Goal: Transaction & Acquisition: Purchase product/service

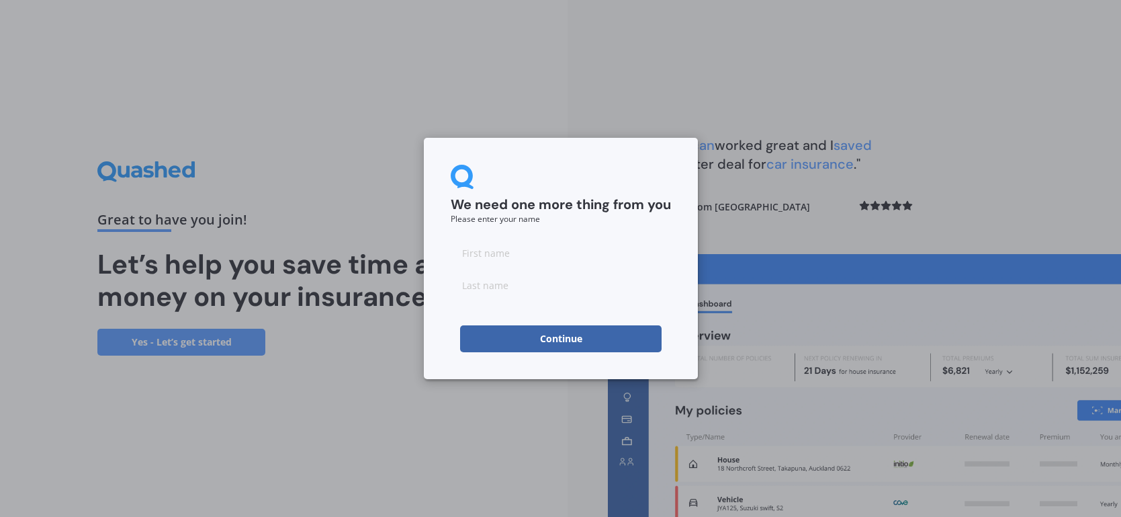
click at [476, 252] on input at bounding box center [561, 252] width 220 height 27
type input "Rosemary"
type input "Jepsen"
drag, startPoint x: 538, startPoint y: 250, endPoint x: 414, endPoint y: 245, distance: 123.7
click at [414, 245] on div "We need one more thing from you Please enter your name Rosemary Jepsen Continue" at bounding box center [560, 258] width 1121 height 517
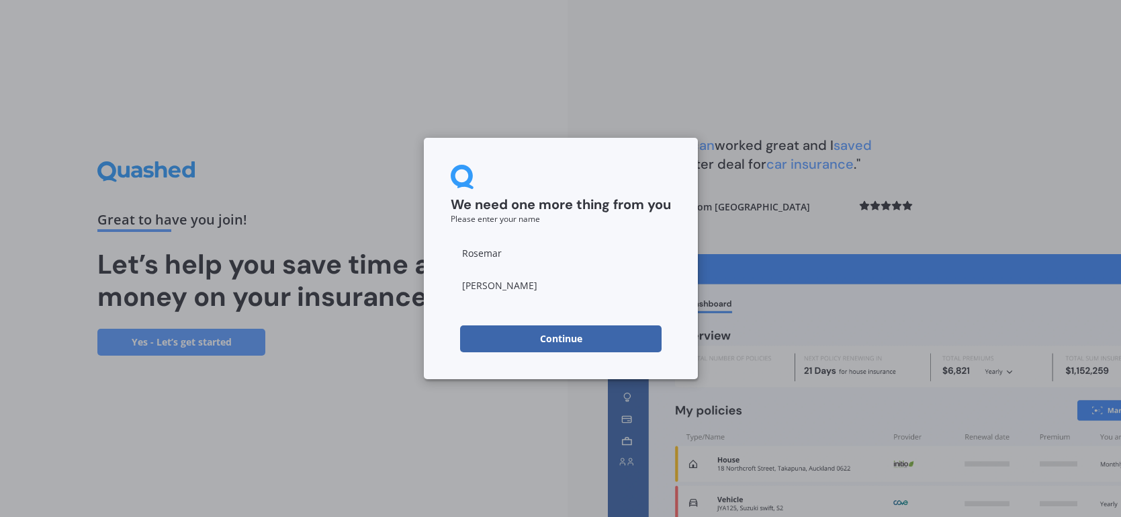
type input "Rosemary"
click at [464, 290] on input "Jepsen" at bounding box center [561, 284] width 220 height 27
click at [499, 286] on input "Jepsen" at bounding box center [561, 284] width 220 height 27
type input "Jepsen-Evans"
click at [566, 338] on button "Continue" at bounding box center [561, 338] width 202 height 27
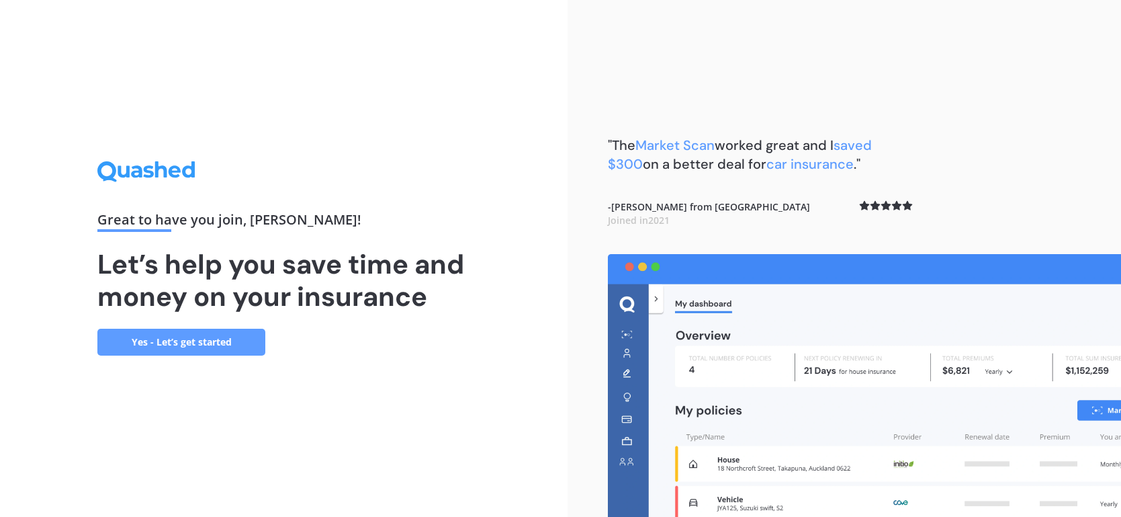
click at [172, 341] on link "Yes - Let’s get started" at bounding box center [181, 342] width 168 height 27
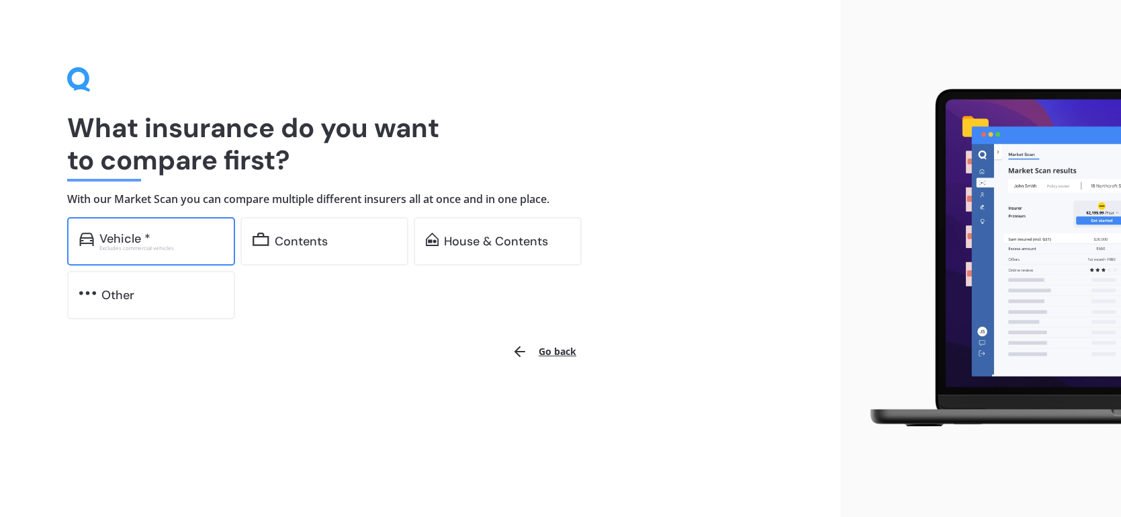
click at [126, 240] on div "Vehicle *" at bounding box center [124, 238] width 51 height 13
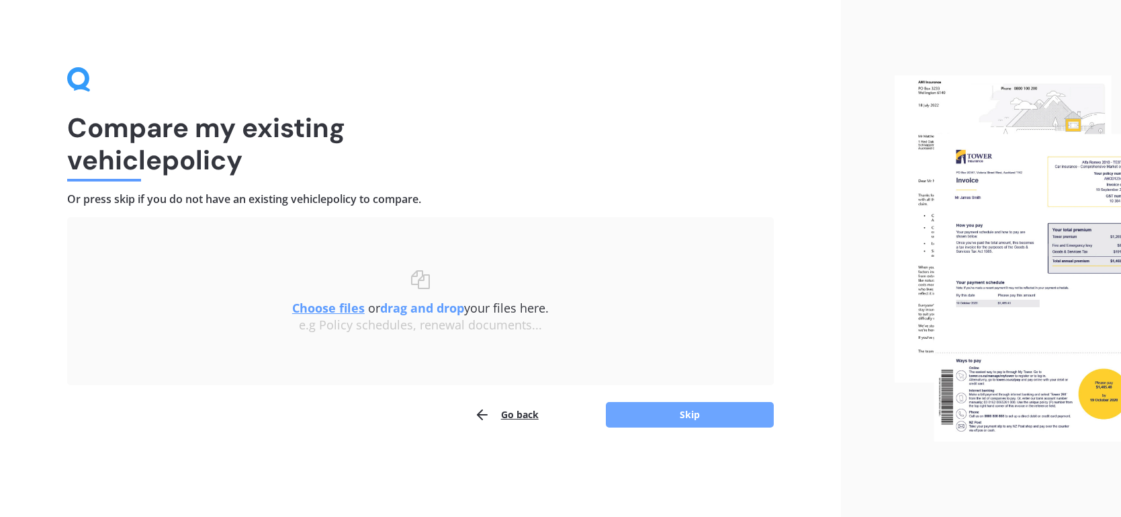
click at [695, 413] on button "Skip" at bounding box center [690, 415] width 168 height 26
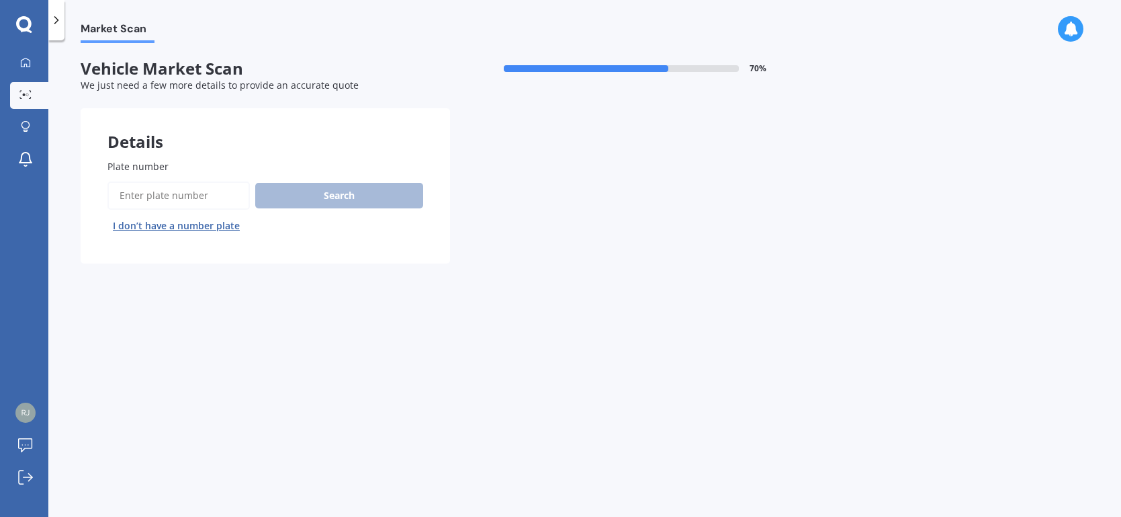
click at [138, 186] on input "Plate number" at bounding box center [179, 195] width 142 height 28
type input "LRT446"
click at [346, 196] on button "Search" at bounding box center [339, 196] width 168 height 26
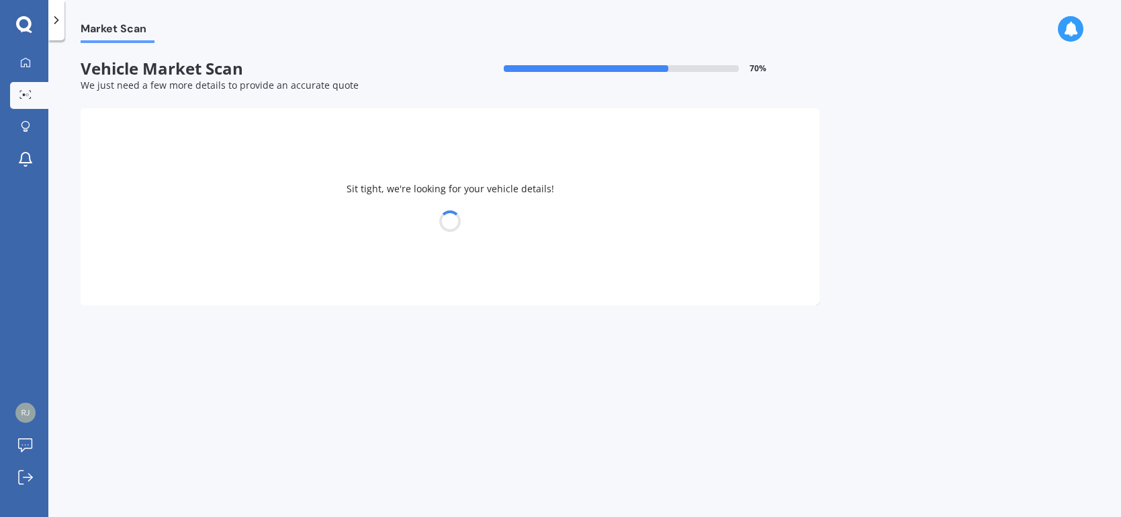
select select "HOLDEN"
select select "COLORADO"
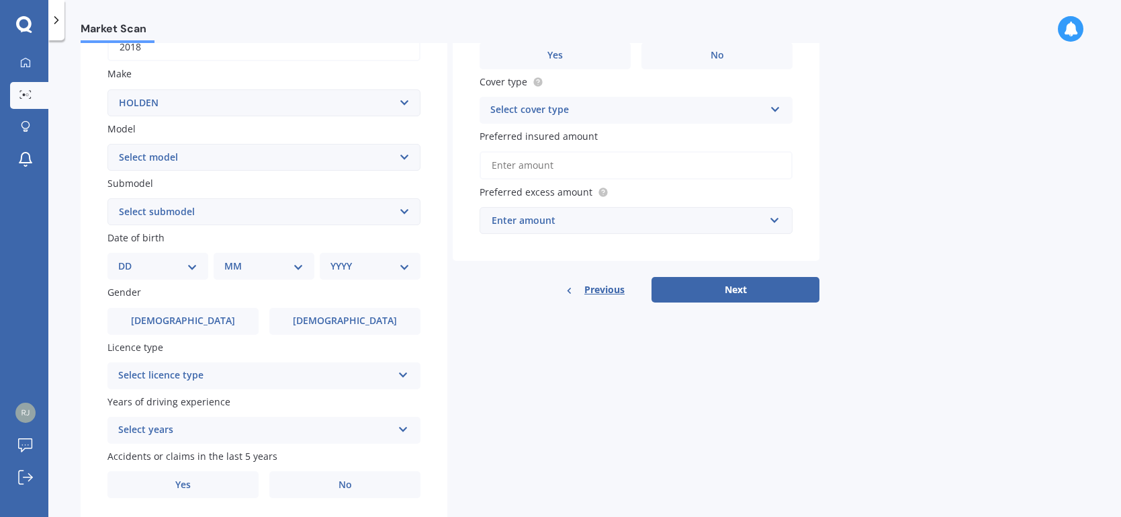
scroll to position [239, 0]
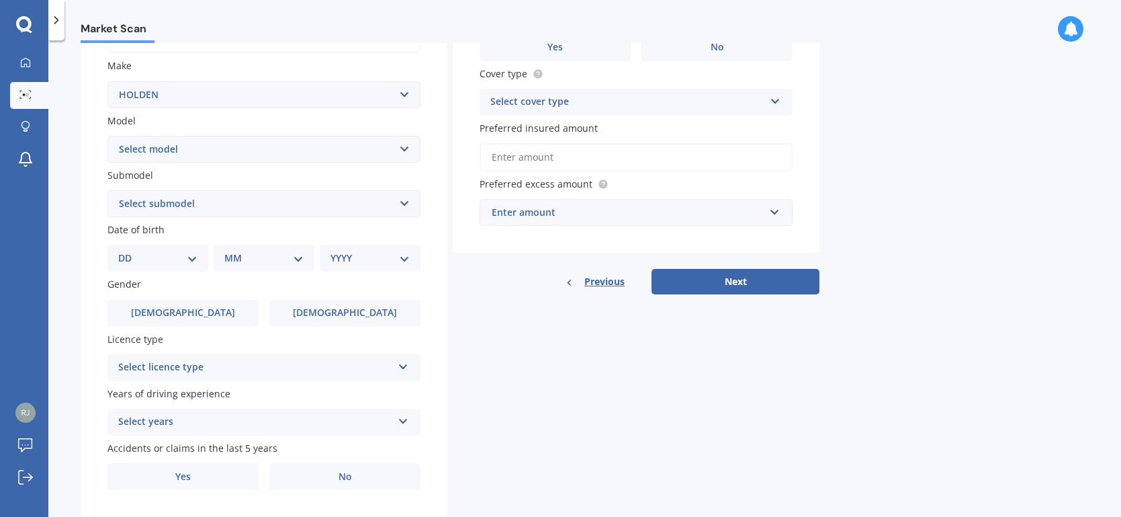
click at [191, 255] on select "DD 01 02 03 04 05 06 07 08 09 10 11 12 13 14 15 16 17 18 19 20 21 22 23 24 25 2…" at bounding box center [157, 258] width 79 height 15
select select "25"
click at [128, 251] on select "DD 01 02 03 04 05 06 07 08 09 10 11 12 13 14 15 16 17 18 19 20 21 22 23 24 25 2…" at bounding box center [157, 258] width 79 height 15
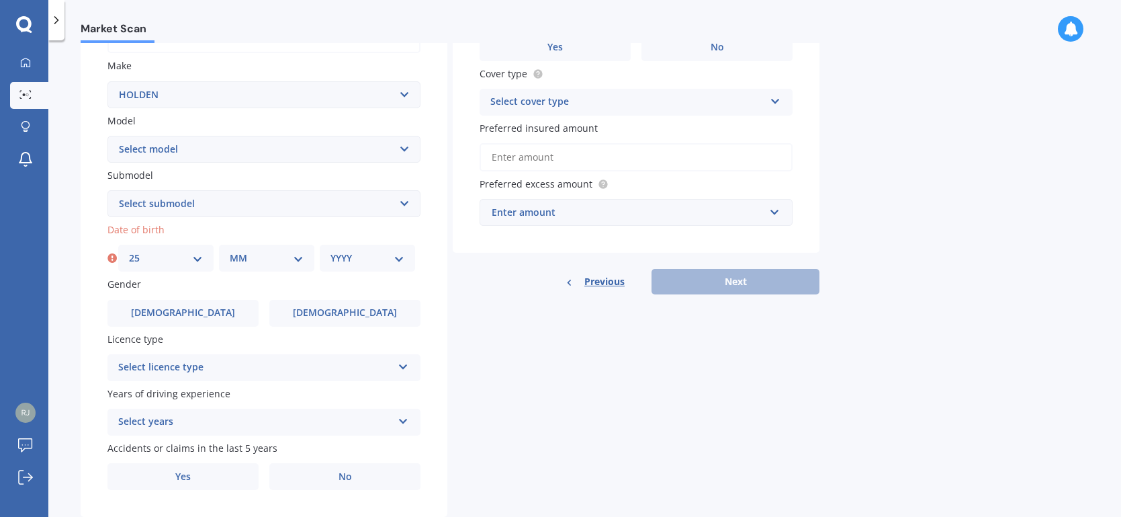
click at [300, 253] on select "MM 01 02 03 04 05 06 07 08 09 10 11 12" at bounding box center [267, 258] width 74 height 15
select select "12"
click at [230, 251] on select "MM 01 02 03 04 05 06 07 08 09 10 11 12" at bounding box center [267, 258] width 74 height 15
click at [400, 255] on select "YYYY 2025 2024 2023 2022 2021 2020 2019 2018 2017 2016 2015 2014 2013 2012 2011…" at bounding box center [368, 258] width 74 height 15
select select "1953"
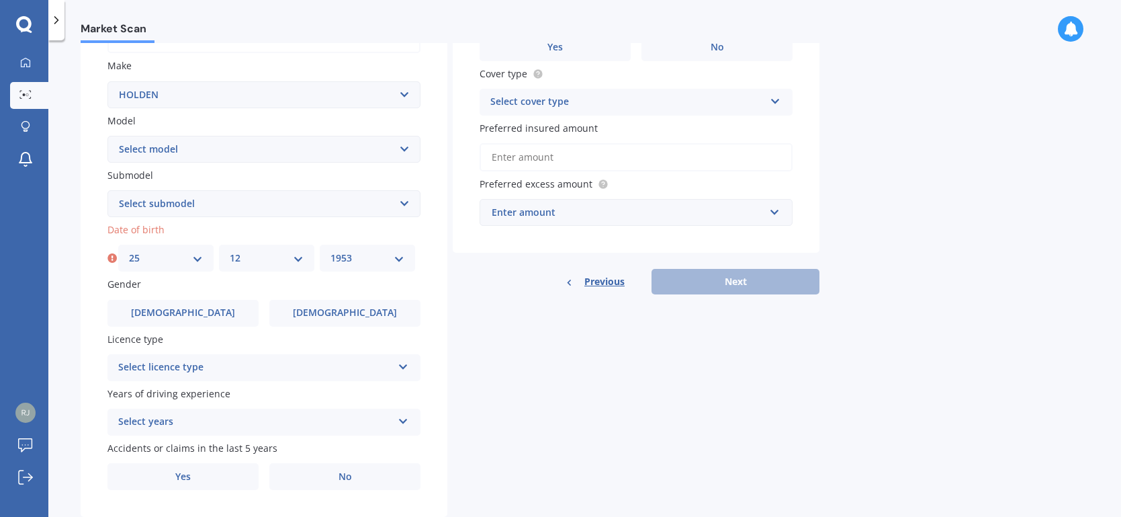
click at [331, 251] on select "YYYY 2025 2024 2023 2022 2021 2020 2019 2018 2017 2016 2015 2014 2013 2012 2011…" at bounding box center [368, 258] width 74 height 15
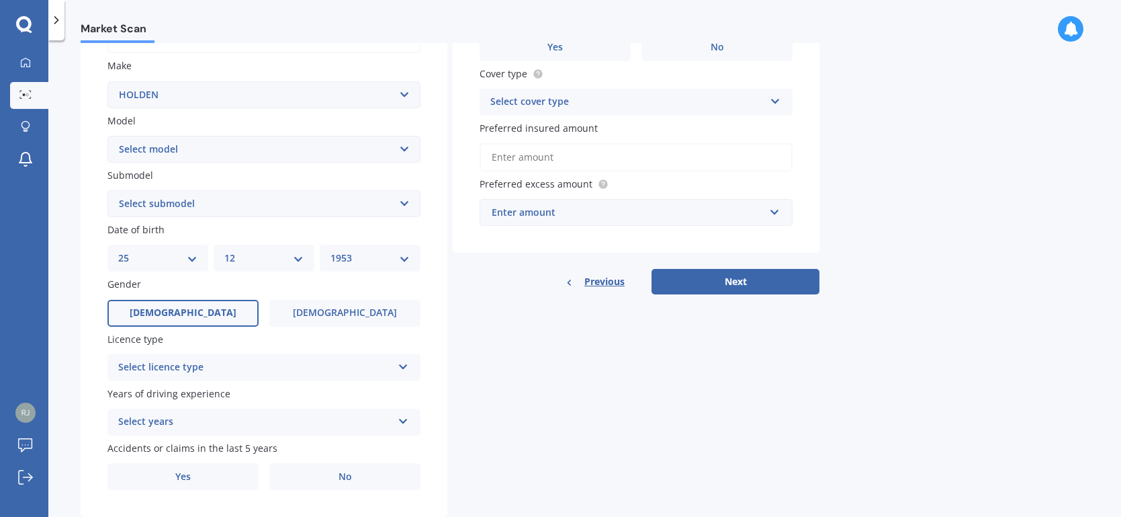
click at [181, 307] on span "[DEMOGRAPHIC_DATA]" at bounding box center [183, 312] width 107 height 11
click at [0, 0] on input "[DEMOGRAPHIC_DATA]" at bounding box center [0, 0] width 0 height 0
click at [405, 363] on icon at bounding box center [403, 363] width 11 height 9
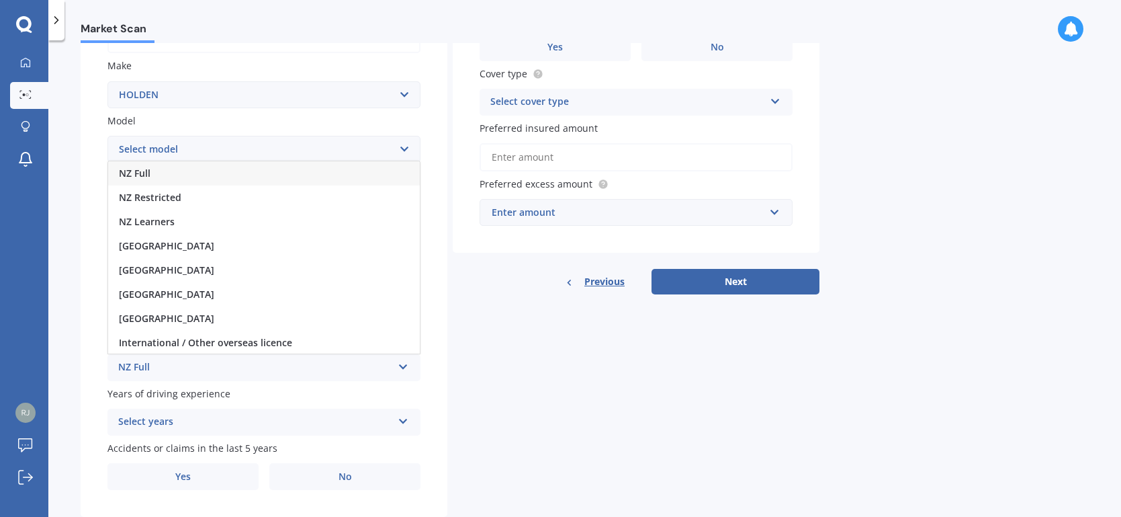
click at [142, 171] on span "NZ Full" at bounding box center [135, 173] width 32 height 13
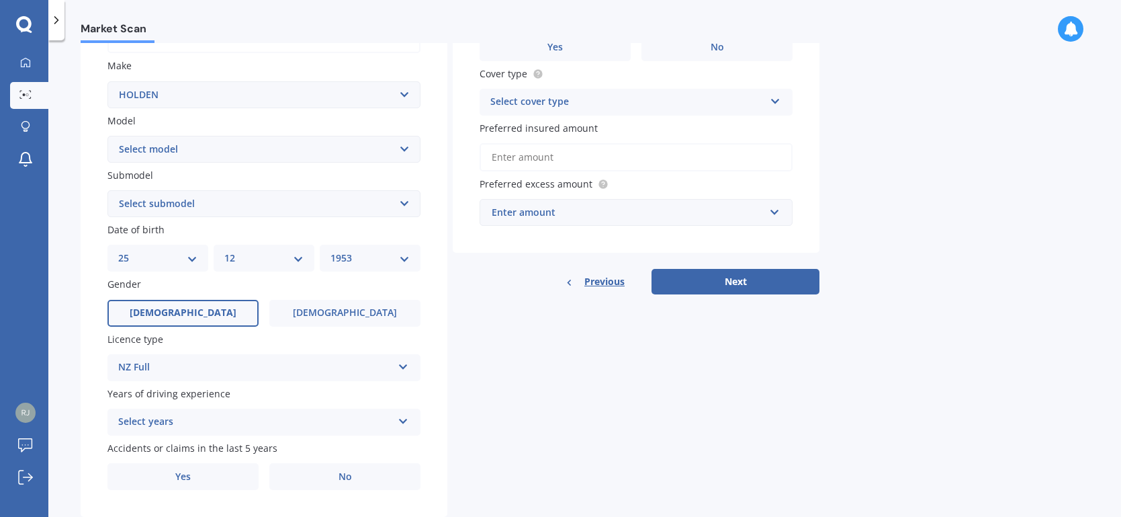
click at [402, 417] on icon at bounding box center [403, 418] width 11 height 9
click at [436, 329] on div "Plate number Search I don’t have a number plate Year 2018 Make Select make AC A…" at bounding box center [264, 205] width 367 height 624
click at [198, 314] on label "[DEMOGRAPHIC_DATA]" at bounding box center [183, 313] width 151 height 27
click at [0, 0] on input "[DEMOGRAPHIC_DATA]" at bounding box center [0, 0] width 0 height 0
click at [402, 365] on icon at bounding box center [403, 363] width 11 height 9
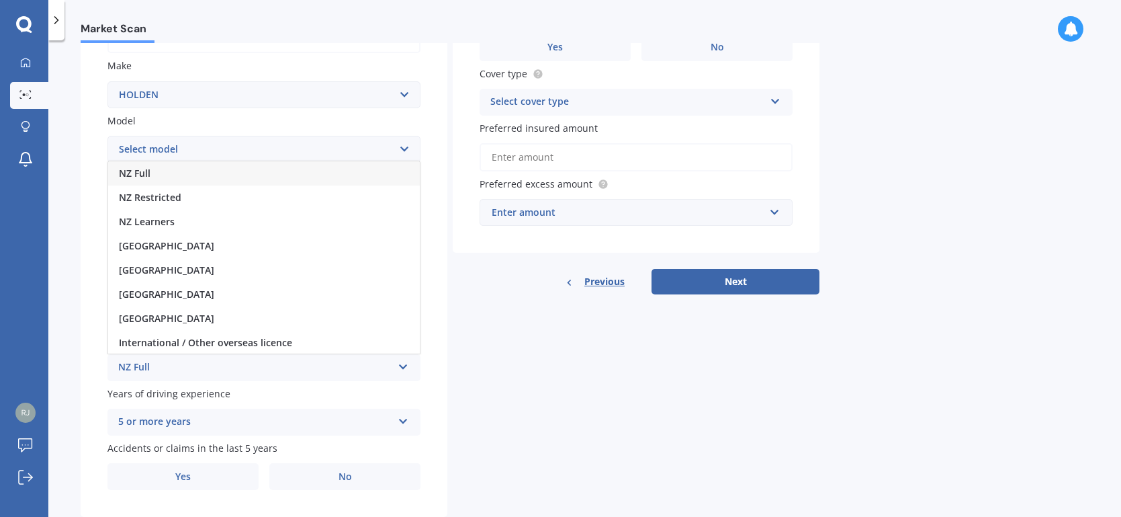
click at [404, 417] on icon at bounding box center [403, 418] width 11 height 9
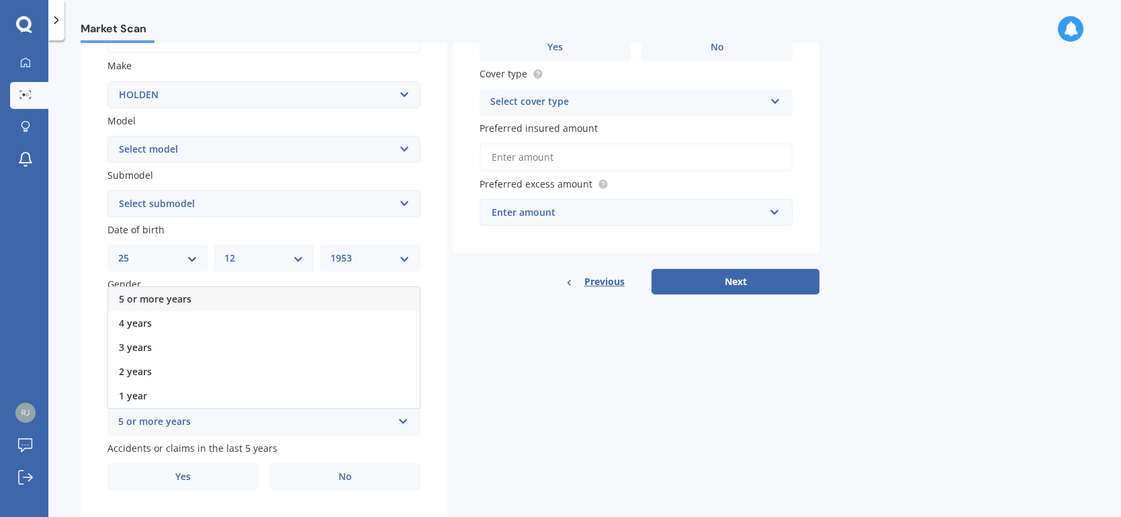
click at [186, 296] on span "5 or more years" at bounding box center [155, 298] width 73 height 13
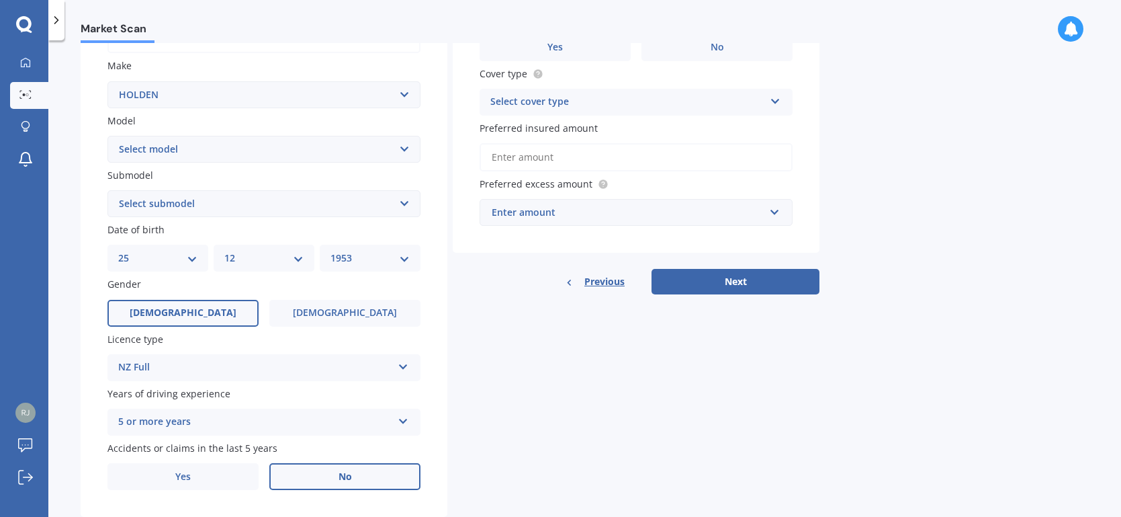
click at [345, 473] on span "No" at bounding box center [345, 476] width 13 height 11
click at [0, 0] on input "No" at bounding box center [0, 0] width 0 height 0
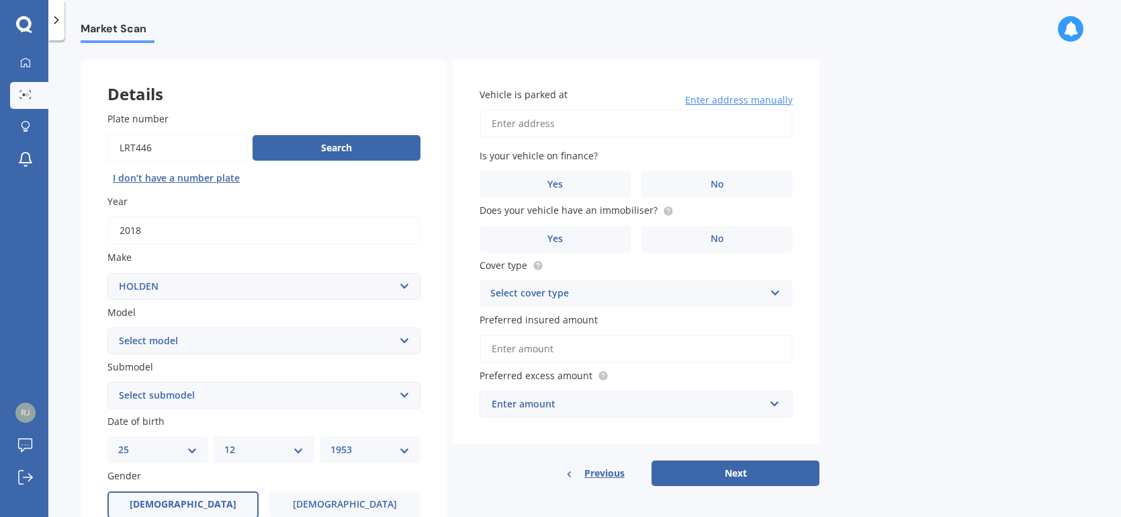
scroll to position [40, 0]
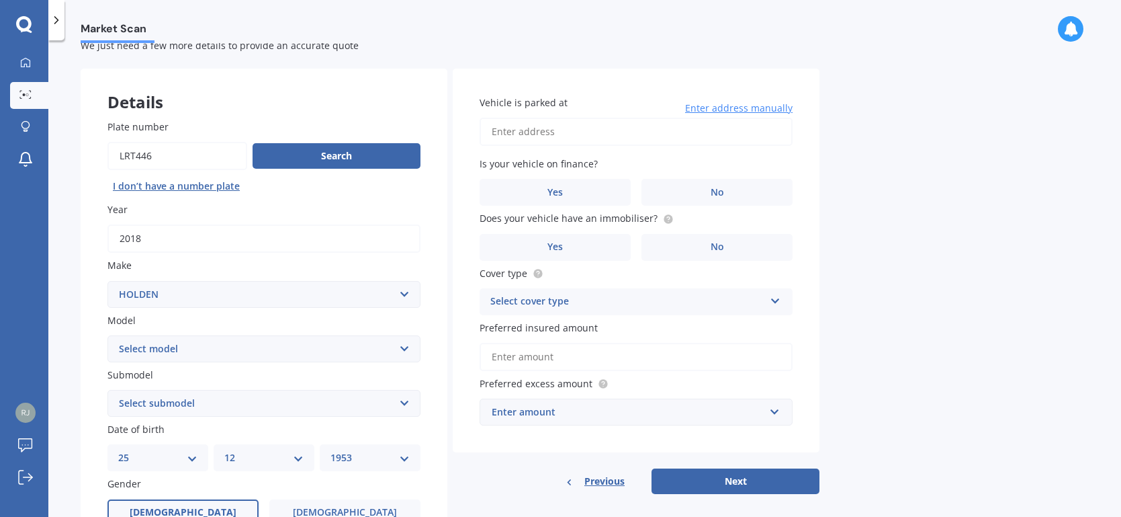
click at [512, 131] on input "Vehicle is parked at" at bounding box center [636, 132] width 313 height 28
click at [597, 130] on input "18 William Donald DriveMasterton 5810" at bounding box center [636, 132] width 313 height 28
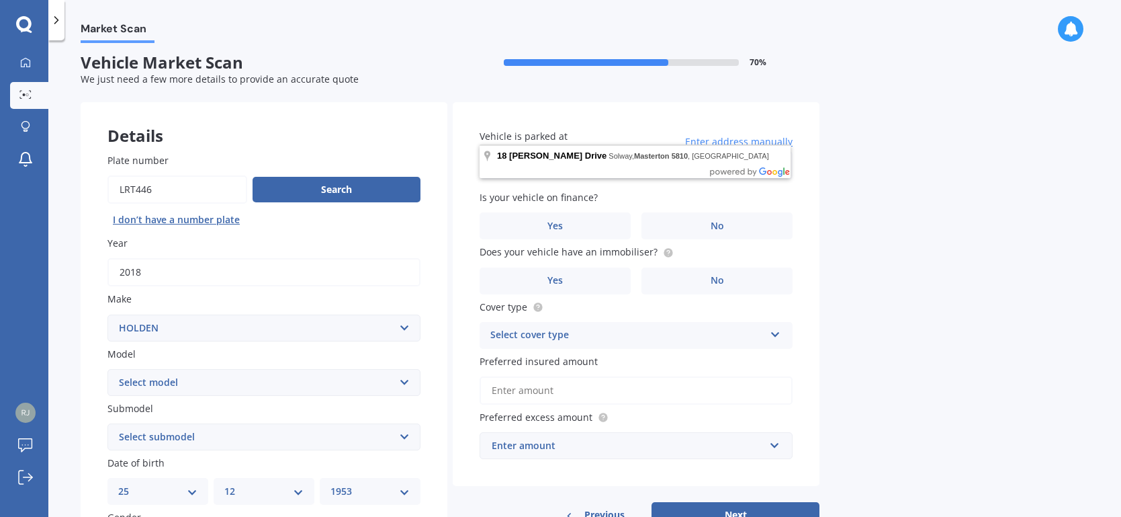
scroll to position [0, 0]
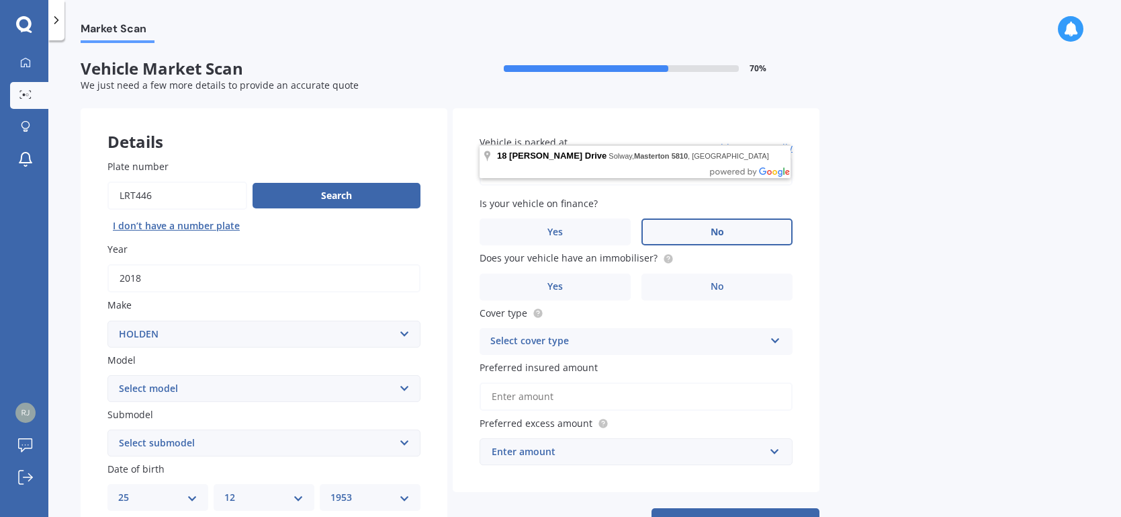
type input "18 William Donald Drive Masterton 5810"
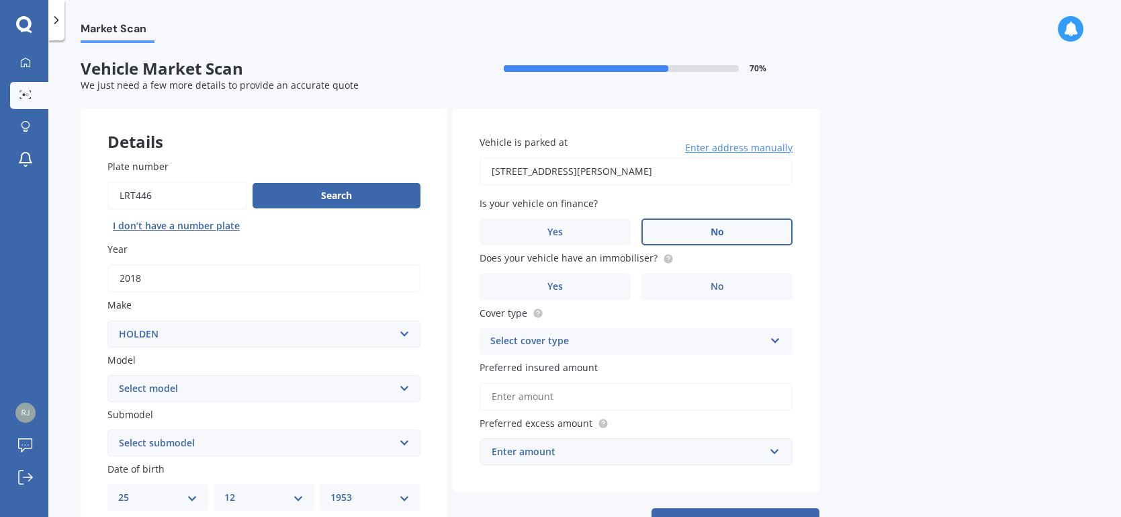
click at [733, 230] on label "No" at bounding box center [717, 231] width 151 height 27
click at [0, 0] on input "No" at bounding box center [0, 0] width 0 height 0
click at [728, 287] on label "No" at bounding box center [717, 286] width 151 height 27
click at [0, 0] on input "No" at bounding box center [0, 0] width 0 height 0
click at [779, 338] on icon at bounding box center [775, 337] width 11 height 9
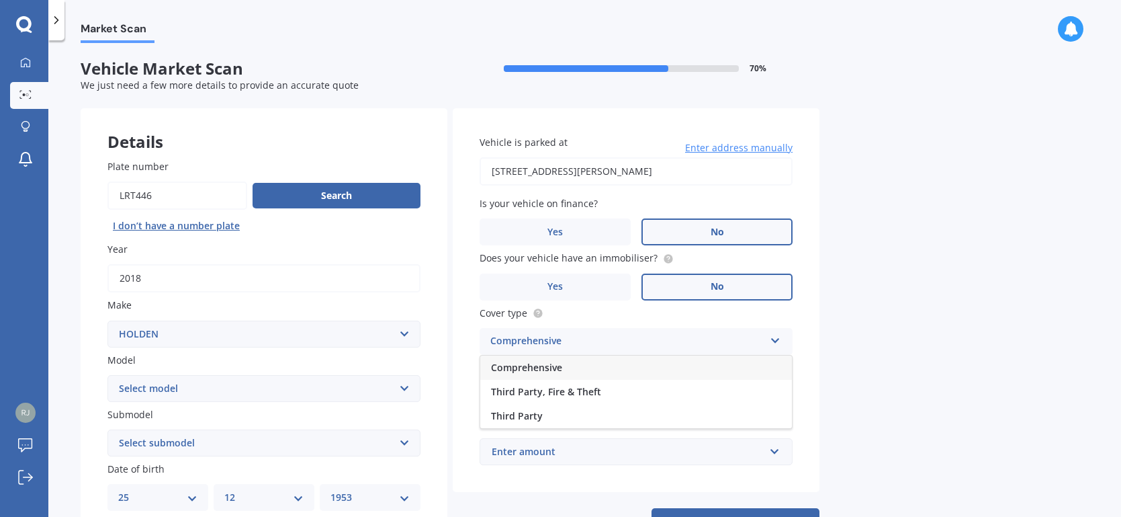
click at [628, 368] on div "Comprehensive" at bounding box center [636, 367] width 312 height 24
click at [576, 394] on input "Preferred insured amount" at bounding box center [636, 396] width 313 height 28
click at [587, 390] on input "Preferred insured amount" at bounding box center [636, 396] width 313 height 28
click at [588, 392] on input "Preferred insured amount" at bounding box center [636, 396] width 313 height 28
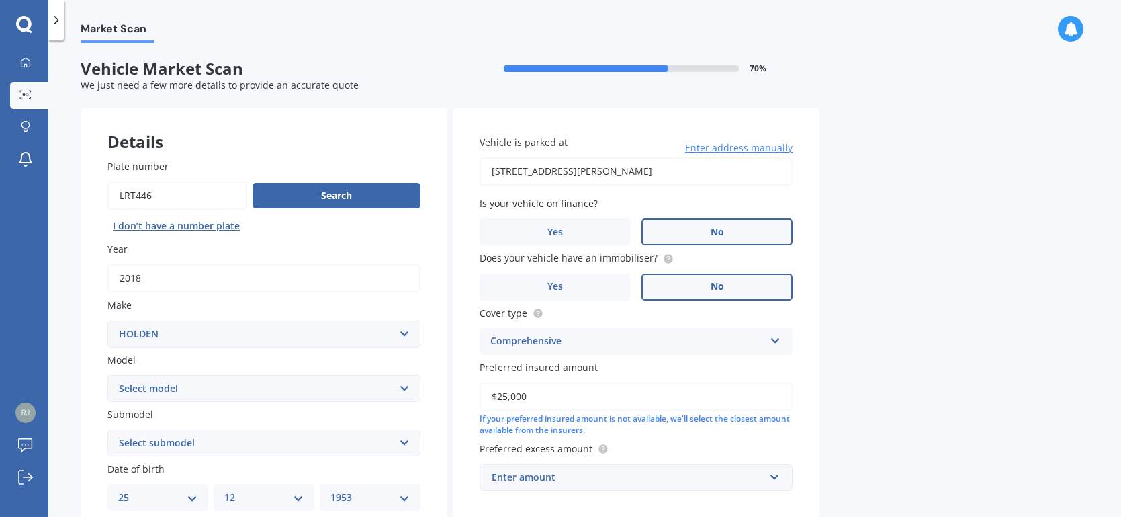
type input "$25,000"
click at [539, 476] on div "Enter amount" at bounding box center [628, 477] width 273 height 15
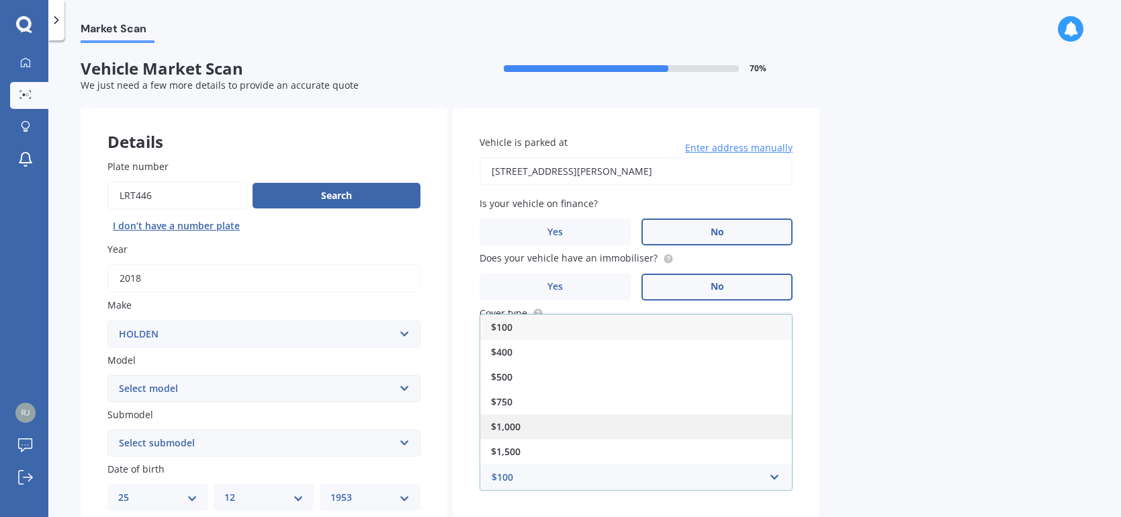
click at [503, 423] on span "$1,000" at bounding box center [506, 426] width 30 height 13
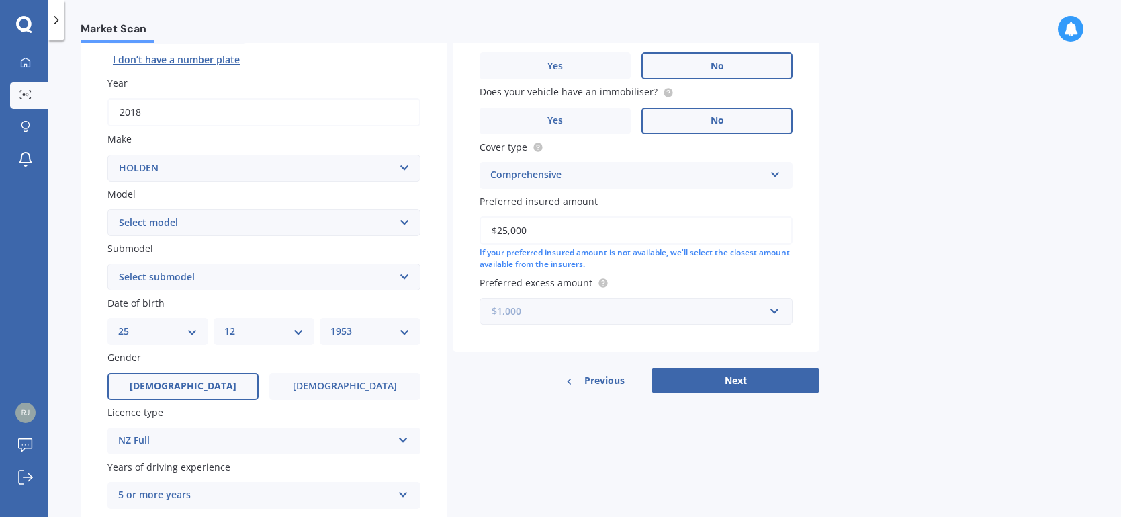
scroll to position [167, 0]
click at [529, 304] on div "$1,000" at bounding box center [628, 309] width 273 height 15
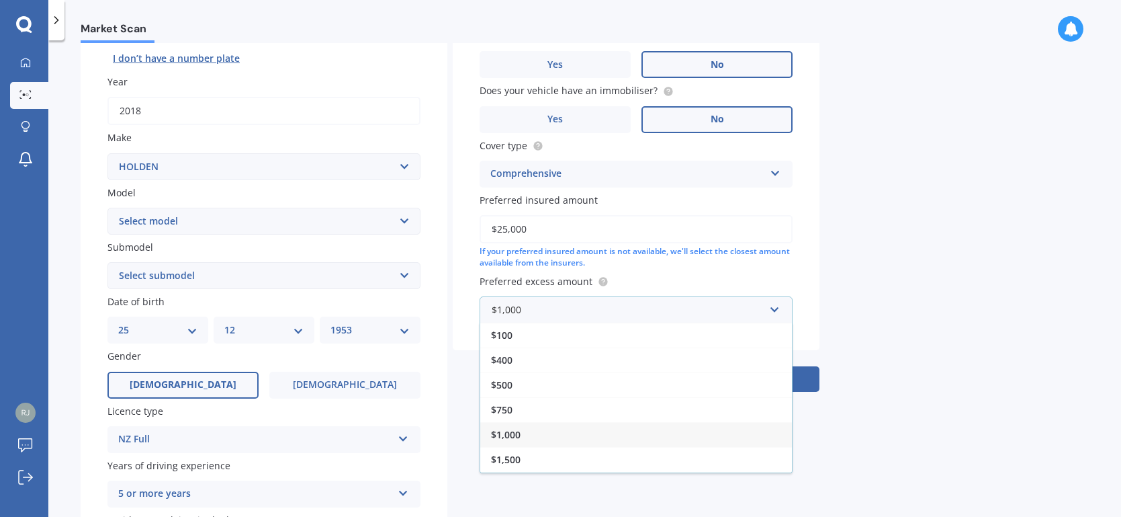
click at [516, 428] on span "$1,000" at bounding box center [506, 434] width 30 height 13
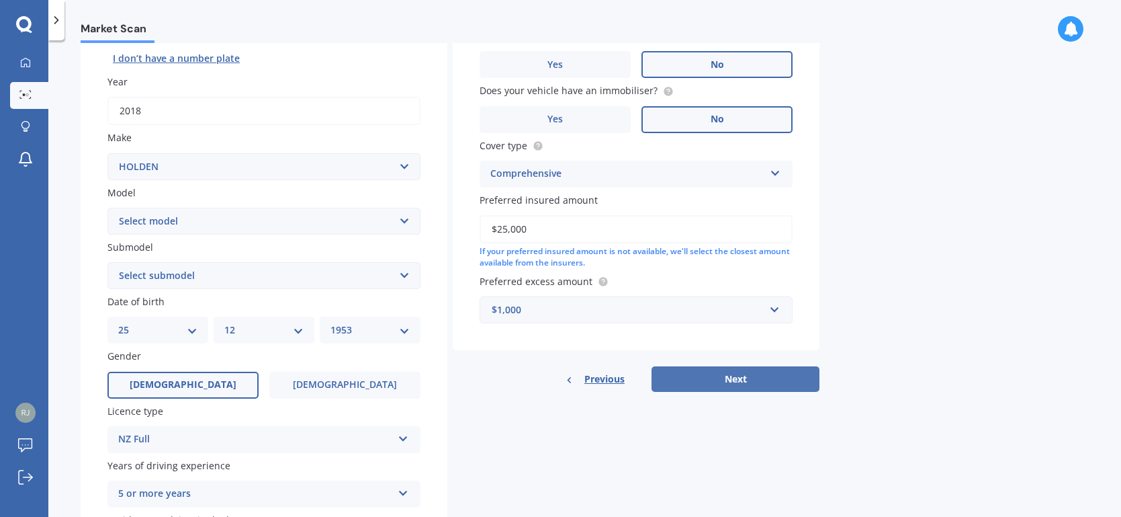
click at [735, 374] on button "Next" at bounding box center [736, 379] width 168 height 26
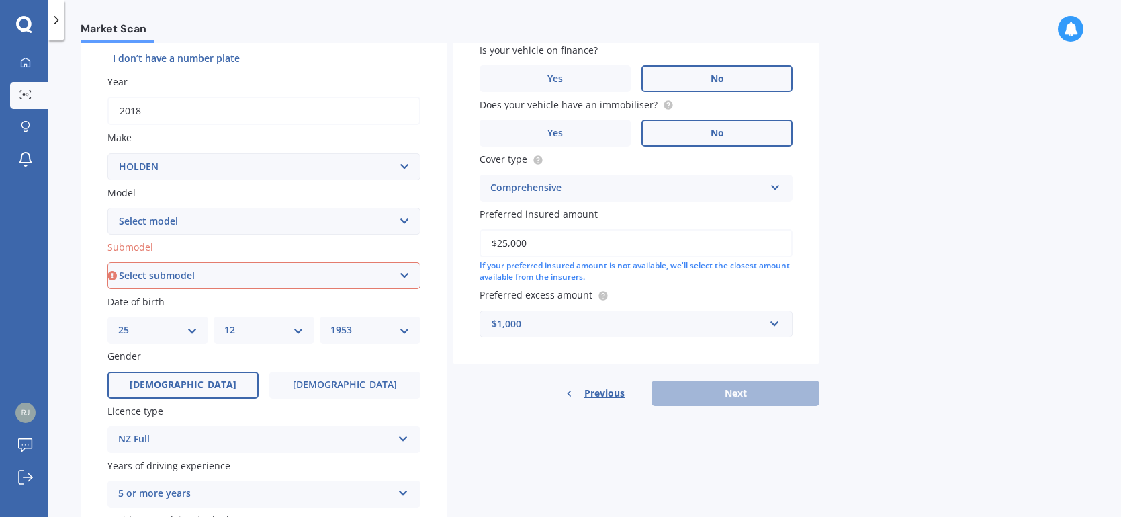
click at [744, 392] on div "Previous Next" at bounding box center [636, 393] width 367 height 26
click at [527, 317] on div "$1,000" at bounding box center [628, 323] width 273 height 15
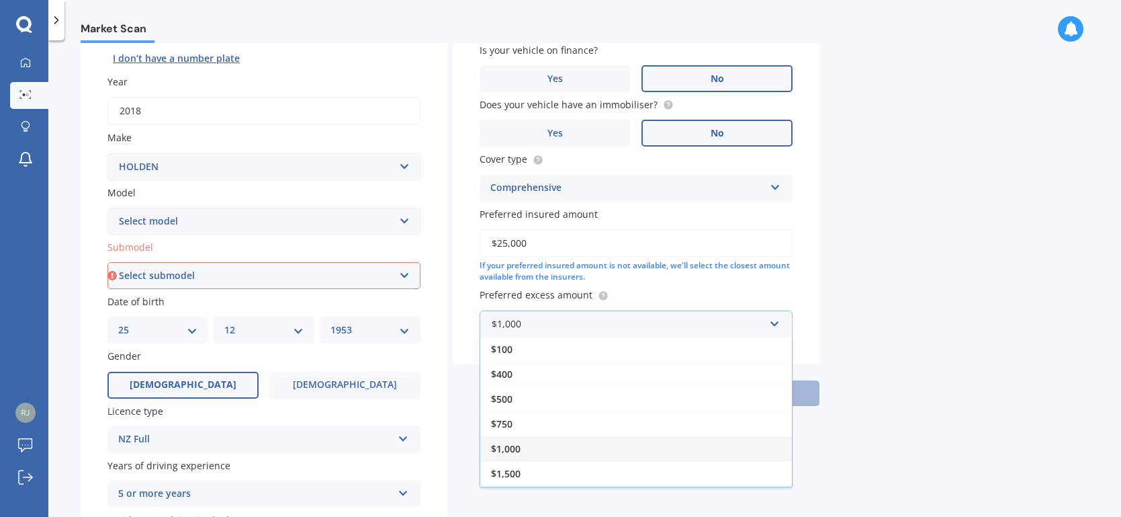
click at [506, 445] on span "$1,000" at bounding box center [506, 448] width 30 height 13
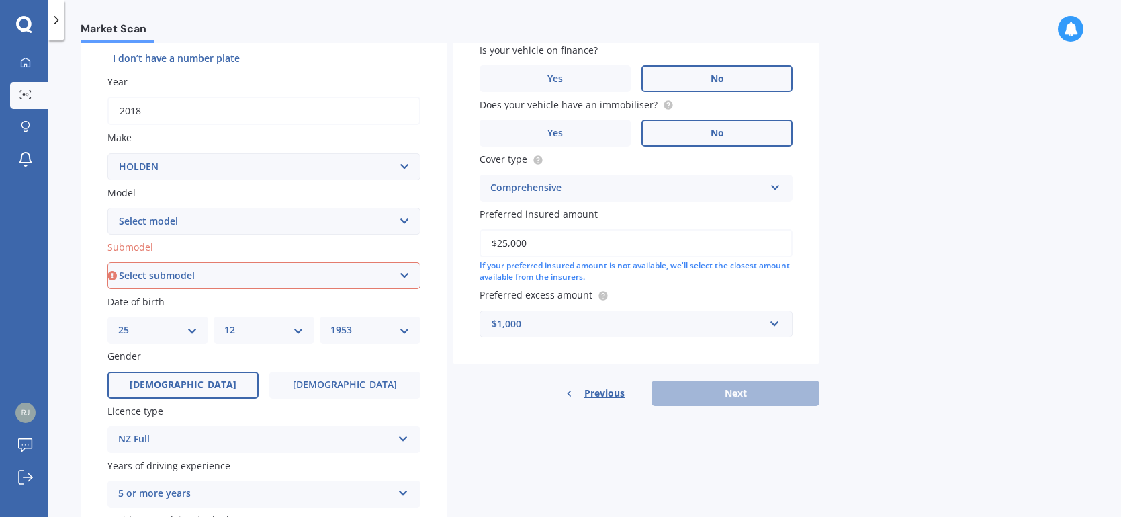
click at [601, 392] on span "Previous" at bounding box center [605, 393] width 40 height 20
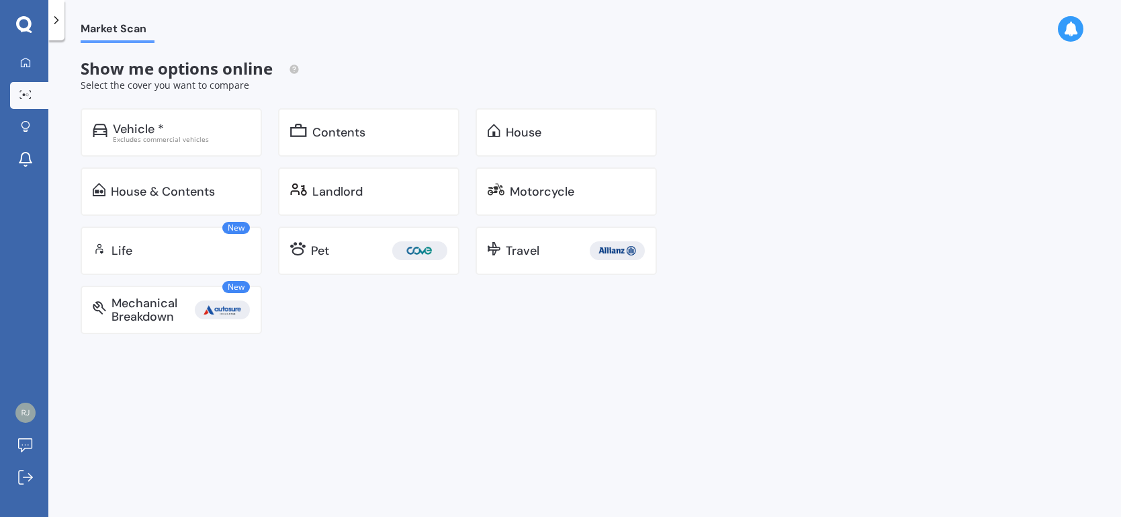
click at [58, 18] on icon at bounding box center [56, 19] width 13 height 13
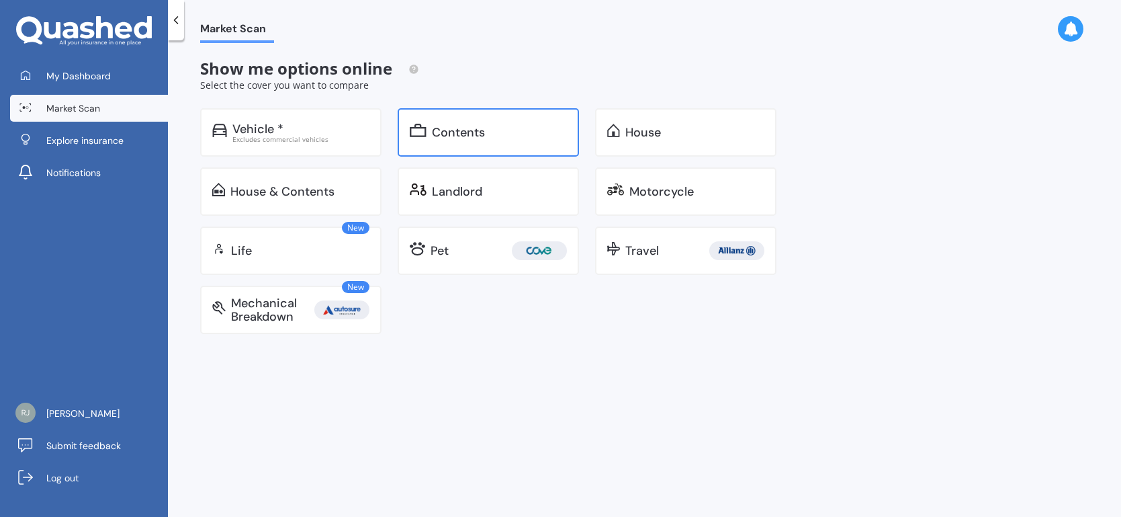
click at [525, 128] on div "Contents" at bounding box center [499, 132] width 135 height 13
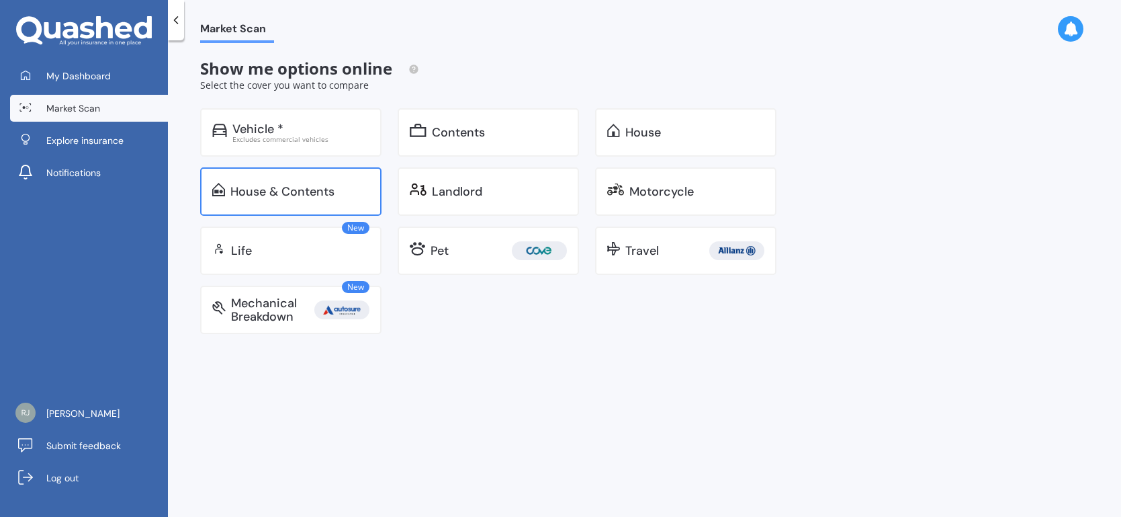
click at [286, 196] on div "House & Contents" at bounding box center [282, 191] width 104 height 13
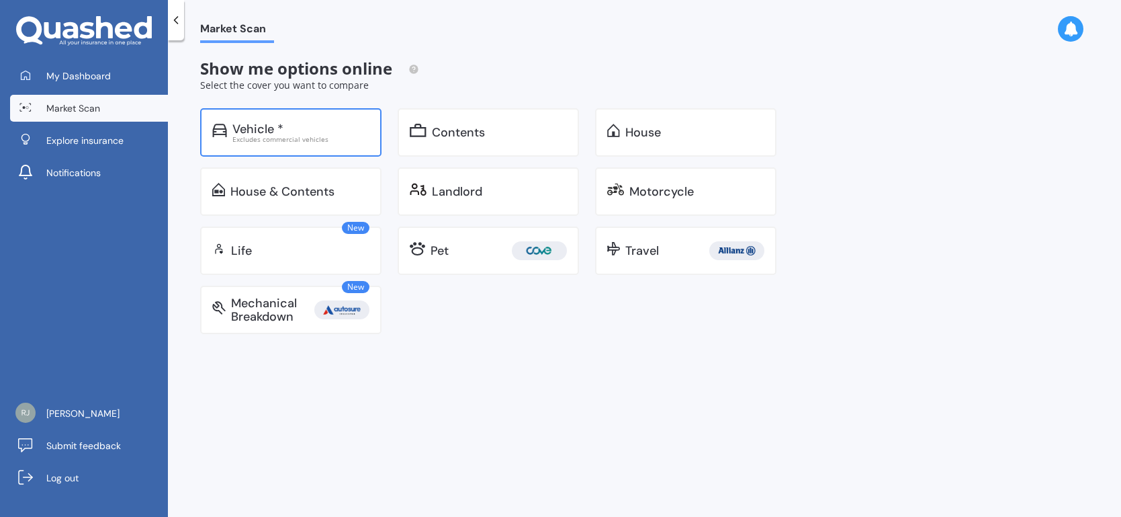
click at [255, 130] on div "Vehicle *" at bounding box center [257, 128] width 51 height 13
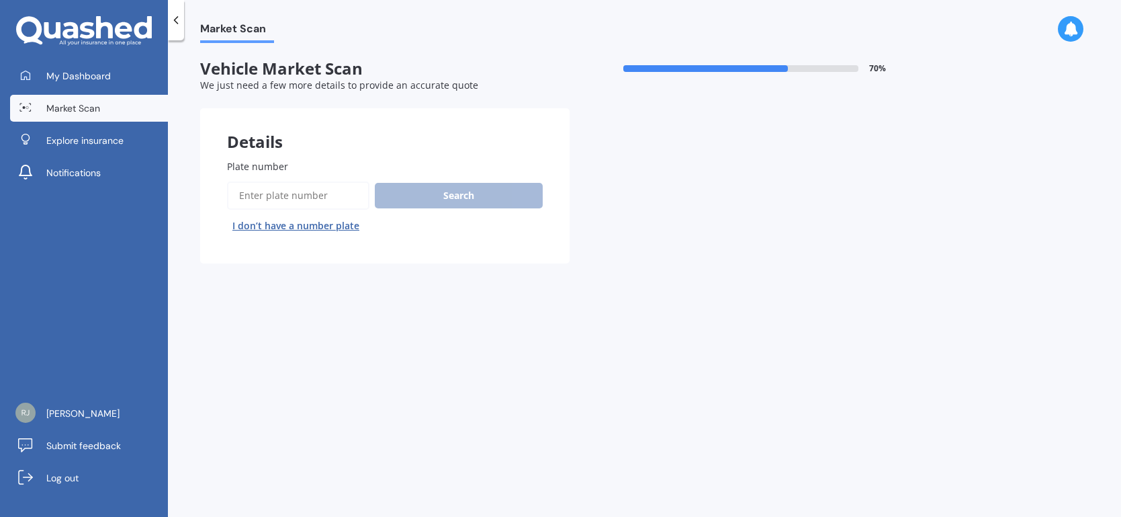
click at [260, 200] on input "Plate number" at bounding box center [298, 195] width 142 height 28
type input "LRT446"
click at [454, 197] on button "Search" at bounding box center [459, 196] width 168 height 26
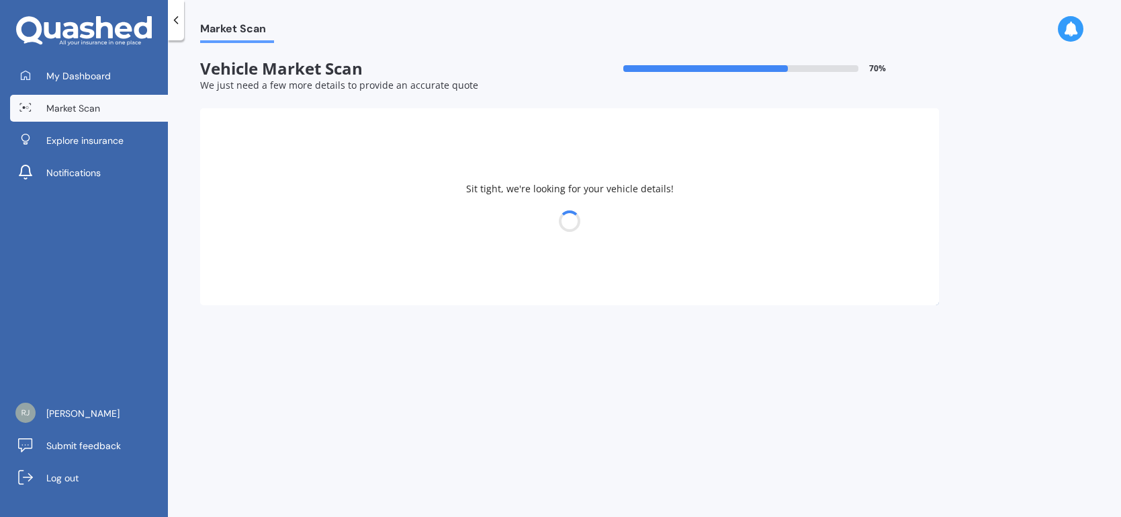
select select "HOLDEN"
select select "COLORADO"
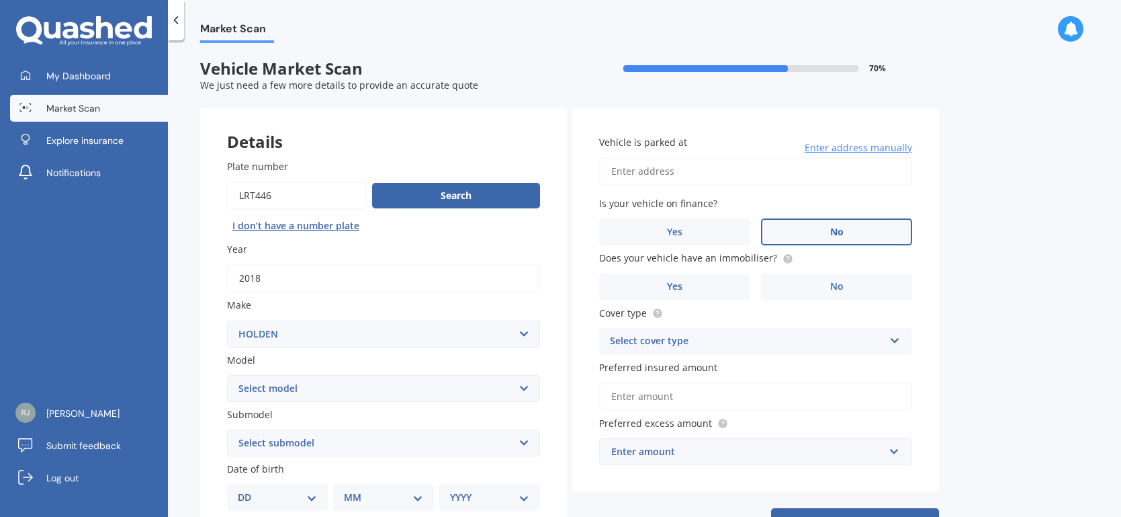
click at [841, 228] on span "No" at bounding box center [836, 231] width 13 height 11
click at [0, 0] on input "No" at bounding box center [0, 0] width 0 height 0
click at [829, 283] on label "No" at bounding box center [836, 286] width 151 height 27
click at [0, 0] on input "No" at bounding box center [0, 0] width 0 height 0
click at [896, 335] on icon at bounding box center [895, 337] width 11 height 9
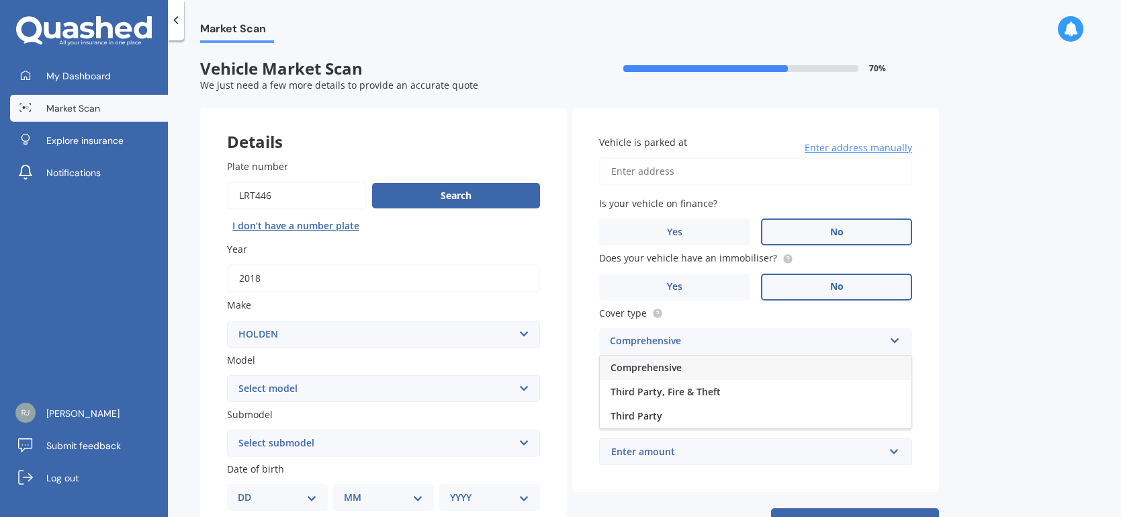
click at [651, 363] on span "Comprehensive" at bounding box center [646, 367] width 71 height 13
click at [694, 391] on input "Preferred insured amount" at bounding box center [755, 396] width 313 height 28
type input "$25,000"
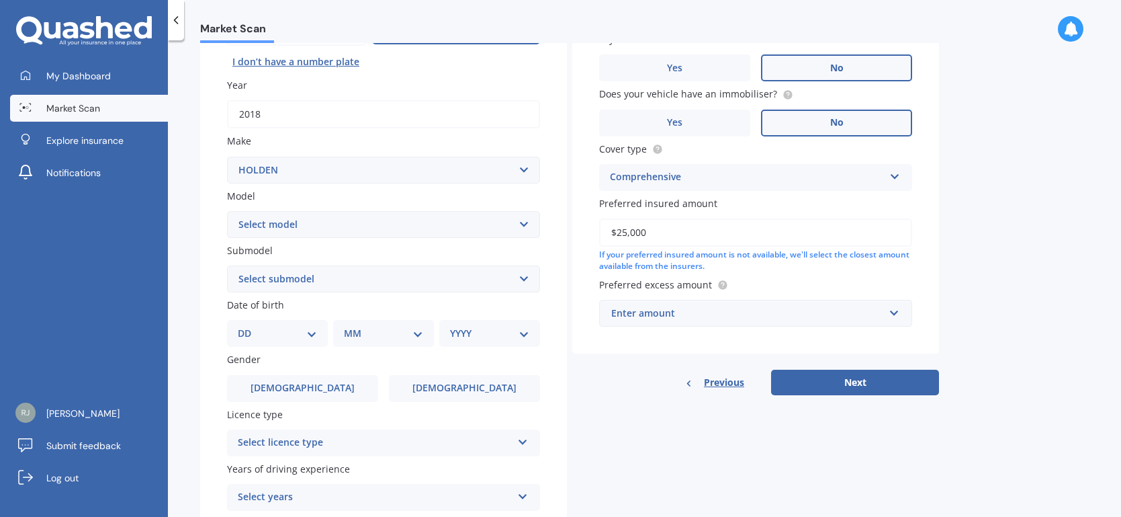
scroll to position [167, 0]
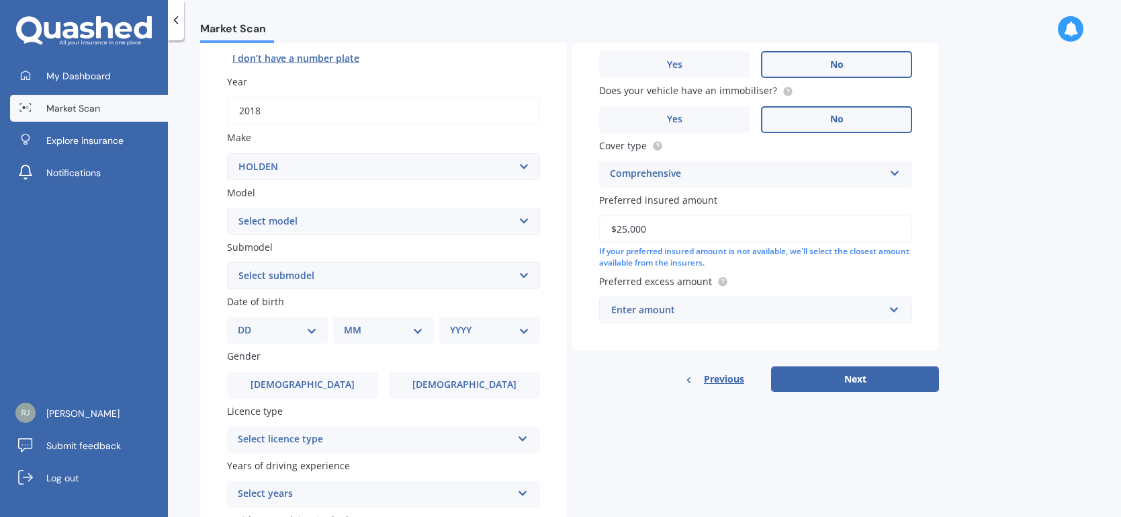
click at [310, 327] on select "DD 01 02 03 04 05 06 07 08 09 10 11 12 13 14 15 16 17 18 19 20 21 22 23 24 25 2…" at bounding box center [277, 330] width 79 height 15
select select "25"
click at [248, 323] on select "DD 01 02 03 04 05 06 07 08 09 10 11 12 13 14 15 16 17 18 19 20 21 22 23 24 25 2…" at bounding box center [277, 330] width 79 height 15
click at [419, 327] on select "MM 01 02 03 04 05 06 07 08 09 10 11 12" at bounding box center [386, 330] width 74 height 15
select select "12"
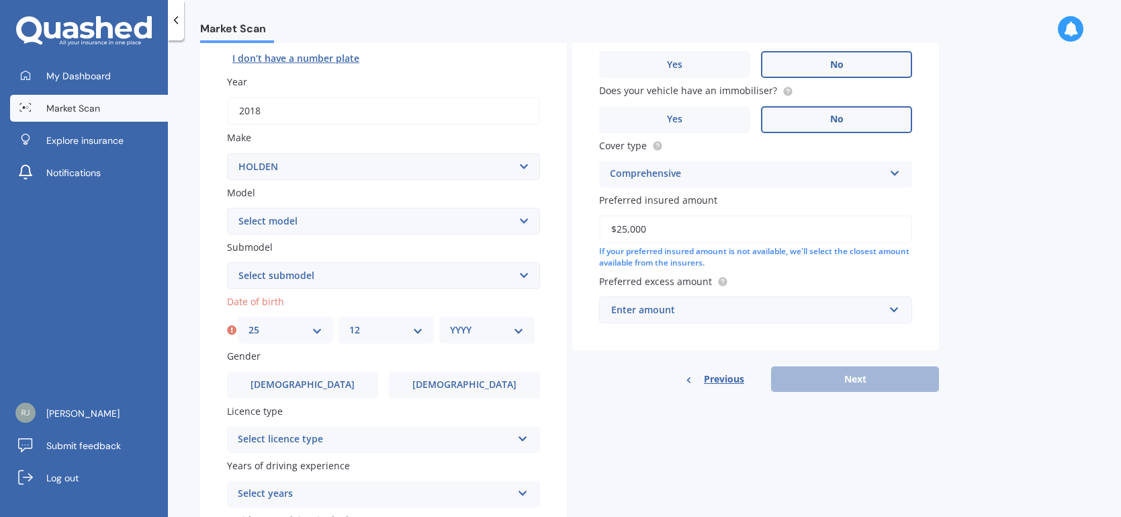
click at [349, 323] on select "MM 01 02 03 04 05 06 07 08 09 10 11 12" at bounding box center [386, 330] width 74 height 15
click at [520, 330] on select "YYYY 2025 2024 2023 2022 2021 2020 2019 2018 2017 2016 2015 2014 2013 2012 2011…" at bounding box center [487, 330] width 74 height 15
select select "1953"
click at [450, 323] on select "YYYY 2025 2024 2023 2022 2021 2020 2019 2018 2017 2016 2015 2014 2013 2012 2011…" at bounding box center [487, 330] width 74 height 15
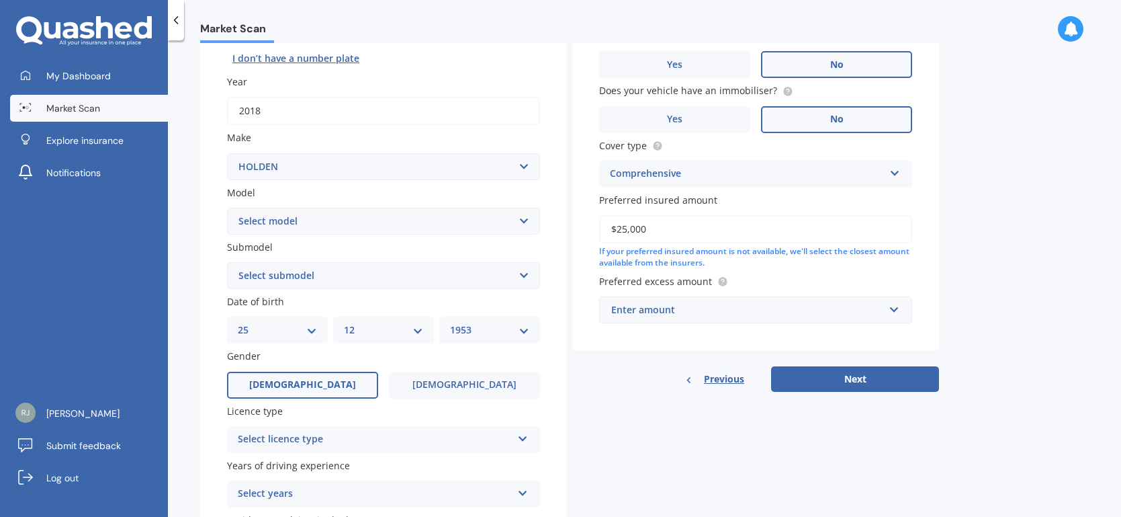
drag, startPoint x: 320, startPoint y: 376, endPoint x: 312, endPoint y: 383, distance: 10.5
click at [320, 376] on label "[DEMOGRAPHIC_DATA]" at bounding box center [302, 385] width 151 height 27
click at [0, 0] on input "[DEMOGRAPHIC_DATA]" at bounding box center [0, 0] width 0 height 0
click at [524, 433] on icon at bounding box center [522, 435] width 11 height 9
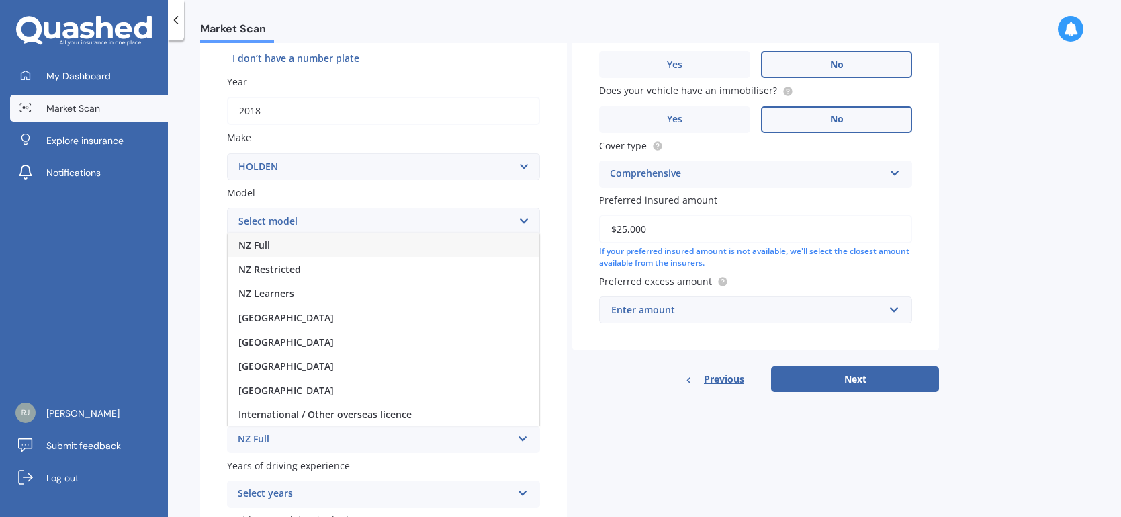
click at [253, 241] on span "NZ Full" at bounding box center [255, 245] width 32 height 13
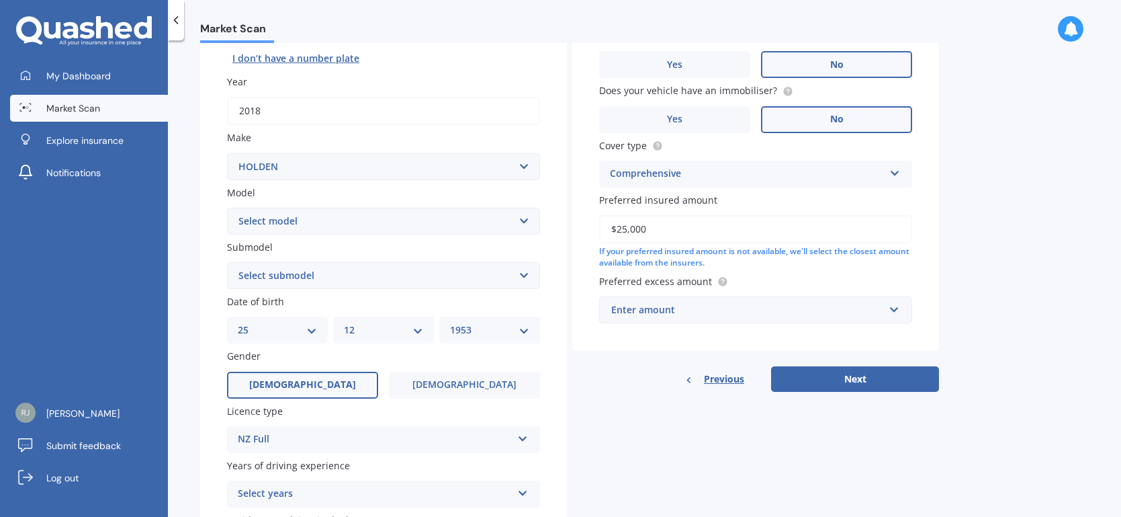
click at [524, 491] on icon at bounding box center [522, 490] width 11 height 9
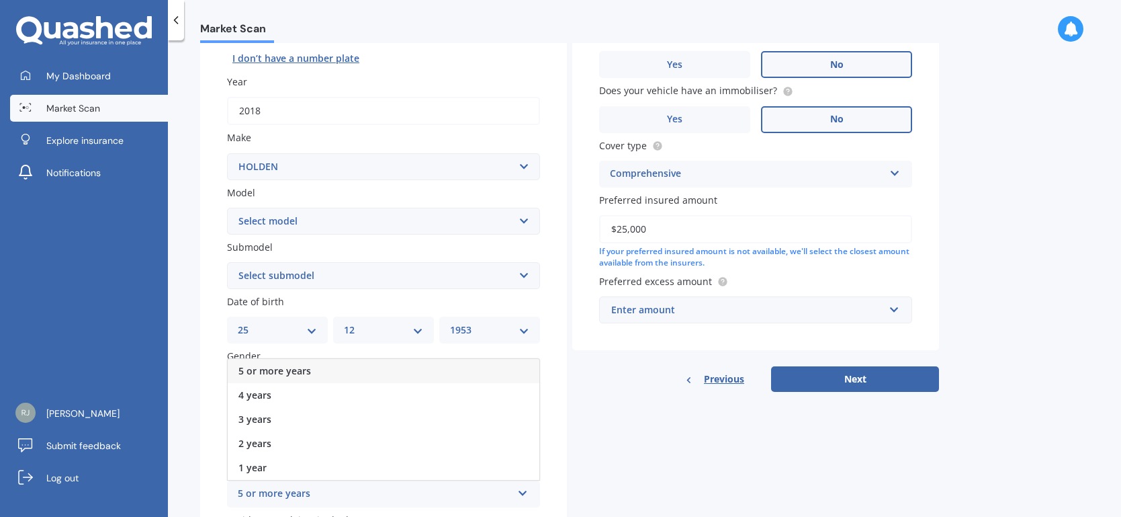
click at [345, 366] on div "5 or more years" at bounding box center [384, 371] width 312 height 24
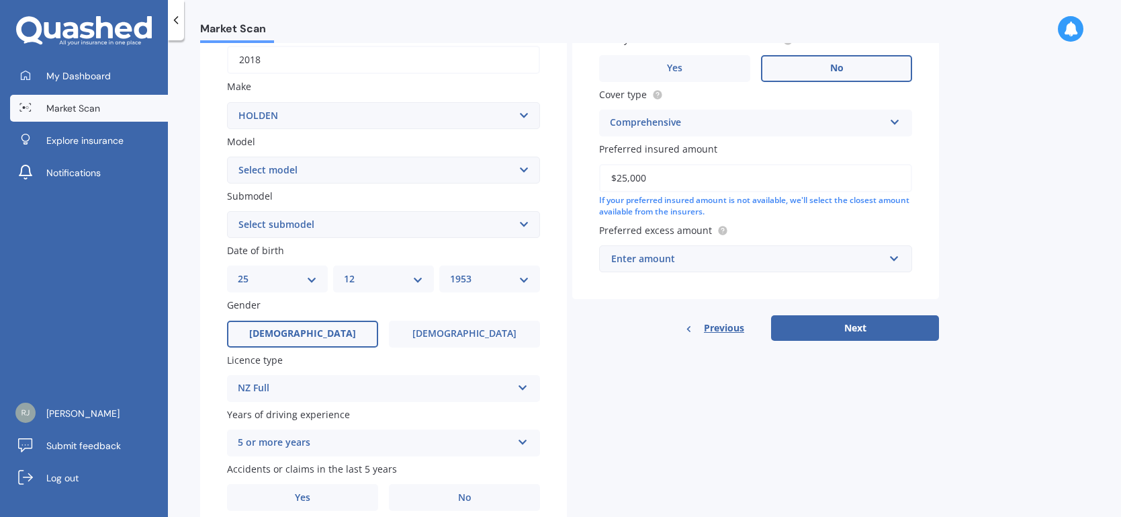
scroll to position [271, 0]
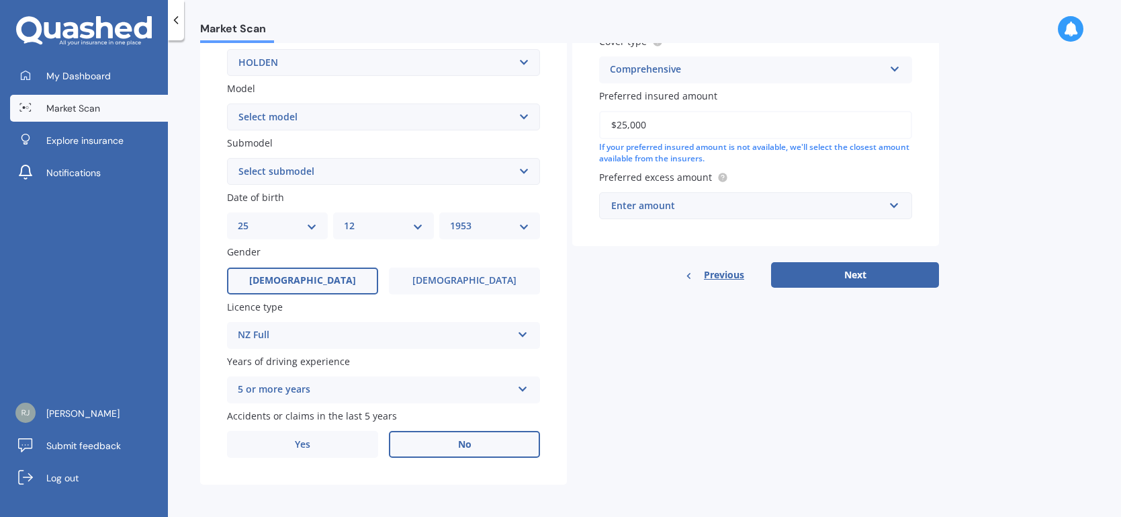
click at [475, 443] on label "No" at bounding box center [464, 444] width 151 height 27
click at [0, 0] on input "No" at bounding box center [0, 0] width 0 height 0
click at [726, 200] on div "Enter amount" at bounding box center [747, 205] width 273 height 15
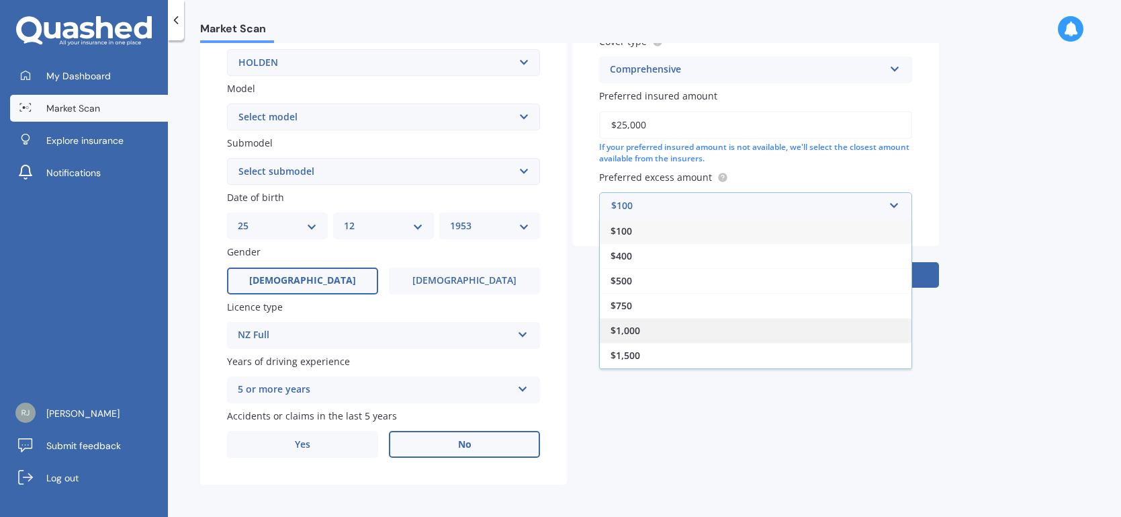
click at [643, 327] on div "$1,000" at bounding box center [756, 330] width 312 height 25
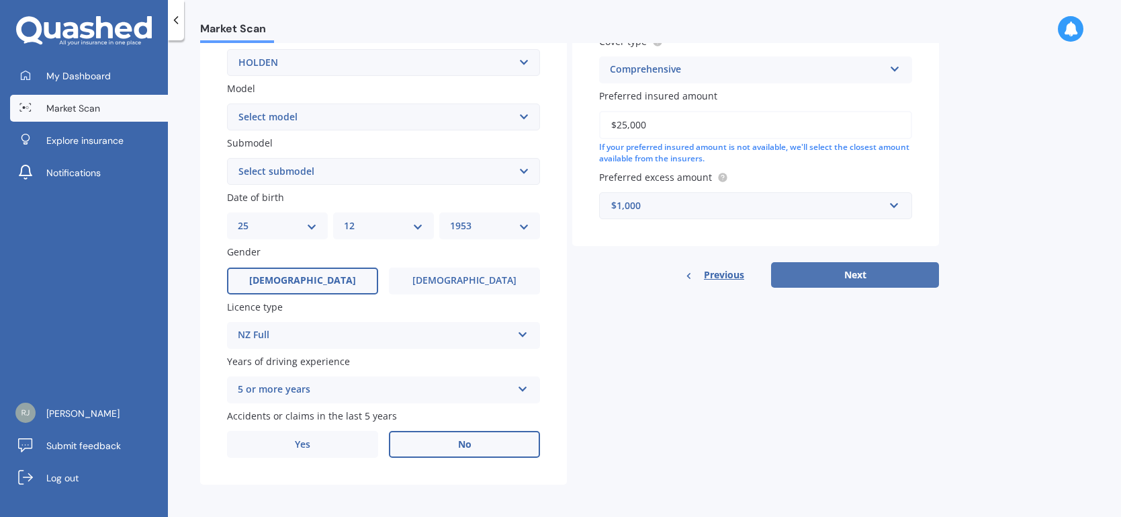
click at [872, 275] on button "Next" at bounding box center [855, 275] width 168 height 26
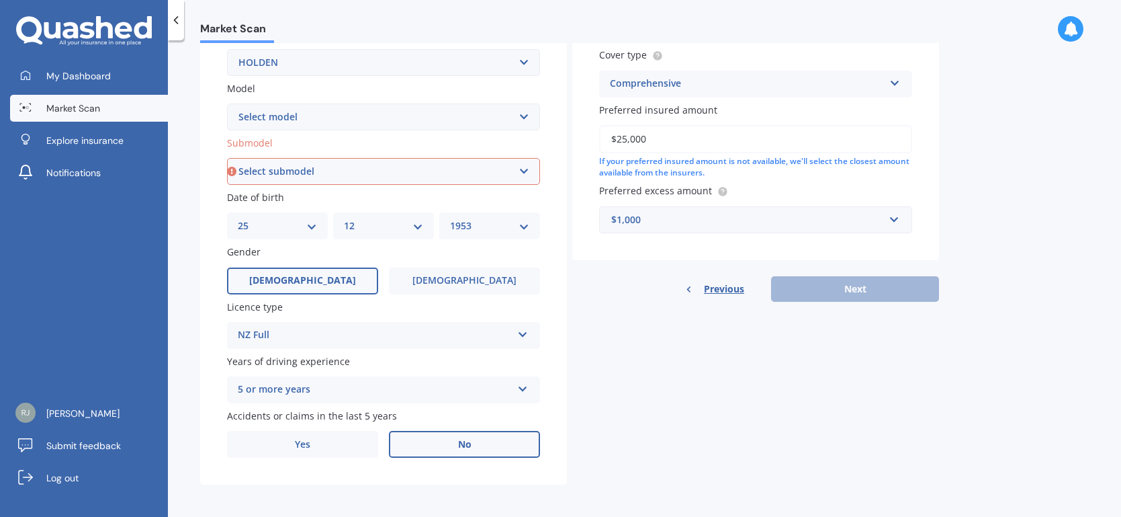
click at [526, 169] on select "Select submodel 2.8 Turbo Diesel 3.0 Turbo Diesel 2WD 3.0 Turbo Diesel 4WD LS L…" at bounding box center [383, 171] width 313 height 27
select select "LT 2.8 DIESEL"
click at [227, 158] on select "Select submodel 2.8 Turbo Diesel 3.0 Turbo Diesel 2WD 3.0 Turbo Diesel 4WD LS L…" at bounding box center [383, 171] width 313 height 27
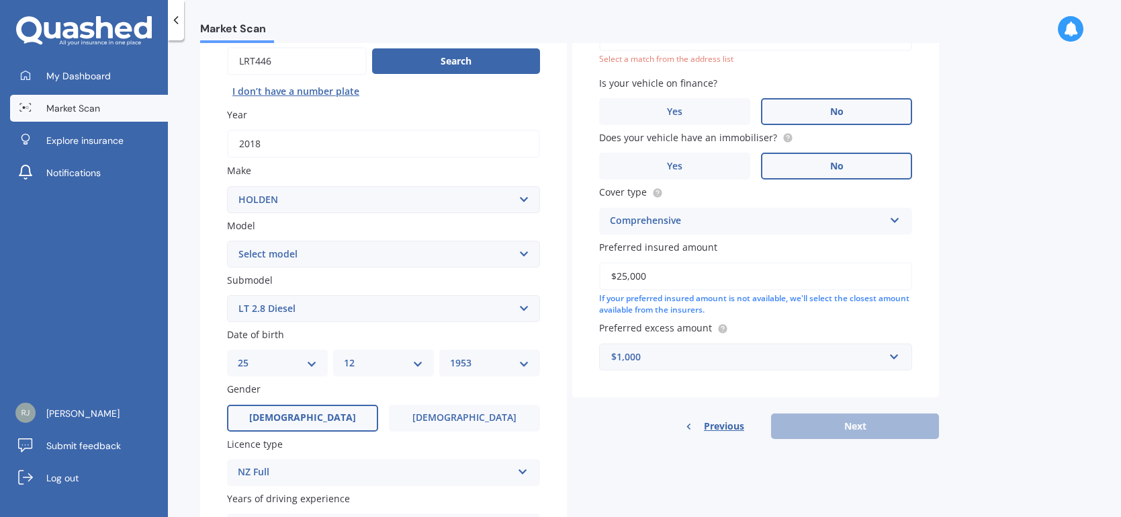
scroll to position [91, 0]
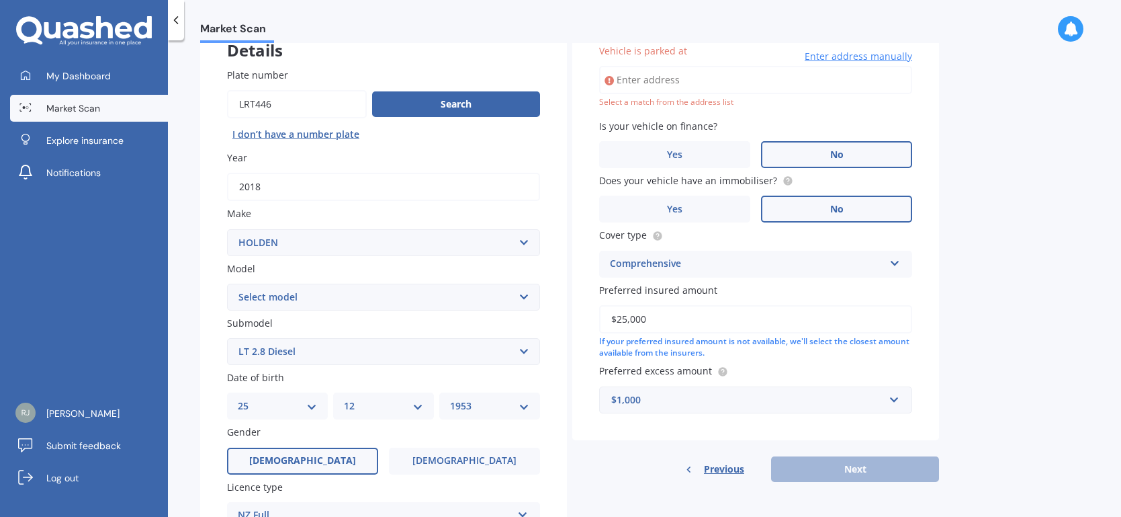
click at [840, 153] on span "No" at bounding box center [836, 154] width 13 height 11
click at [0, 0] on input "No" at bounding box center [0, 0] width 0 height 0
click at [837, 152] on span "No" at bounding box center [836, 154] width 13 height 11
click at [0, 0] on input "No" at bounding box center [0, 0] width 0 height 0
click at [836, 152] on span "No" at bounding box center [836, 154] width 13 height 11
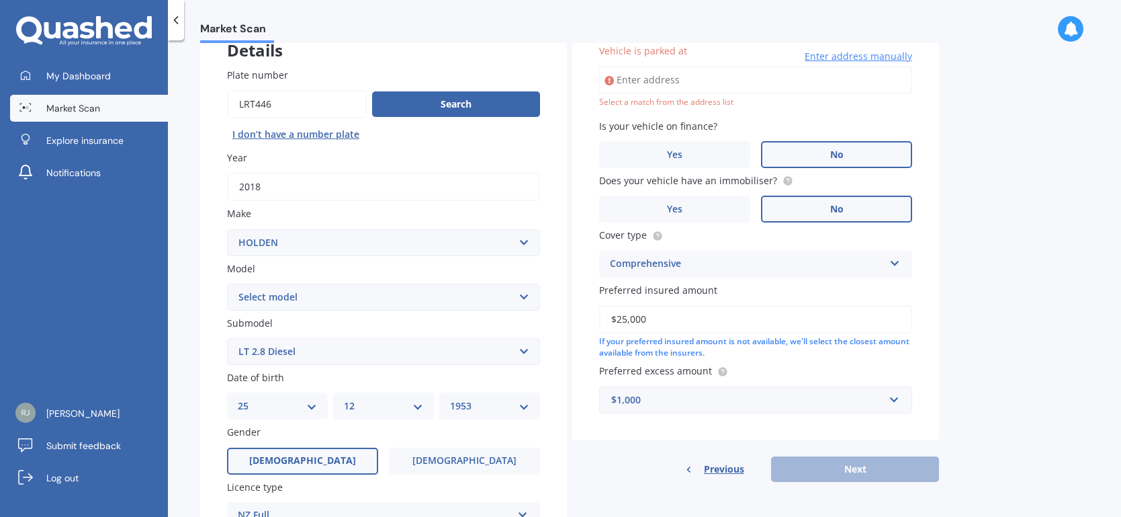
click at [0, 0] on input "No" at bounding box center [0, 0] width 0 height 0
click at [834, 153] on span "No" at bounding box center [836, 154] width 13 height 11
click at [0, 0] on input "No" at bounding box center [0, 0] width 0 height 0
click at [835, 153] on span "No" at bounding box center [836, 154] width 13 height 11
click at [0, 0] on input "No" at bounding box center [0, 0] width 0 height 0
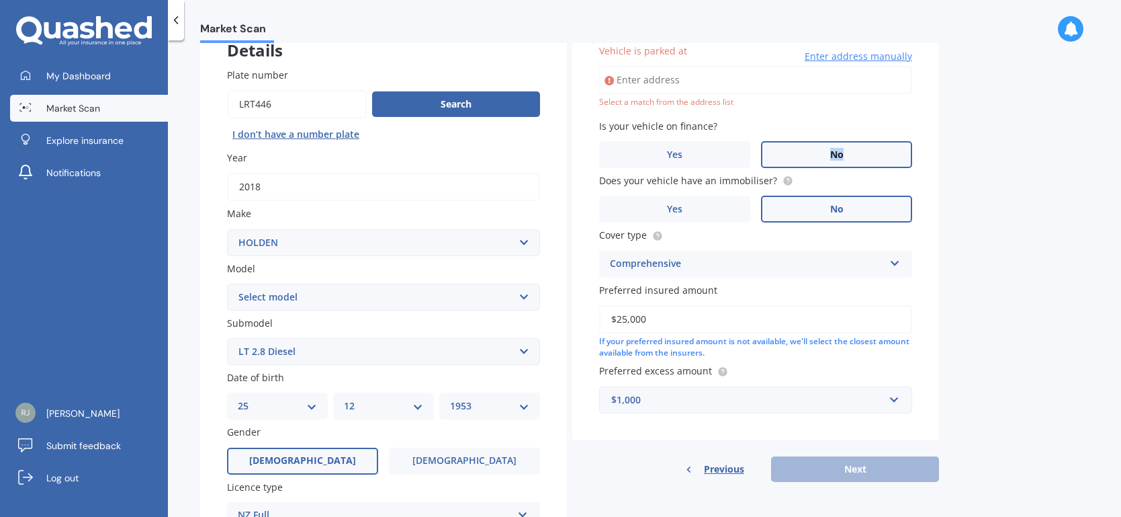
click at [835, 153] on span "No" at bounding box center [836, 154] width 13 height 11
click at [0, 0] on input "No" at bounding box center [0, 0] width 0 height 0
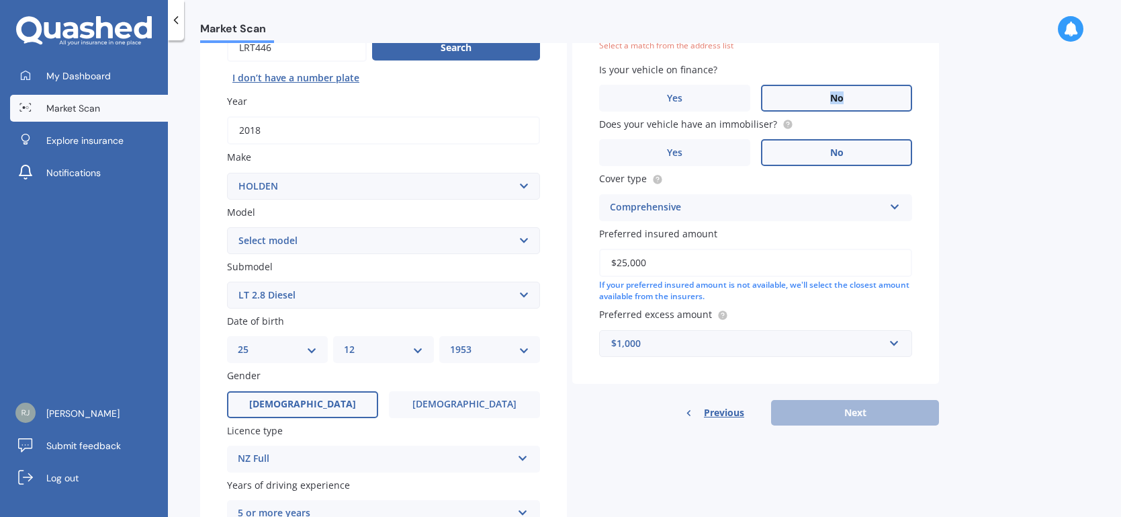
scroll to position [187, 0]
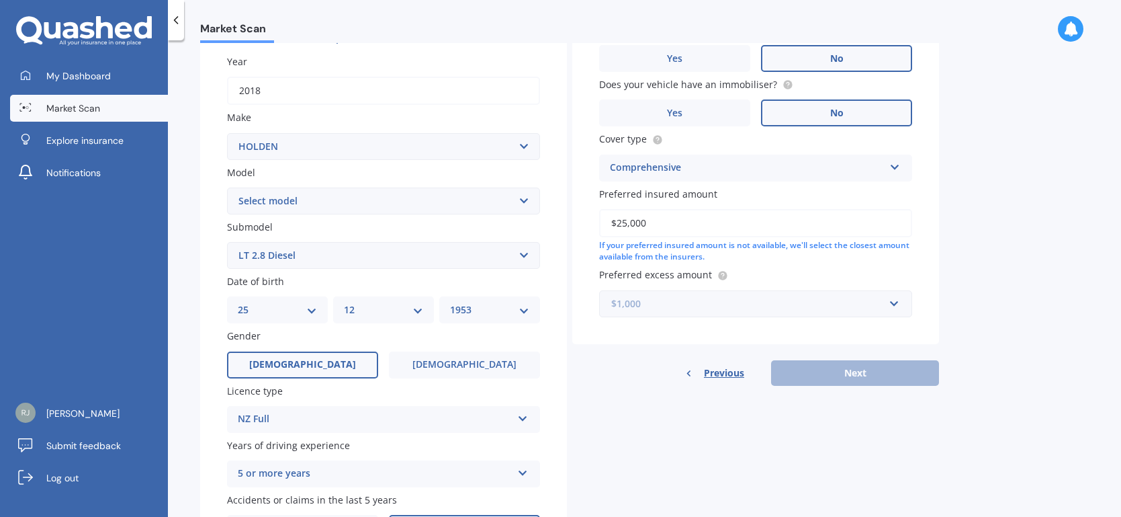
click at [897, 300] on input "text" at bounding box center [751, 304] width 301 height 26
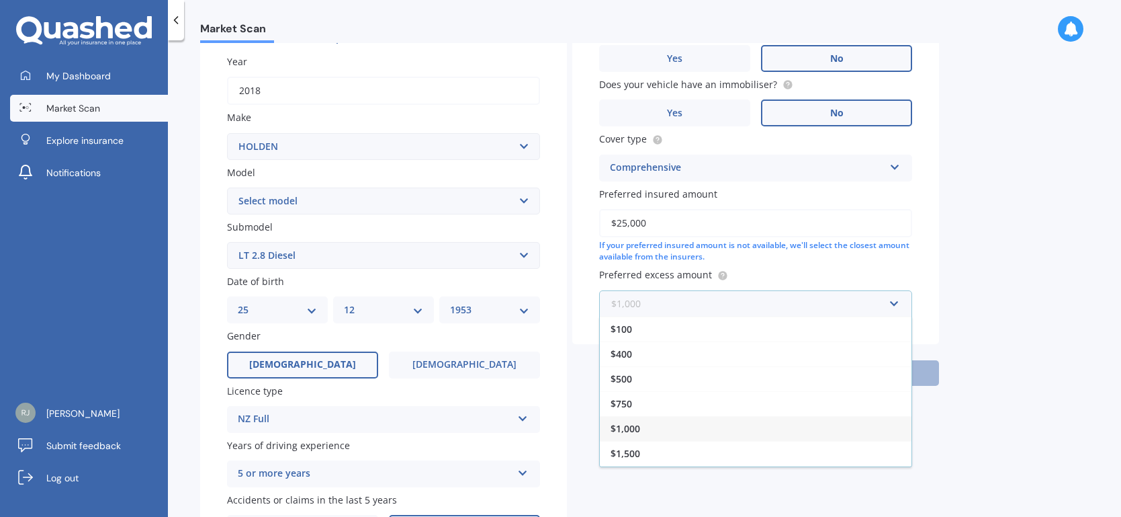
scroll to position [0, 0]
click at [629, 425] on span "$1,000" at bounding box center [626, 428] width 30 height 13
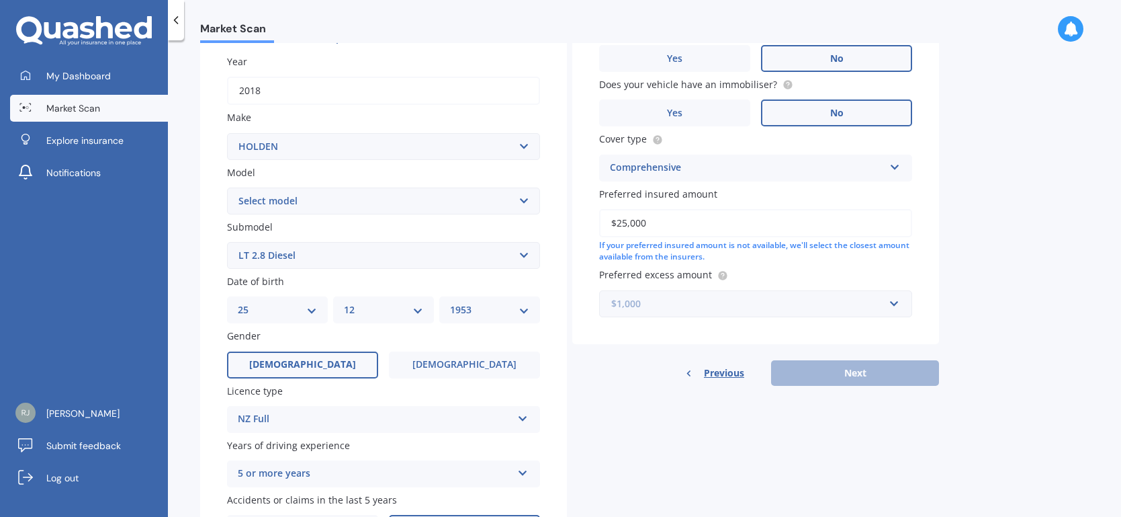
click at [896, 300] on input "text" at bounding box center [751, 304] width 301 height 26
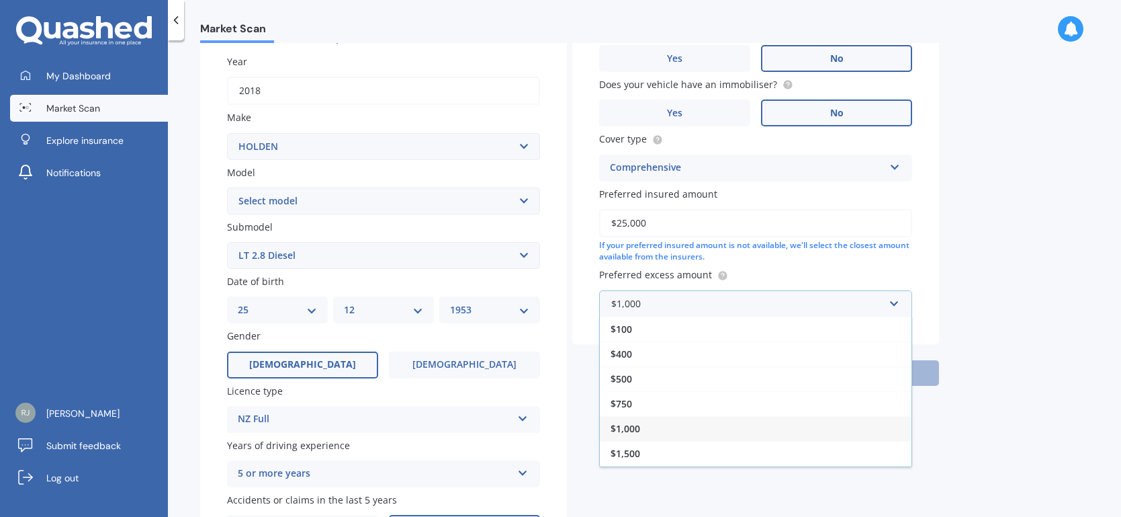
click at [634, 423] on span "$1,000" at bounding box center [626, 428] width 30 height 13
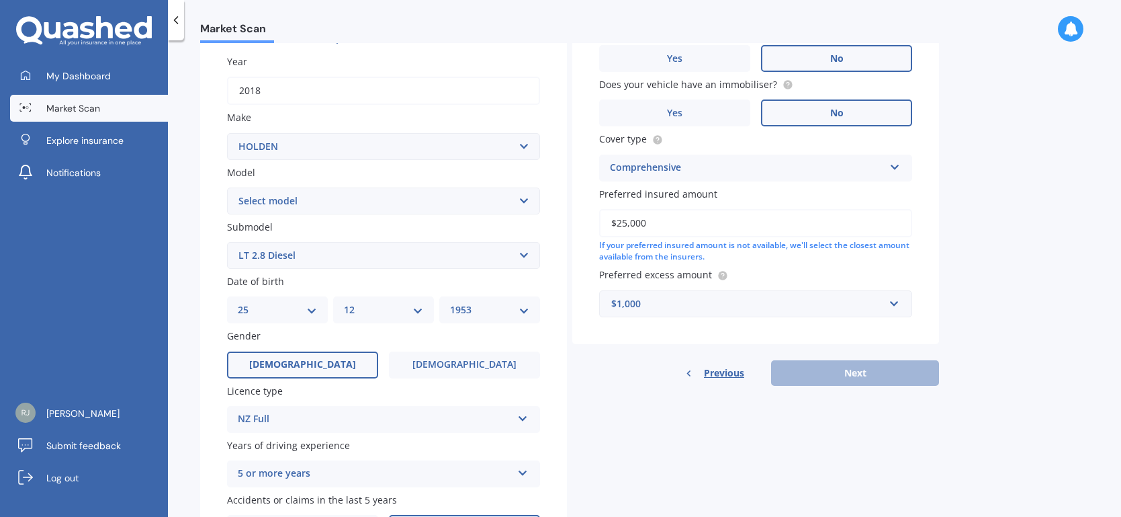
click at [662, 299] on div "$1,000" at bounding box center [747, 303] width 273 height 15
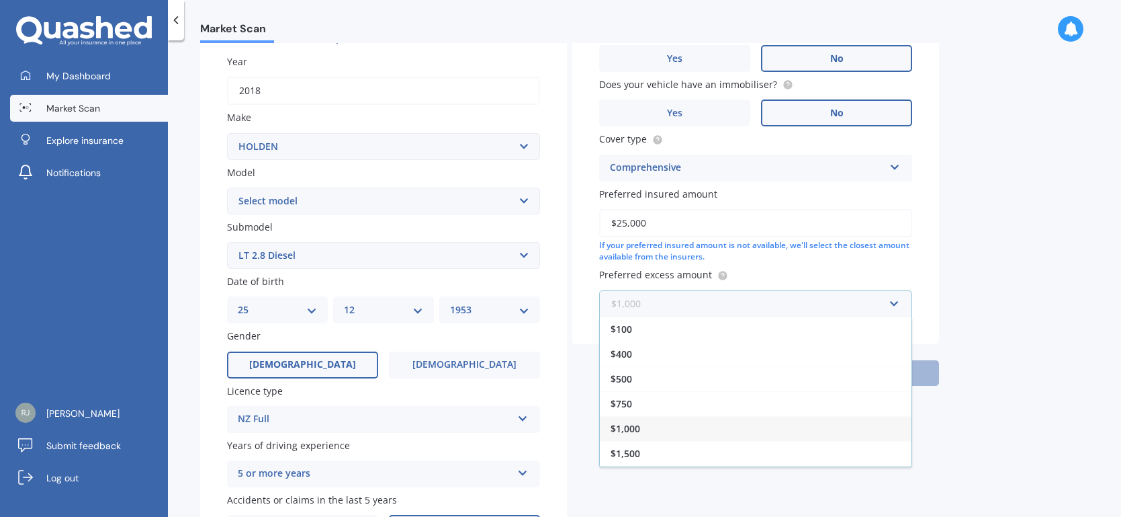
click at [662, 299] on input "text" at bounding box center [751, 304] width 301 height 26
click at [625, 423] on span "$1,000" at bounding box center [626, 428] width 30 height 13
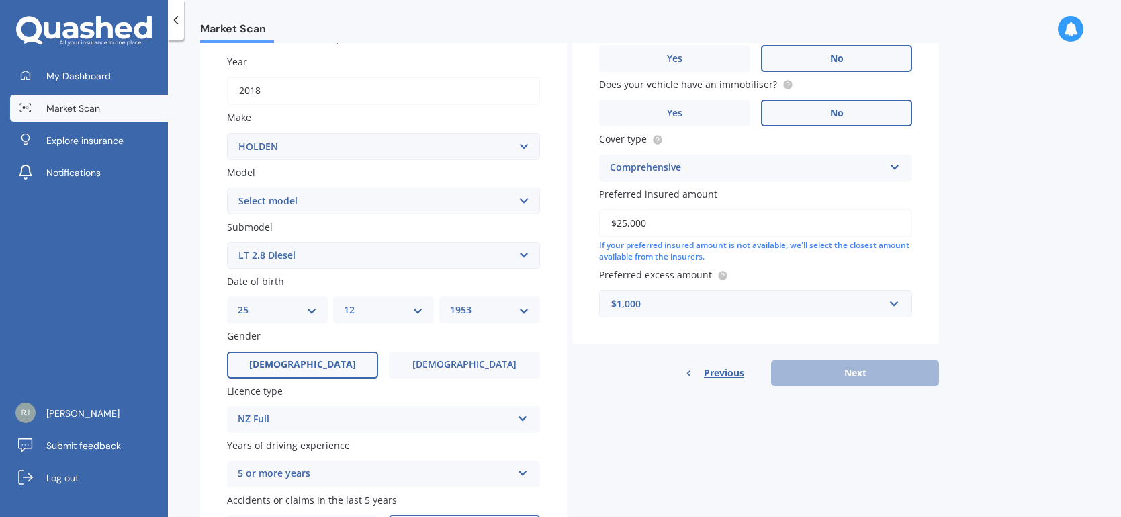
click at [628, 423] on div "Details Plate number Search I don’t have a number plate Year 2018 Make Select m…" at bounding box center [569, 245] width 739 height 648
click at [861, 370] on div "Previous Next" at bounding box center [755, 373] width 367 height 26
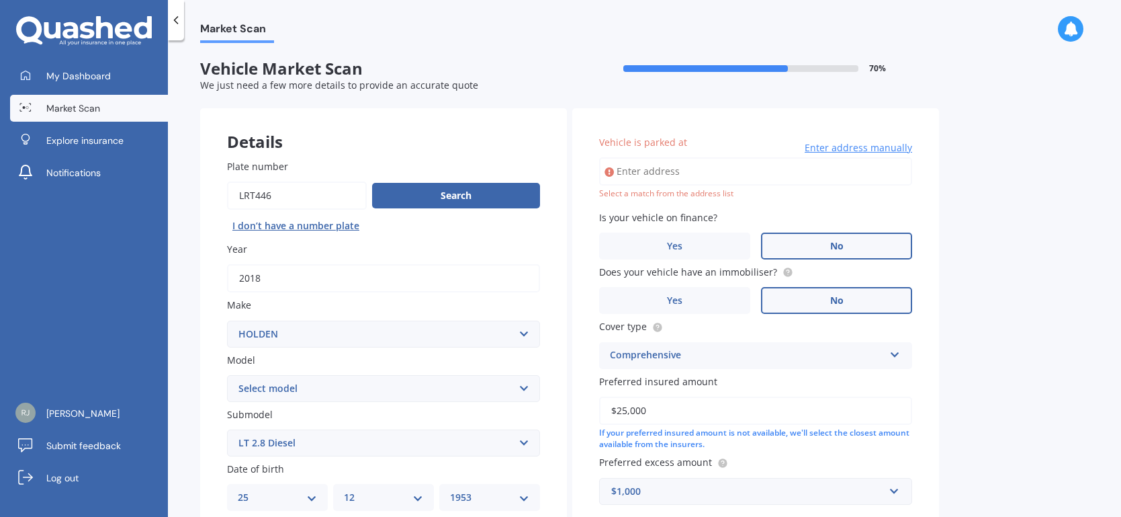
click at [696, 167] on input "Vehicle is parked at" at bounding box center [755, 171] width 313 height 28
click at [722, 172] on input "18 William Donald DriveMasterton 5810" at bounding box center [755, 171] width 313 height 28
click at [986, 337] on div "Market Scan Vehicle Market Scan 70 % We just need a few more details to provide…" at bounding box center [644, 281] width 953 height 476
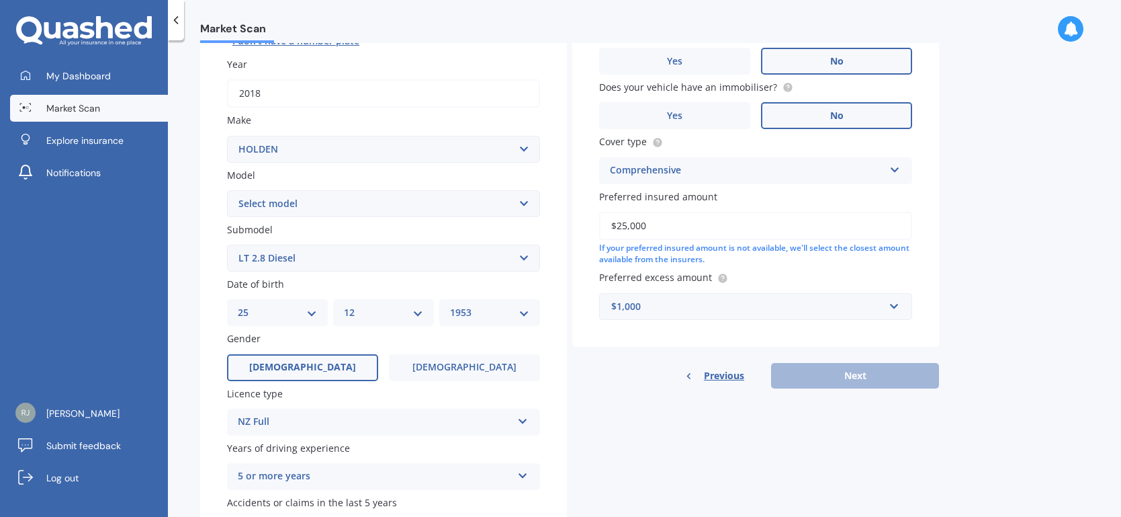
scroll to position [194, 0]
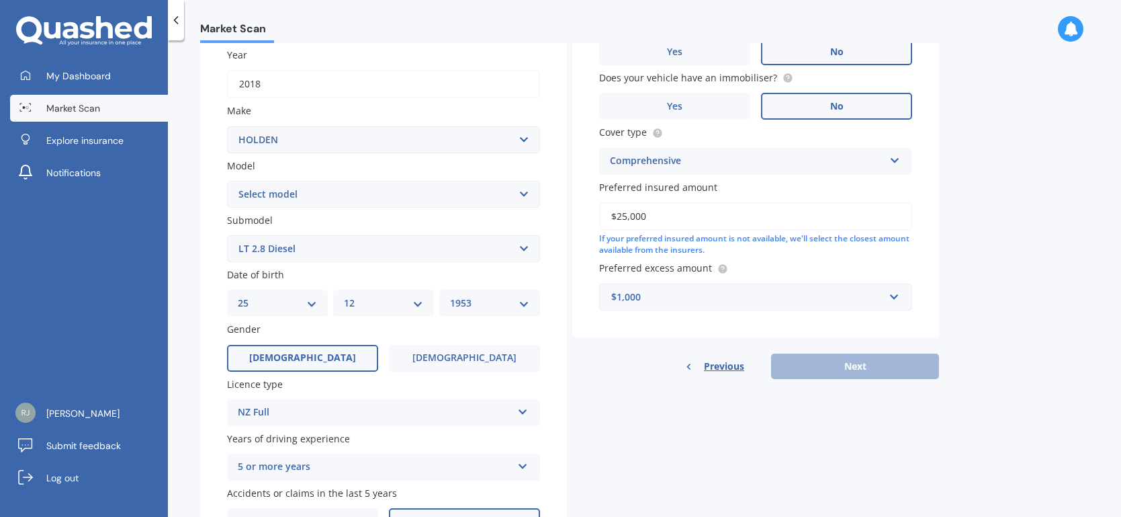
click at [853, 364] on div "Previous Next" at bounding box center [755, 366] width 367 height 26
click at [859, 361] on div "Previous Next" at bounding box center [755, 366] width 367 height 26
click at [861, 360] on div "Previous Next" at bounding box center [755, 366] width 367 height 26
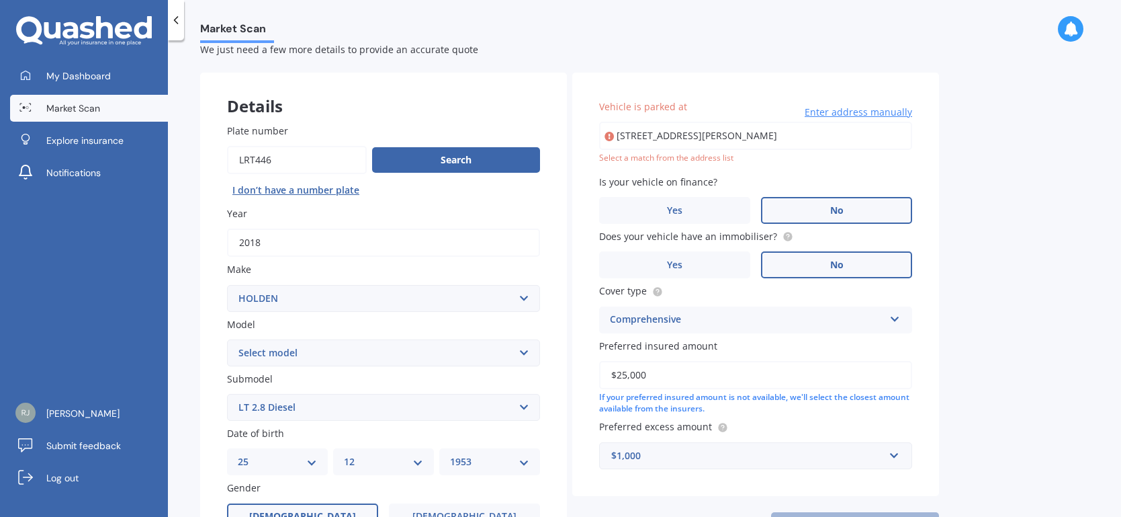
scroll to position [32, 0]
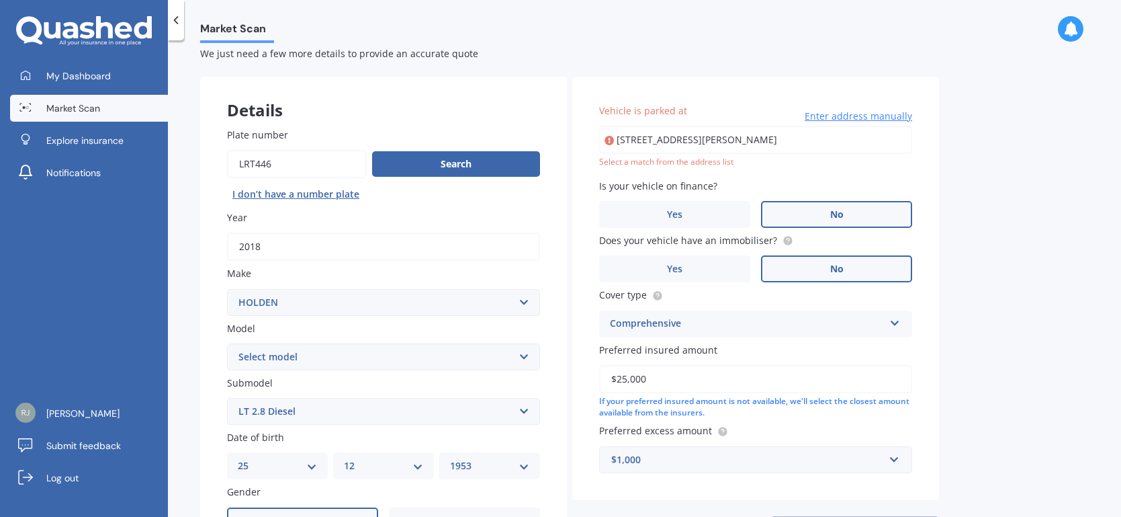
click at [815, 136] on input "18 William Donald Drive Masterton 5810" at bounding box center [755, 140] width 313 height 28
type input "18 William Donald DriveMasterton 5810"
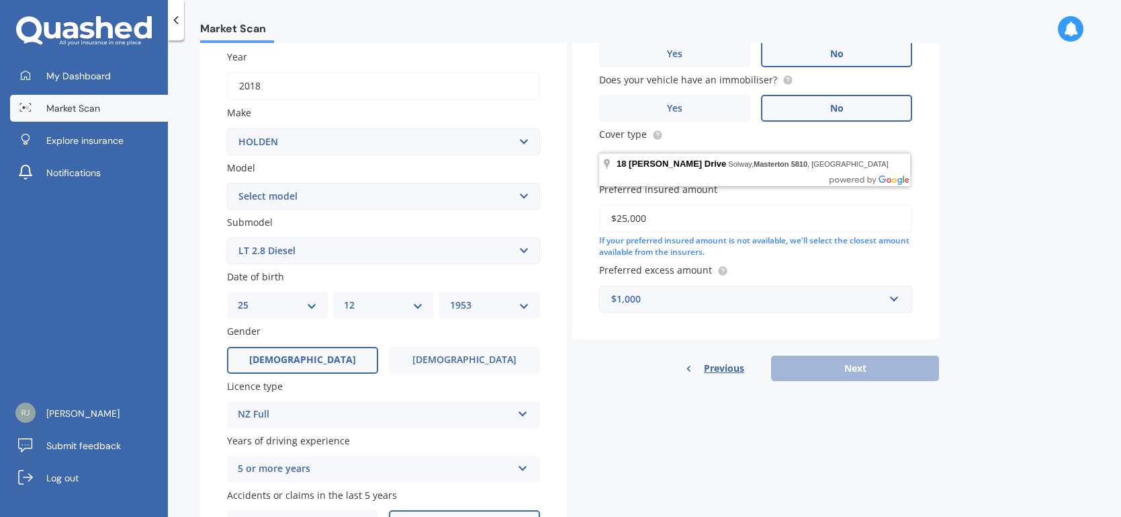
scroll to position [193, 0]
click at [866, 367] on div "Previous Next" at bounding box center [755, 368] width 367 height 26
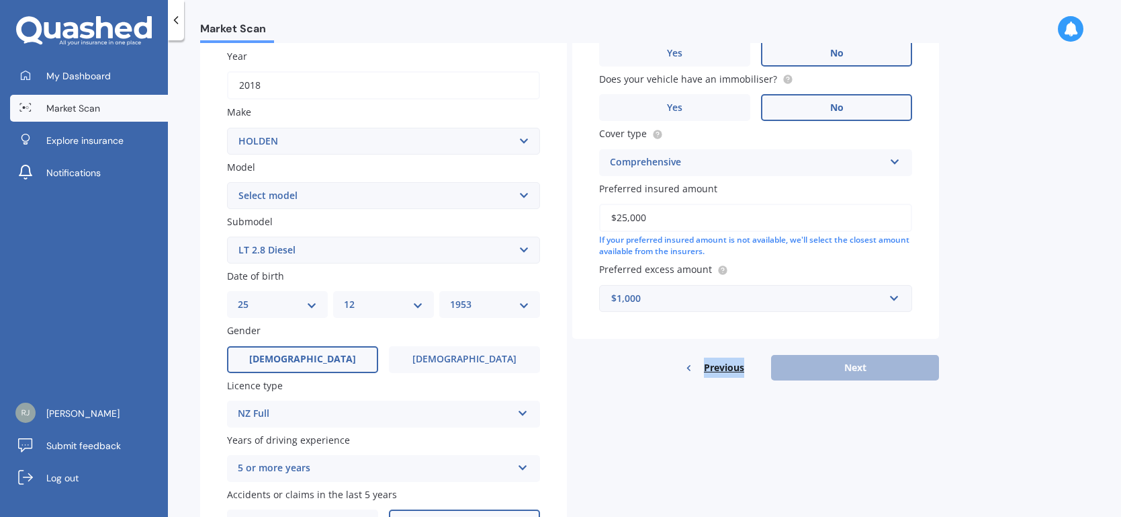
click at [867, 367] on div "Previous Next" at bounding box center [755, 368] width 367 height 26
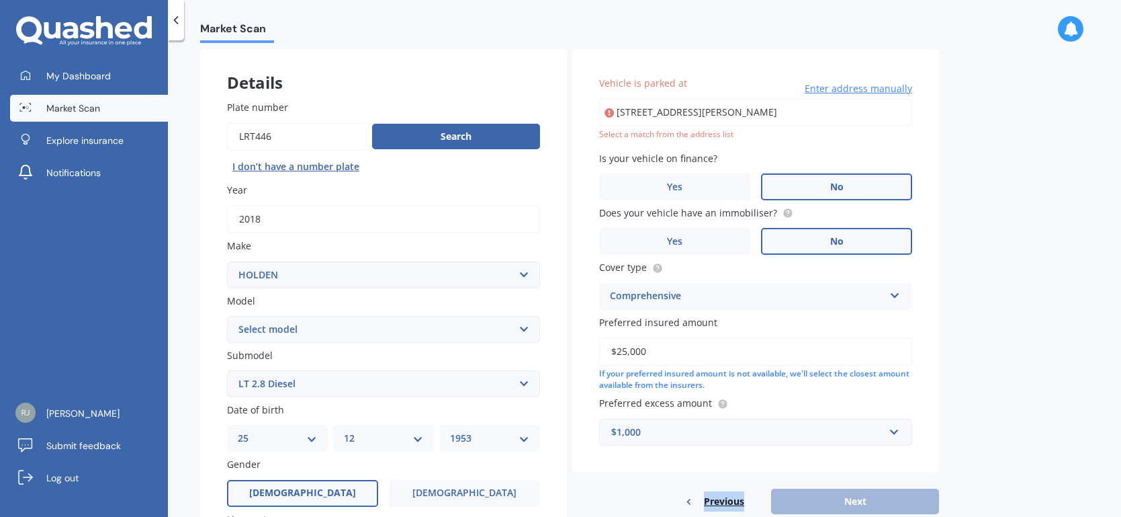
scroll to position [57, 0]
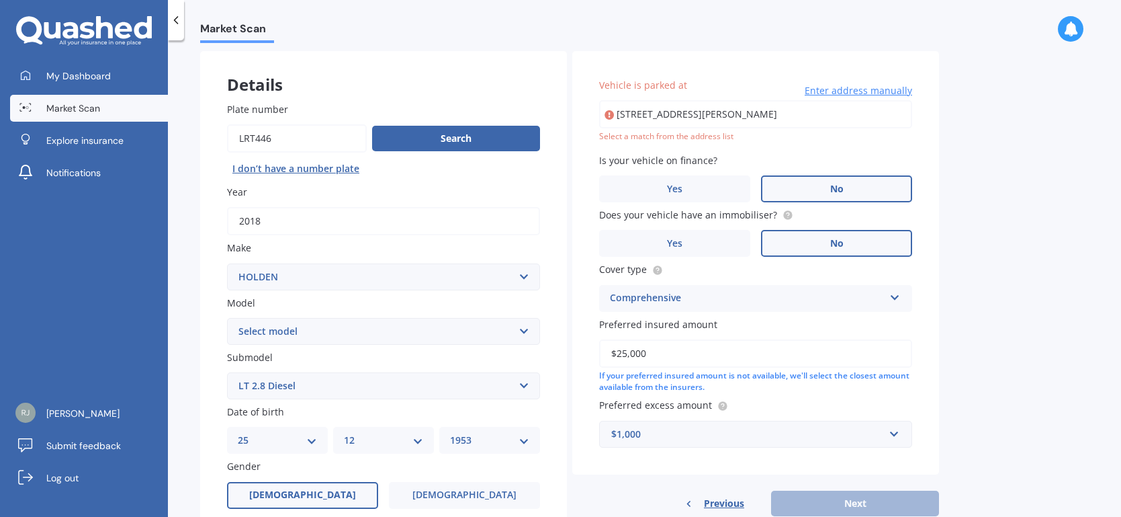
click at [882, 91] on span "Enter address manually" at bounding box center [859, 90] width 108 height 13
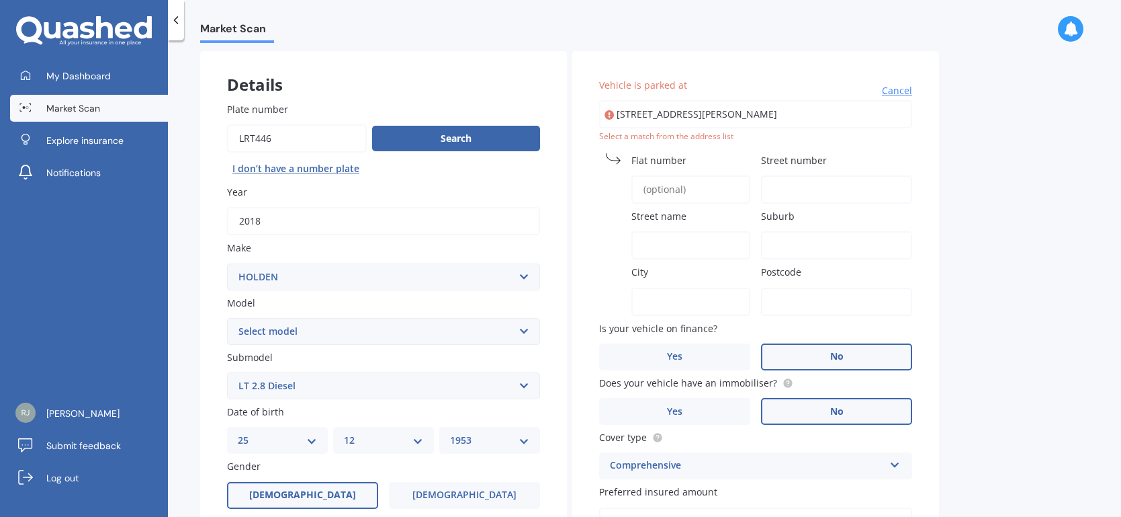
click at [777, 178] on input "Street number" at bounding box center [836, 189] width 151 height 28
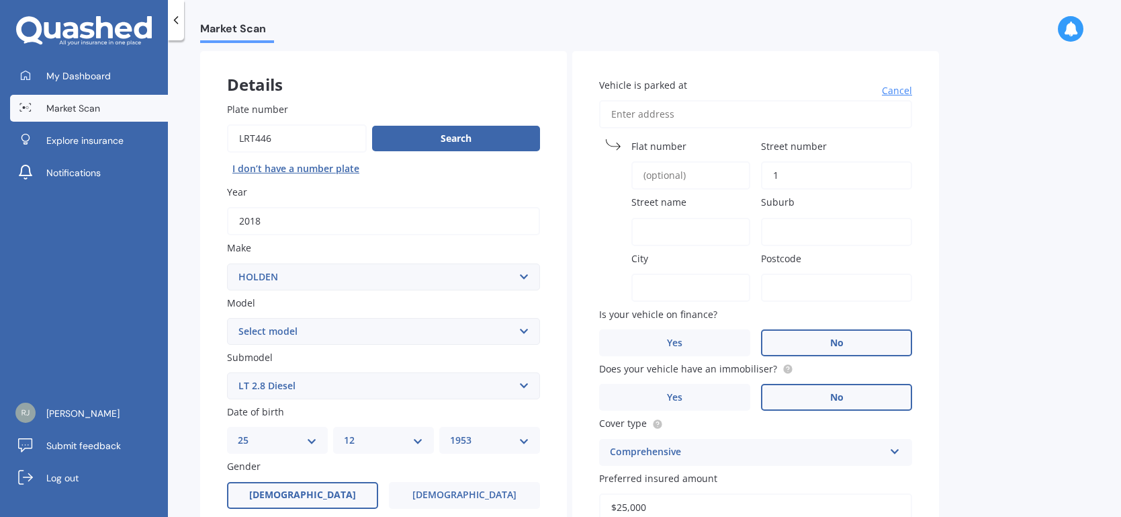
type input "18"
type input "18 William Donald Drive"
type input "18"
type input "[PERSON_NAME] Drive"
type input "Masterton"
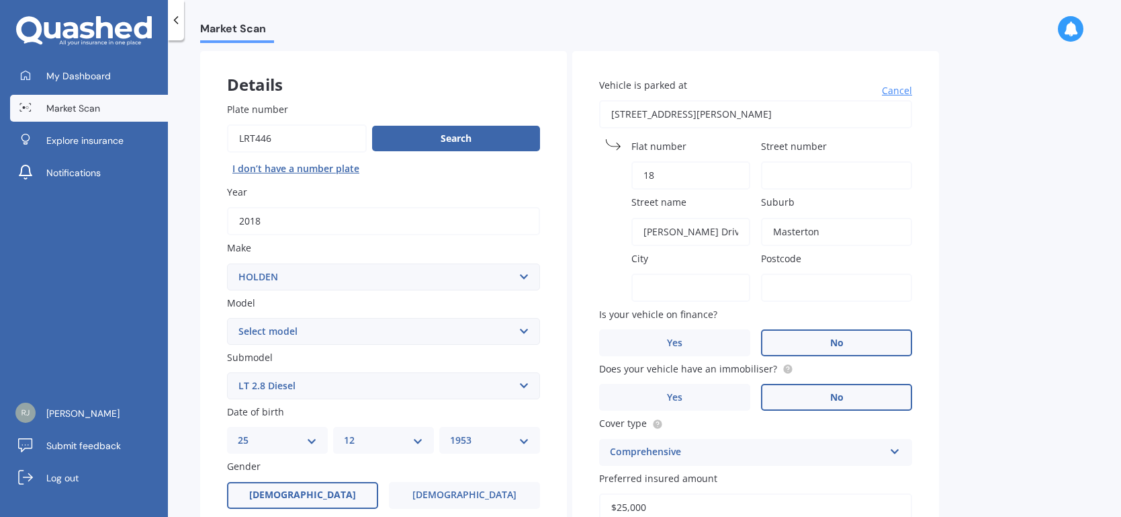
type input "Masterton"
type input "5810"
click at [840, 144] on label "Street number" at bounding box center [834, 146] width 146 height 14
click at [840, 161] on input "Street number" at bounding box center [836, 175] width 151 height 28
type input "18"
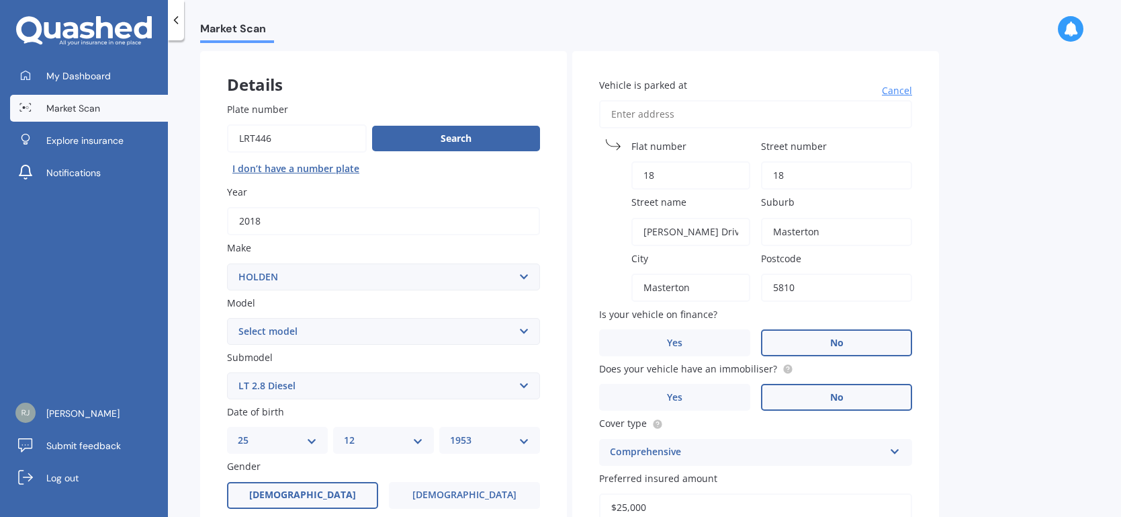
click at [1061, 365] on div "Market Scan Vehicle Market Scan 70 % We just need a few more details to provide…" at bounding box center [644, 281] width 953 height 476
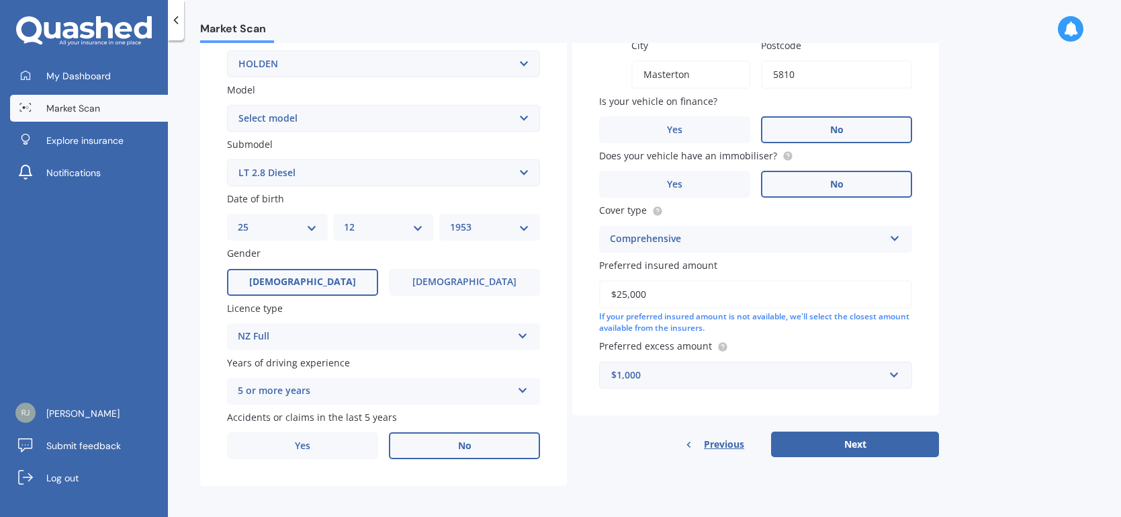
scroll to position [271, 0]
click at [877, 437] on button "Next" at bounding box center [855, 443] width 168 height 26
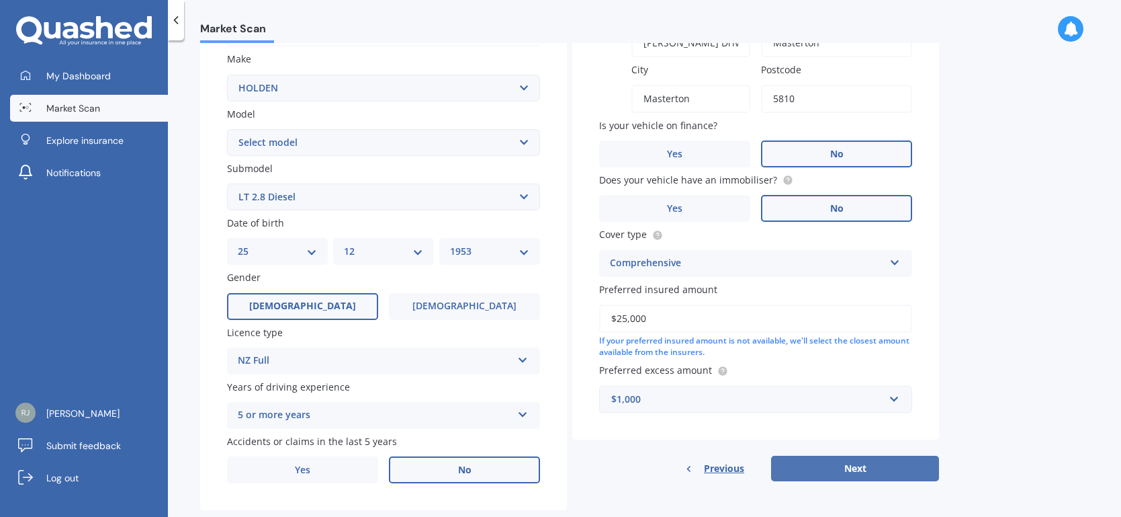
select select "25"
select select "12"
select select "1953"
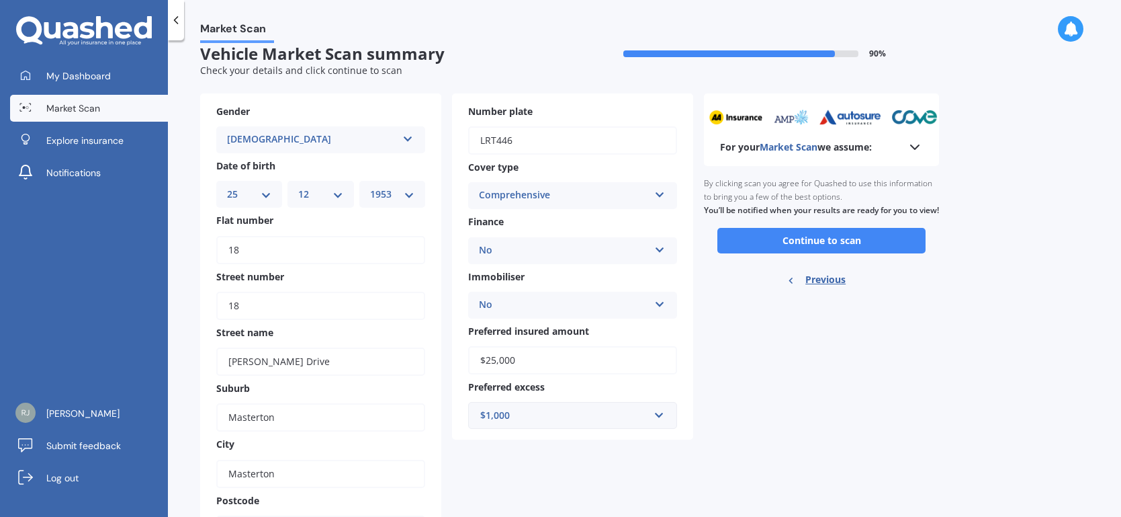
scroll to position [0, 0]
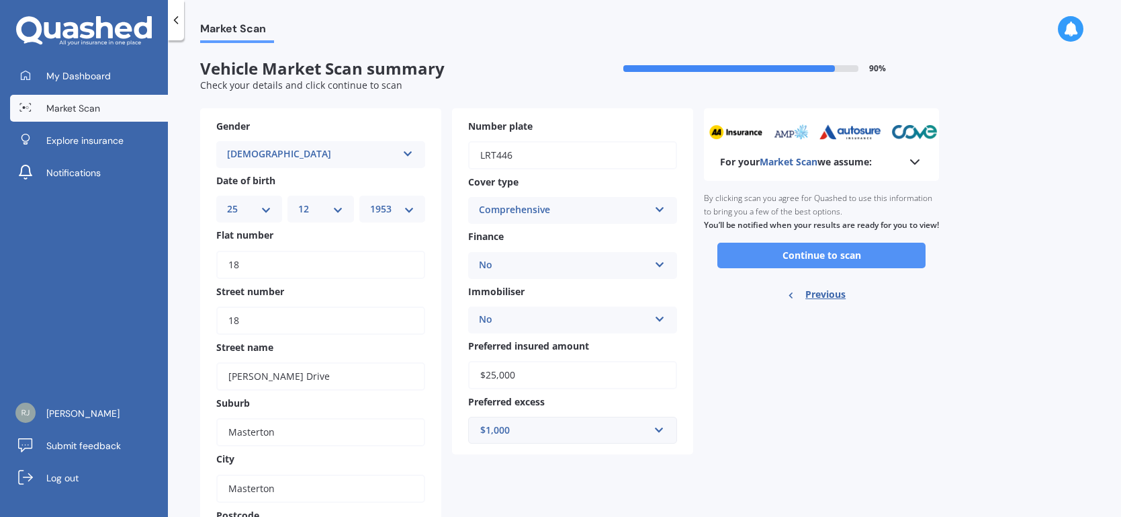
click at [816, 268] on button "Continue to scan" at bounding box center [822, 256] width 208 height 26
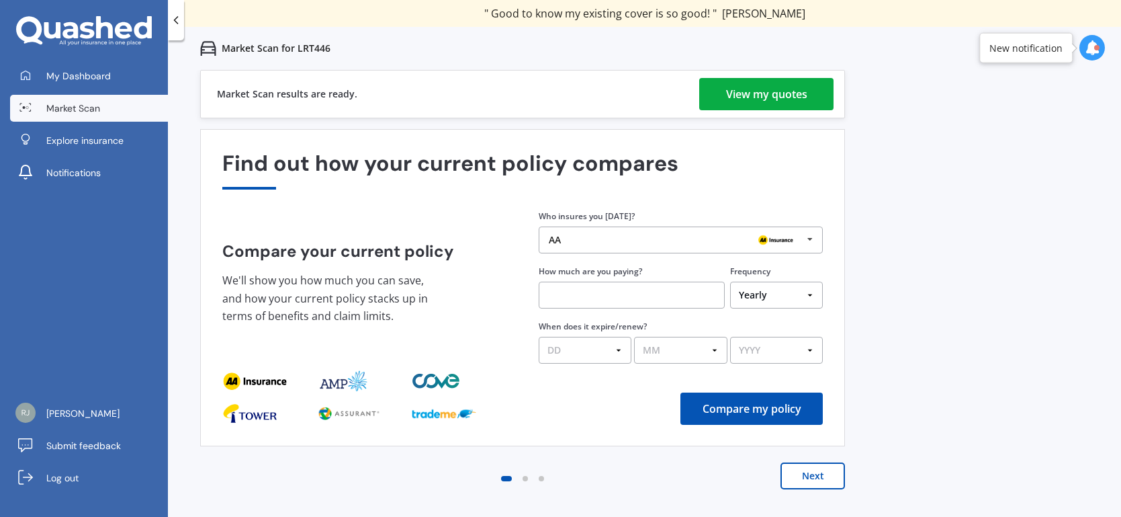
click at [779, 90] on div "View my quotes" at bounding box center [766, 94] width 81 height 32
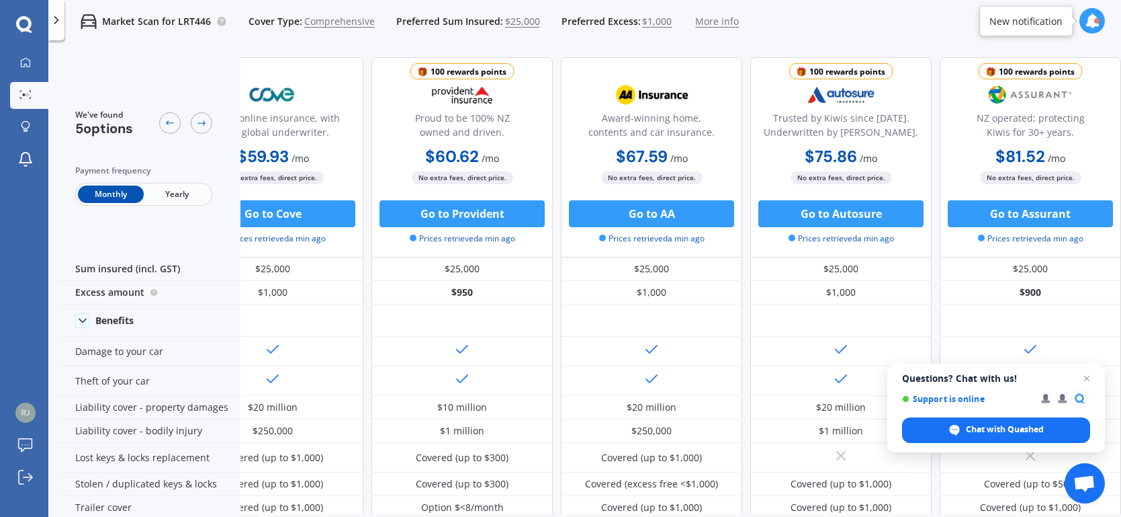
scroll to position [0, 65]
drag, startPoint x: 568, startPoint y: 58, endPoint x: 591, endPoint y: 61, distance: 23.8
click at [591, 61] on div "Award-winning home, contents and car insurance. $67.59 / mo $734.37 / yr $67.59…" at bounding box center [651, 157] width 181 height 200
drag, startPoint x: 591, startPoint y: 61, endPoint x: 683, endPoint y: 62, distance: 91.4
click at [683, 62] on div "Award-winning home, contents and car insurance. $67.59 / mo $734.37 / yr $67.59…" at bounding box center [651, 157] width 181 height 200
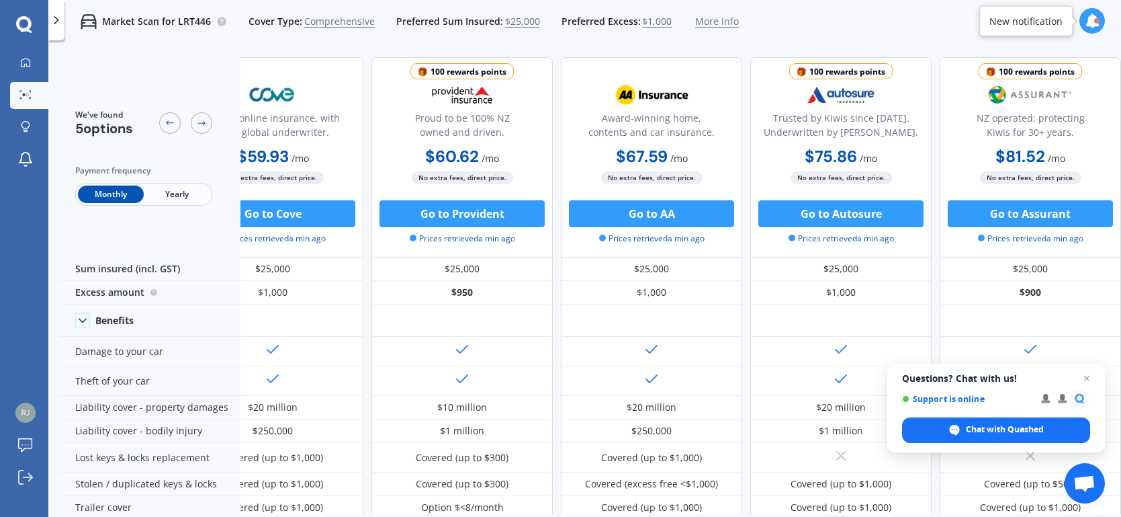
click at [763, 69] on div "100 rewards points Trusted by Kiwis since 1971. Underwritten by Vero. $75.86 / …" at bounding box center [840, 157] width 181 height 200
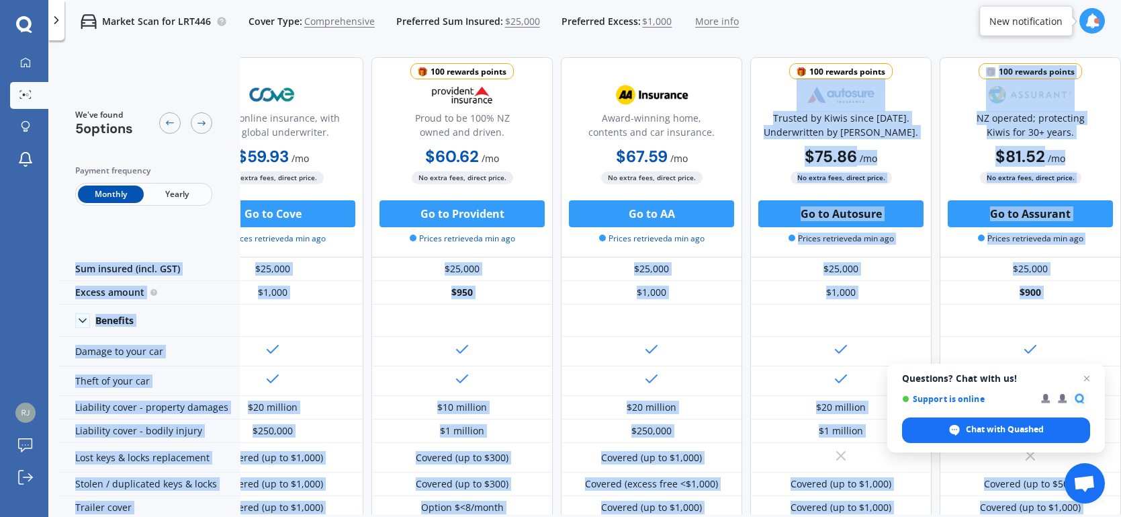
drag, startPoint x: 763, startPoint y: 69, endPoint x: 1121, endPoint y: 441, distance: 516.1
click at [1121, 441] on div "We've found 5 options Payment frequency Monthly Yearly Simple online insurance,…" at bounding box center [590, 280] width 1062 height 468
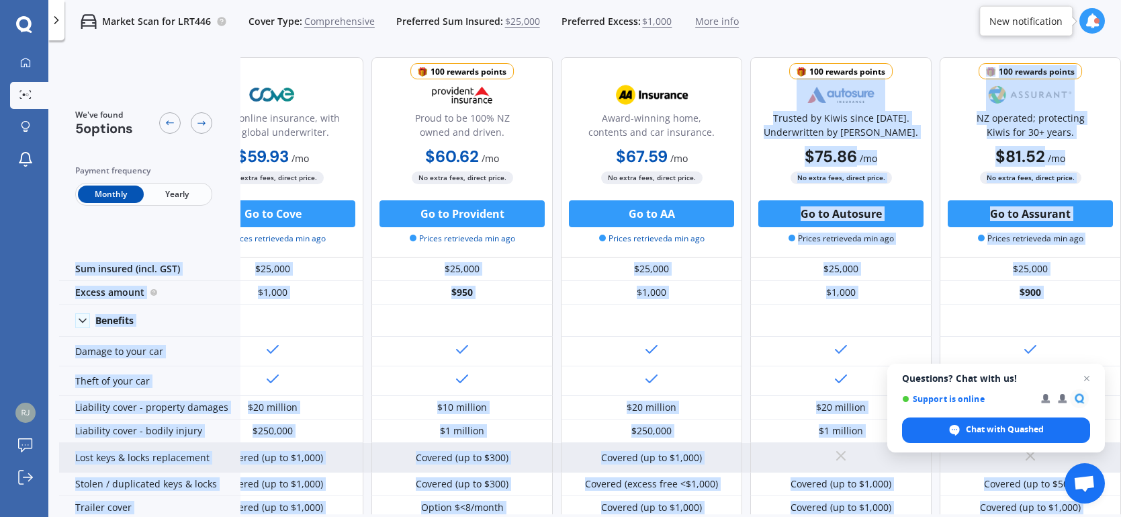
scroll to position [0, 64]
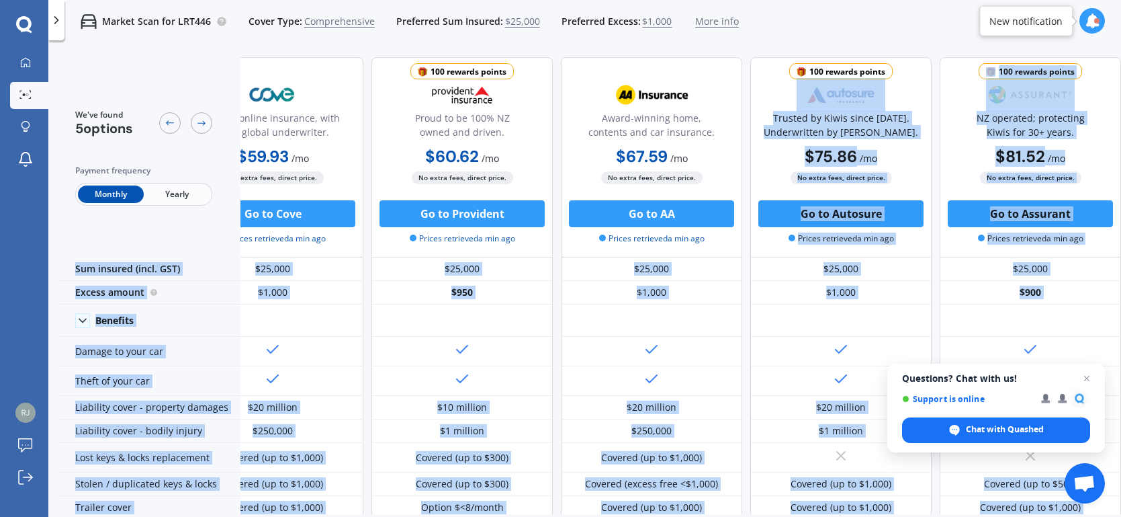
click at [890, 256] on div "100 rewards points Trusted by Kiwis since 1971. Underwritten by Vero. $75.86 / …" at bounding box center [840, 157] width 181 height 200
drag, startPoint x: 816, startPoint y: 70, endPoint x: 1105, endPoint y: 417, distance: 451.4
click at [1105, 417] on body "We are experiencing high volume of Market Scans . Just a heads up we will have …" at bounding box center [560, 258] width 1121 height 517
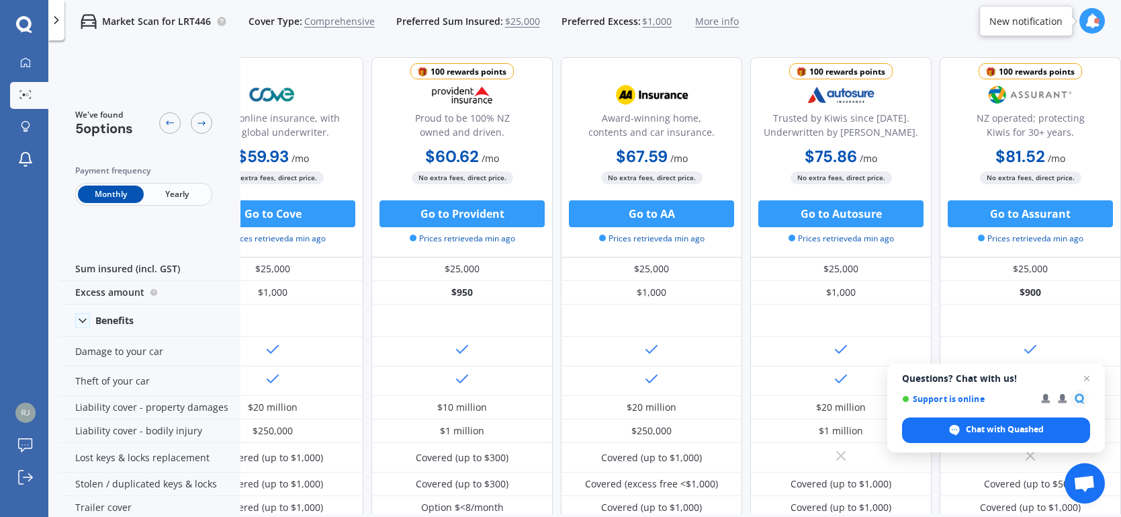
click at [908, 34] on div "Market Scan for LRT446 Cover Type: Comprehensive Preferred Sum Insured: $25,000…" at bounding box center [584, 21] width 1073 height 43
click at [608, 93] on img at bounding box center [651, 95] width 89 height 34
click at [591, 85] on div "Award-winning home, contents and car insurance." at bounding box center [651, 111] width 159 height 67
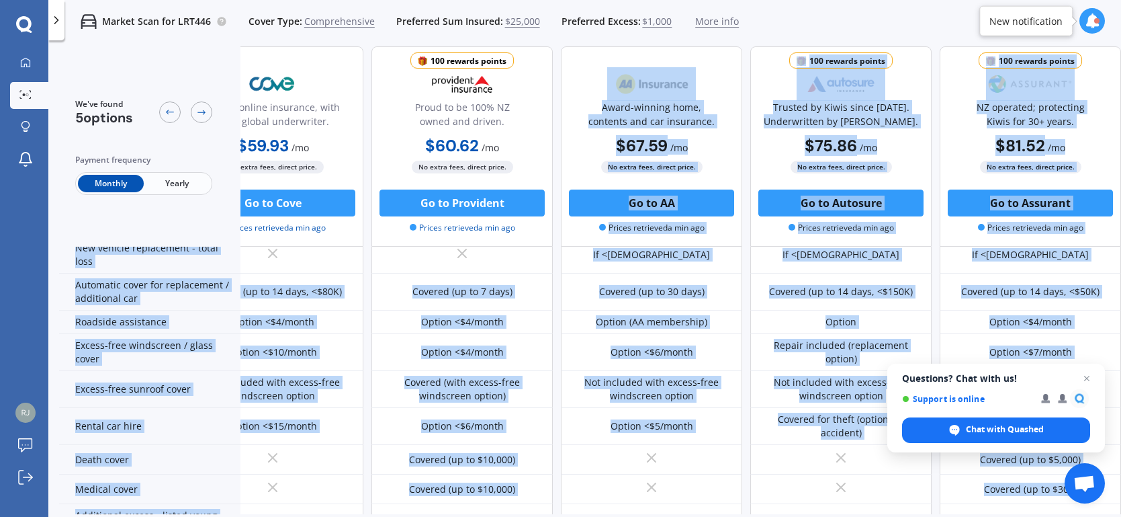
scroll to position [638, 65]
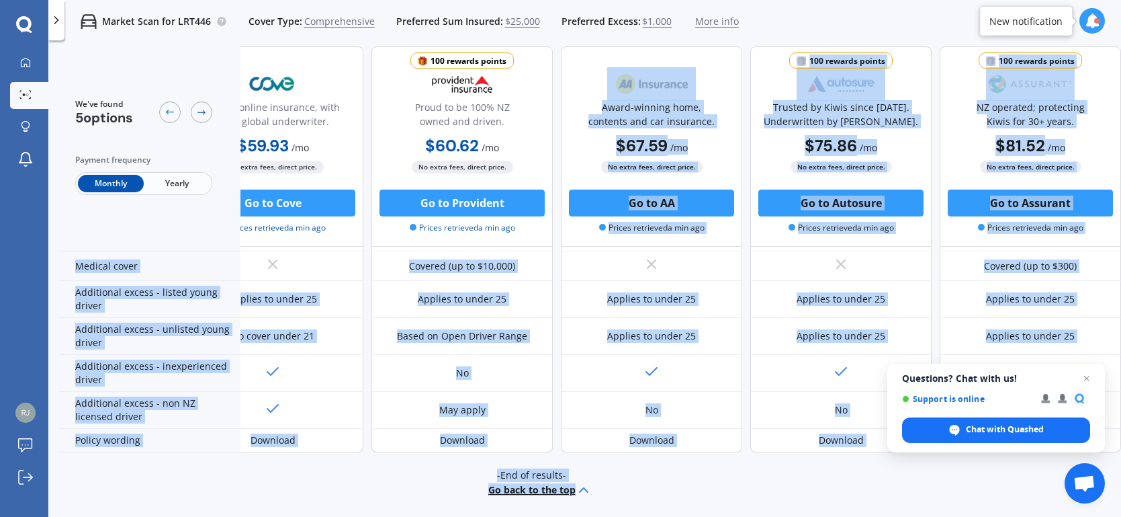
drag, startPoint x: 593, startPoint y: 85, endPoint x: 732, endPoint y: 540, distance: 475.0
click at [732, 516] on html "We are experiencing high volume of Market Scans . Just a heads up we will have …" at bounding box center [560, 258] width 1121 height 517
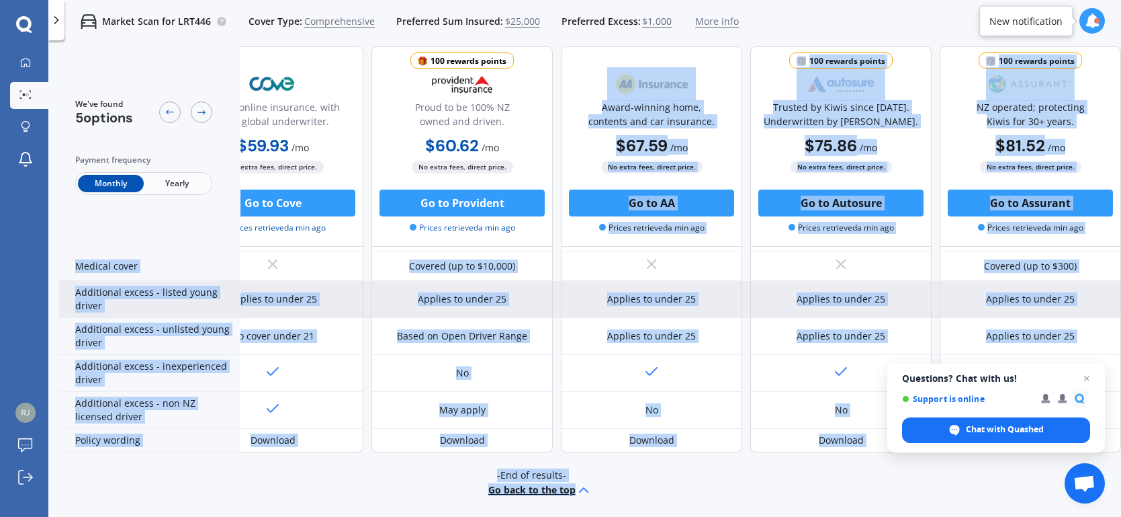
click at [384, 306] on div "Applies to under 25" at bounding box center [462, 299] width 181 height 37
click at [390, 281] on div "Applies to under 25" at bounding box center [462, 299] width 181 height 37
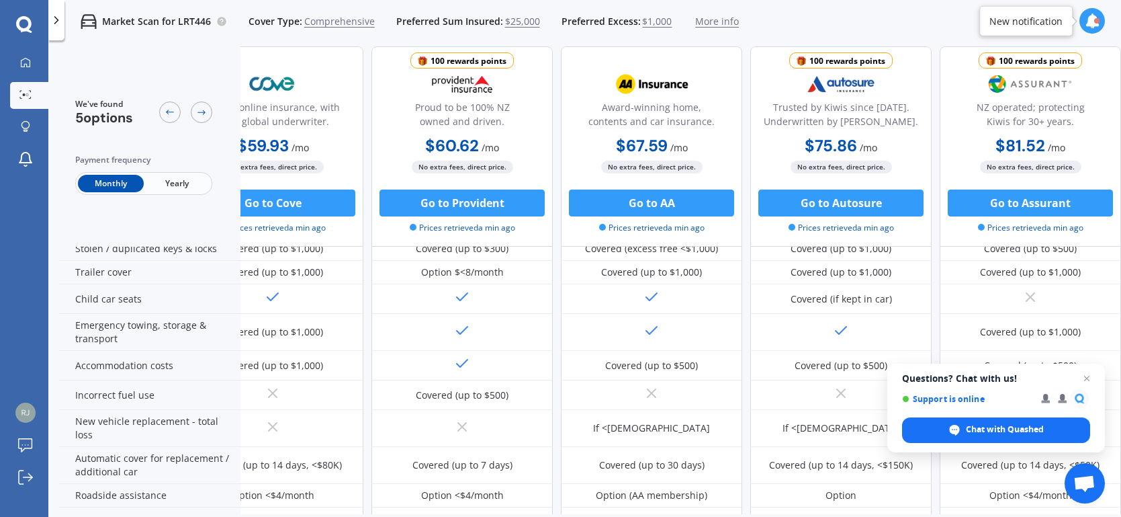
scroll to position [0, 65]
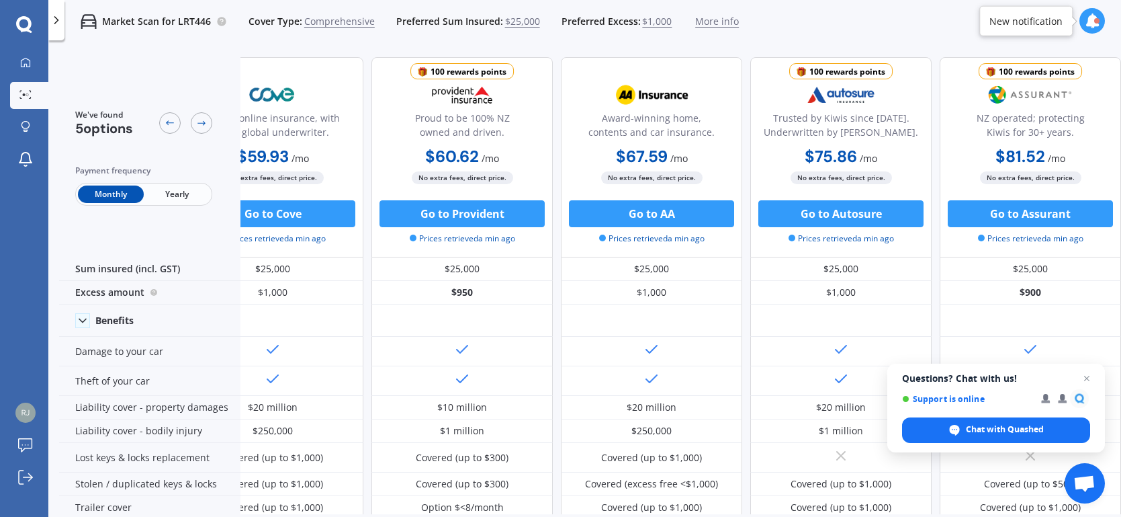
click at [29, 23] on icon at bounding box center [23, 23] width 15 height 15
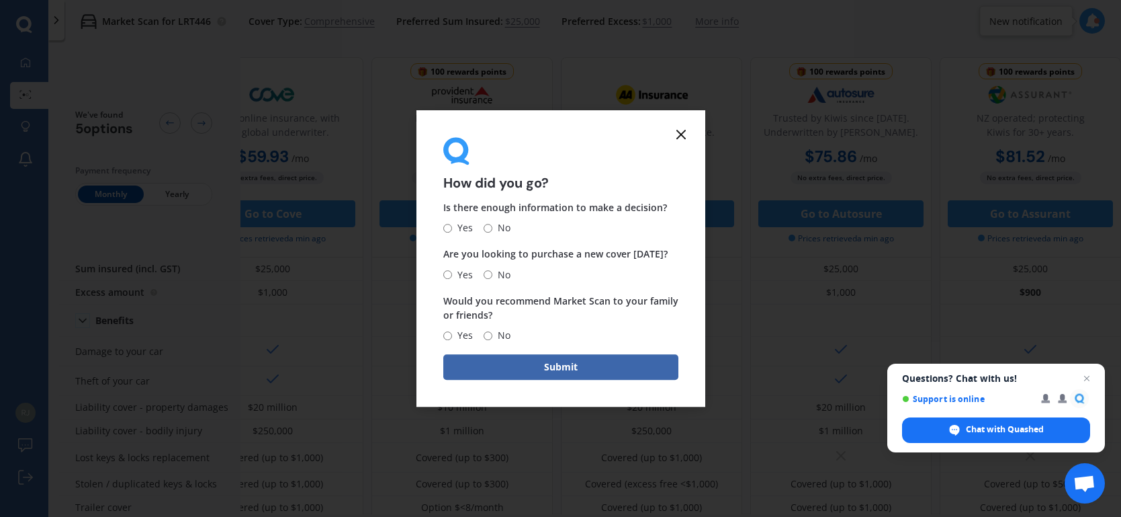
click at [488, 228] on input "No" at bounding box center [488, 228] width 9 height 9
radio input "true"
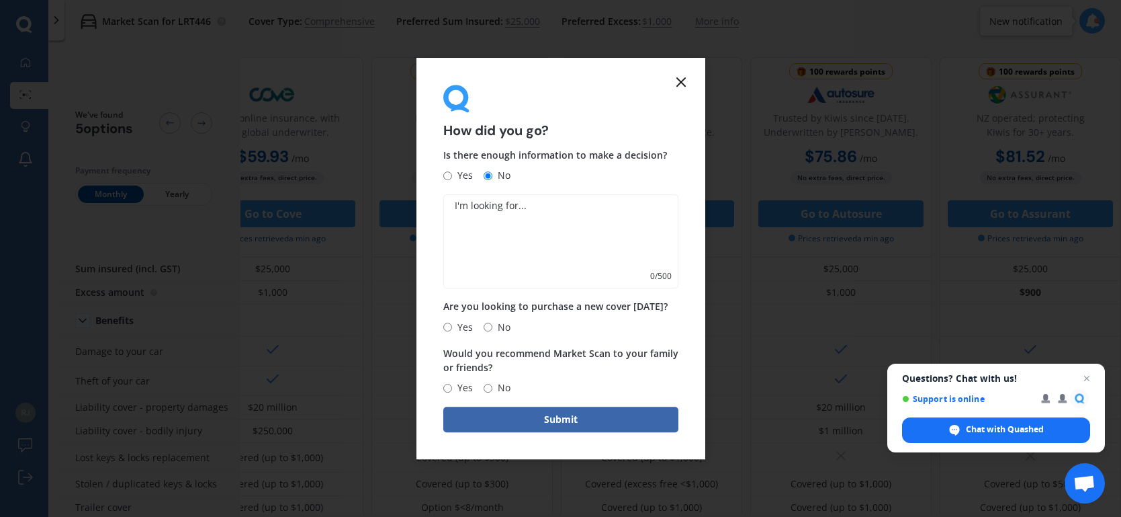
click at [490, 324] on input "No" at bounding box center [488, 327] width 9 height 9
radio input "true"
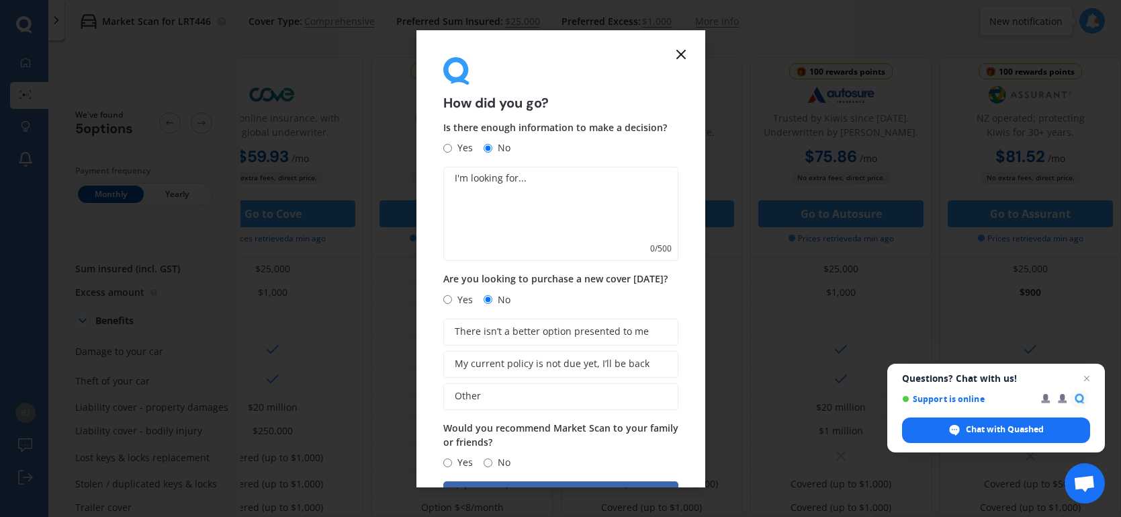
click at [683, 54] on icon at bounding box center [681, 54] width 16 height 16
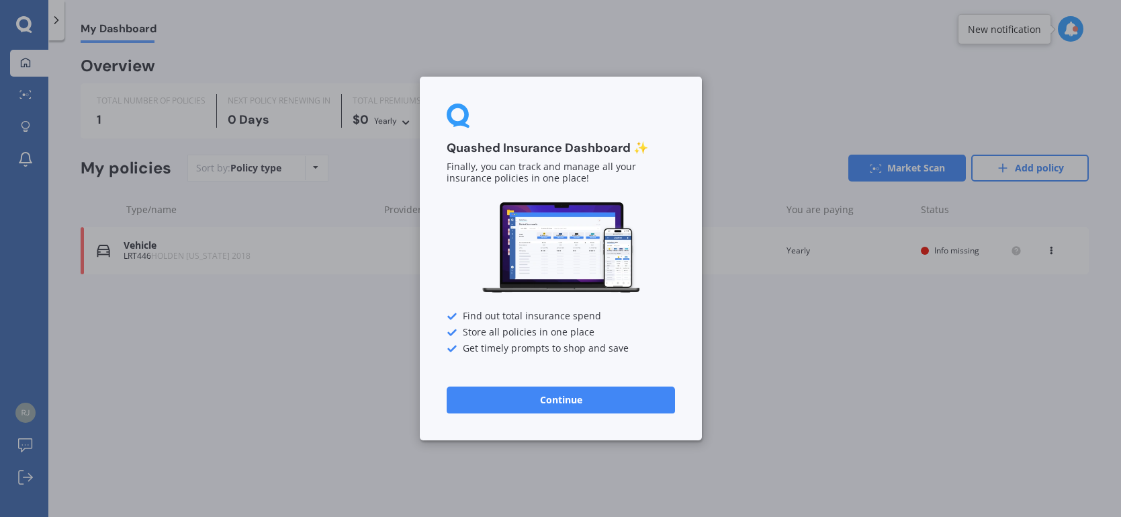
click at [750, 333] on div "Quashed Insurance Dashboard ✨ Finally, you can track and manage all your insura…" at bounding box center [560, 258] width 1121 height 517
click at [482, 44] on div "Quashed Insurance Dashboard ✨ Finally, you can track and manage all your insura…" at bounding box center [560, 258] width 1121 height 517
click at [314, 171] on div "Quashed Insurance Dashboard ✨ Finally, you can track and manage all your insura…" at bounding box center [560, 258] width 1121 height 517
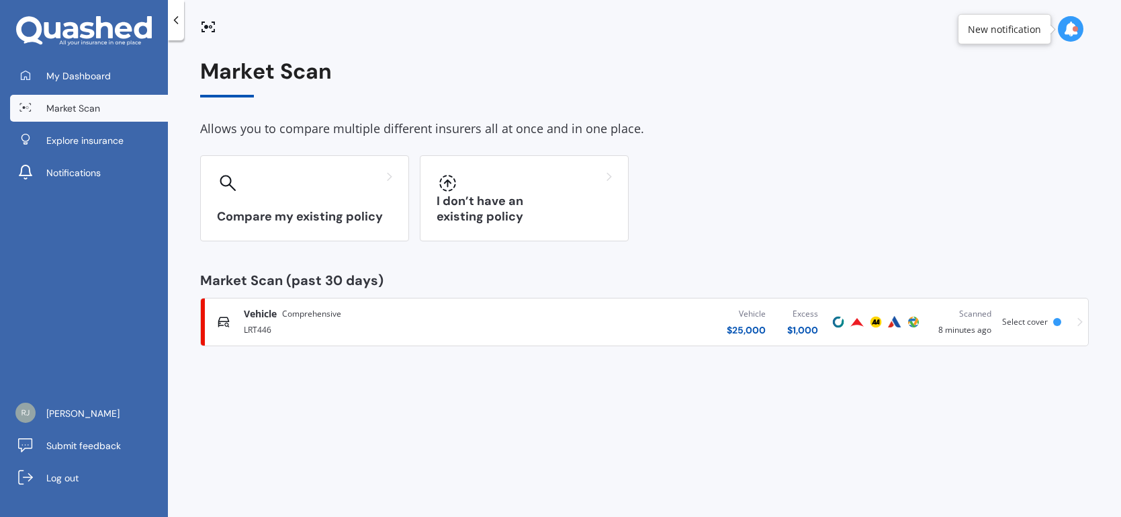
click at [1068, 30] on icon at bounding box center [1071, 29] width 15 height 15
click at [834, 99] on div "Market Scan Allows you to compare multiple different insurers all at once and i…" at bounding box center [644, 202] width 889 height 287
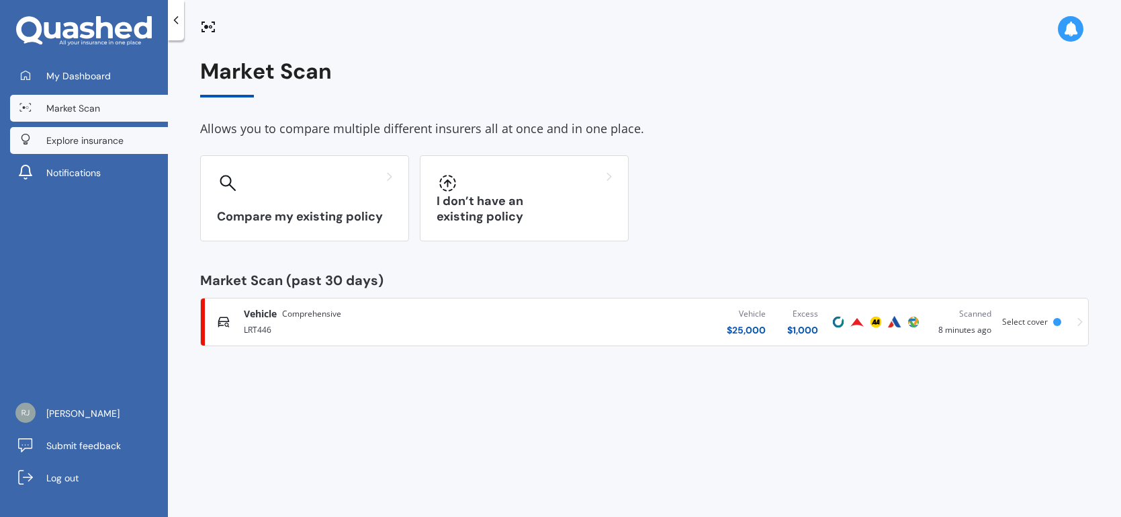
click at [107, 138] on span "Explore insurance" at bounding box center [84, 140] width 77 height 13
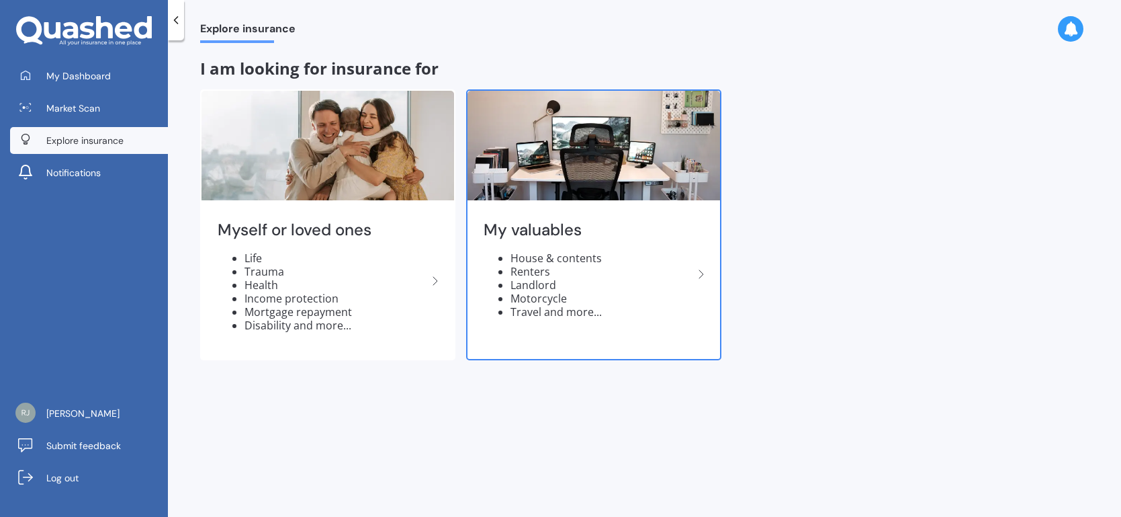
click at [580, 257] on li "House & contents" at bounding box center [602, 257] width 183 height 13
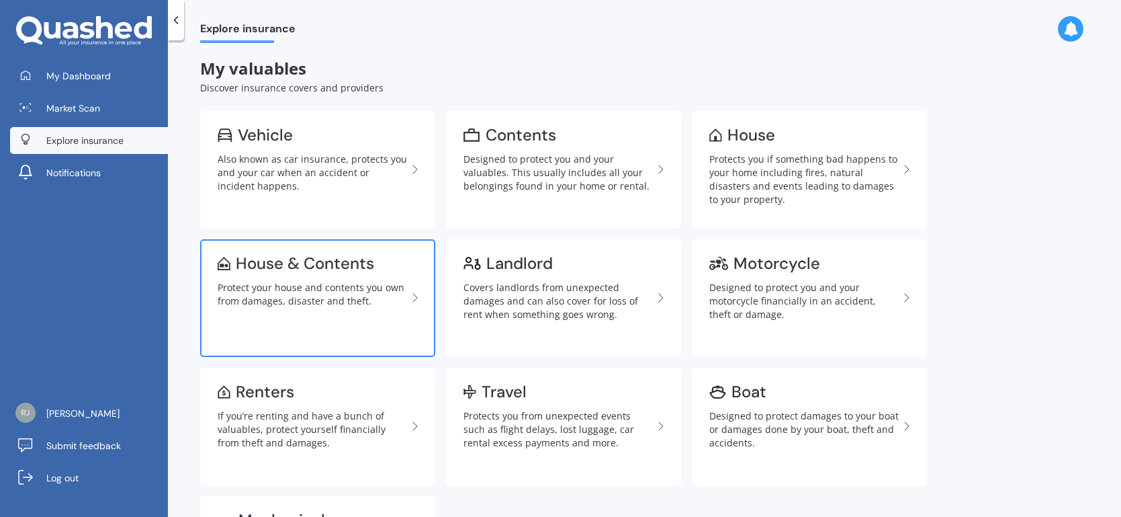
click at [416, 296] on icon at bounding box center [415, 298] width 16 height 16
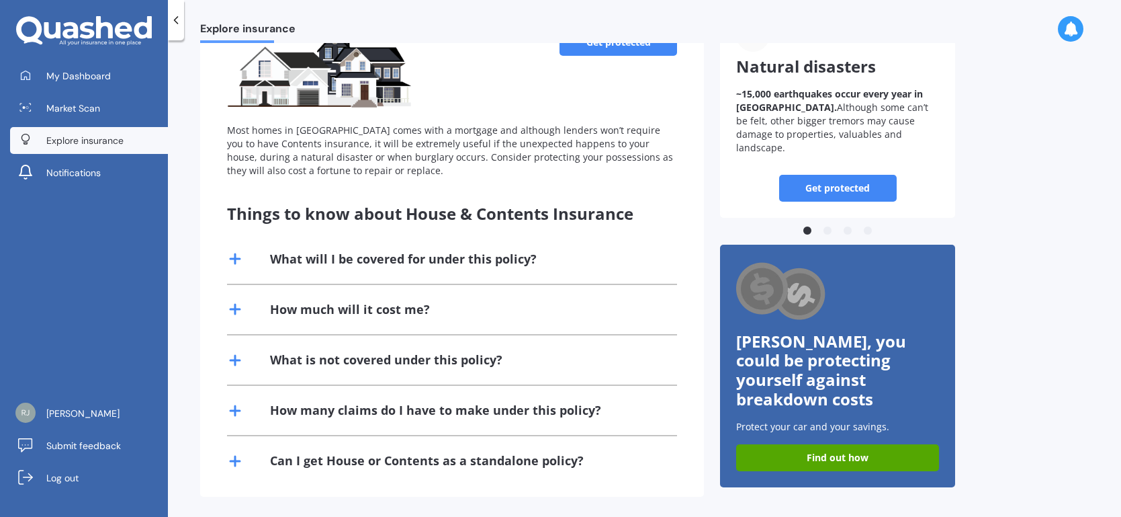
scroll to position [138, 0]
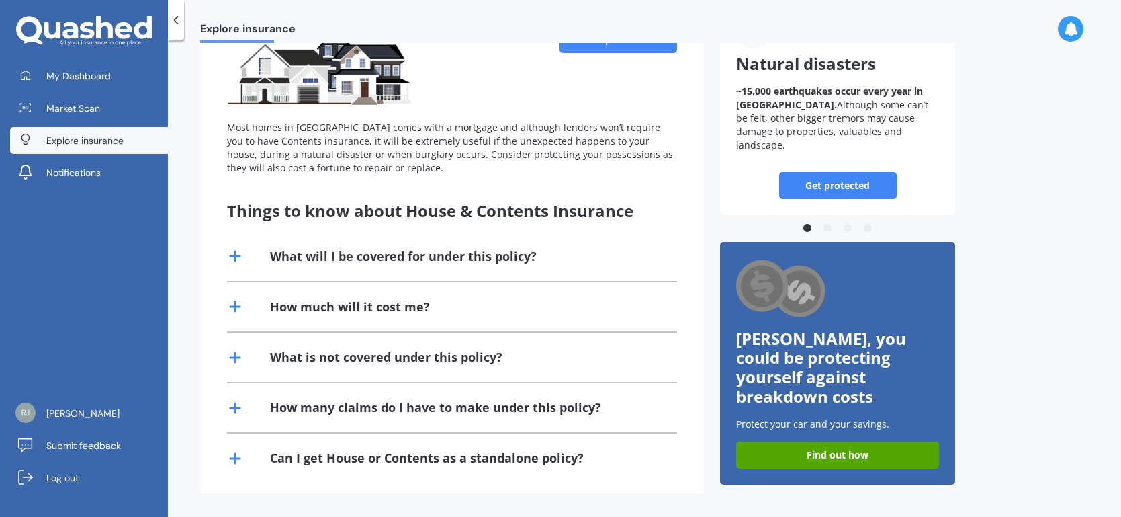
click at [349, 307] on div "How much will it cost me?" at bounding box center [350, 306] width 160 height 17
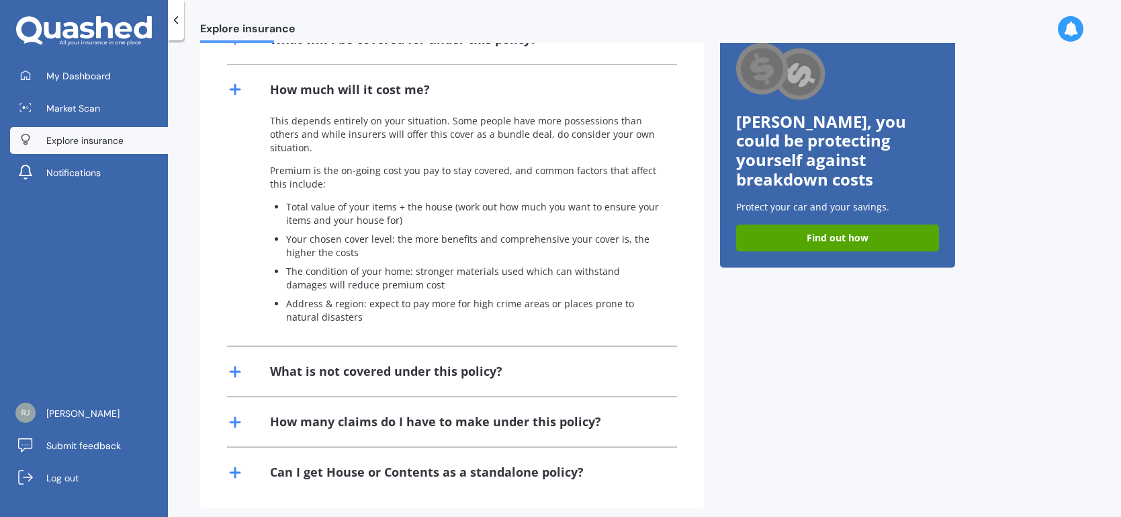
scroll to position [355, 0]
click at [93, 76] on span "My Dashboard" at bounding box center [78, 75] width 65 height 13
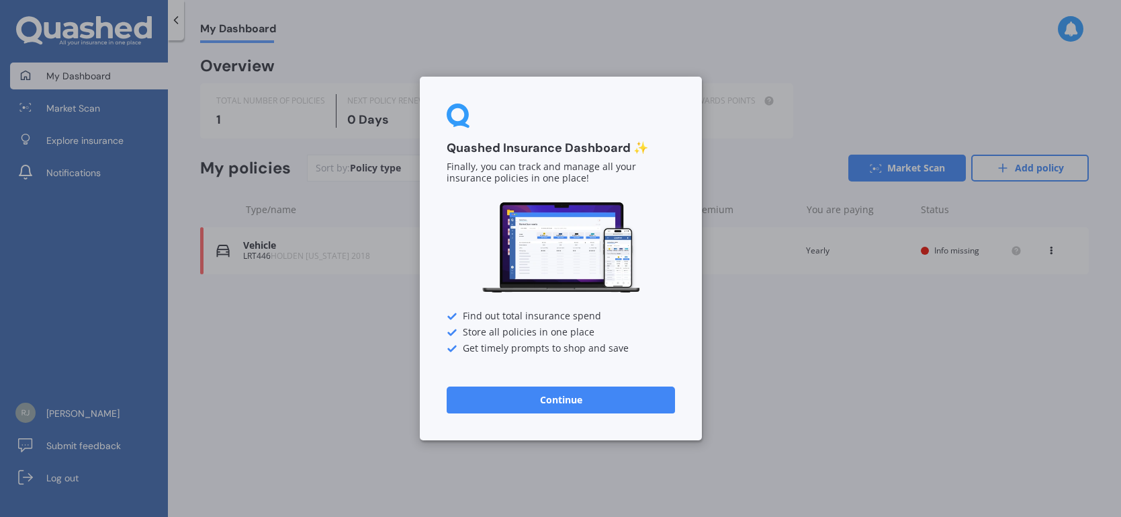
click at [560, 402] on button "Continue" at bounding box center [561, 399] width 228 height 27
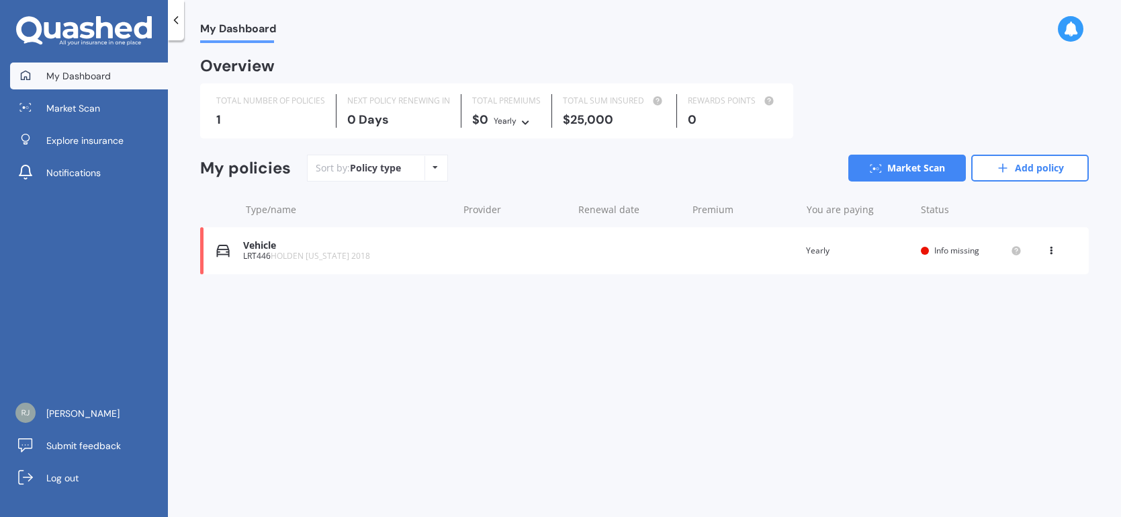
click at [961, 250] on span "Info missing" at bounding box center [957, 250] width 45 height 11
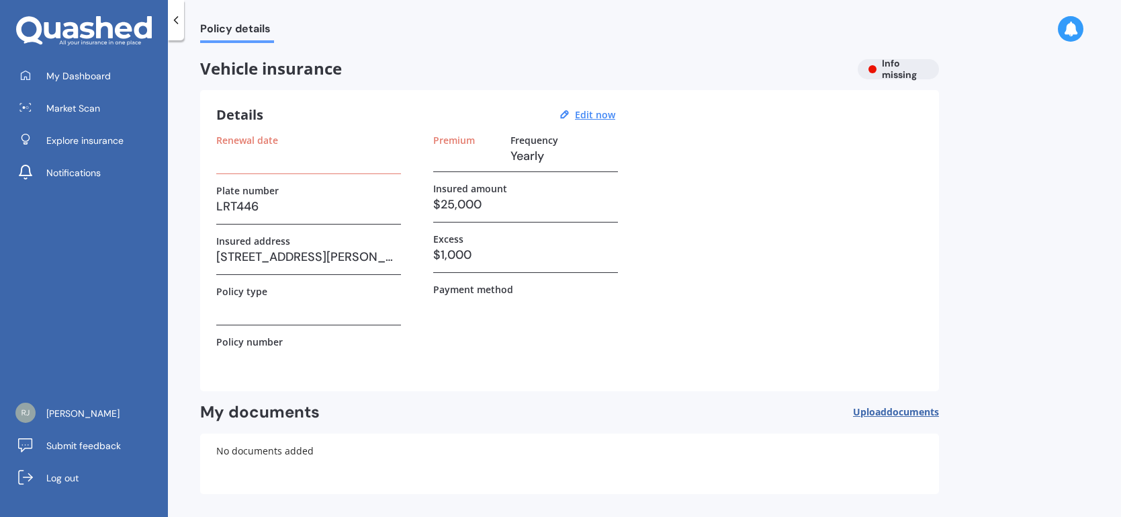
click at [176, 22] on polyline at bounding box center [176, 20] width 3 height 7
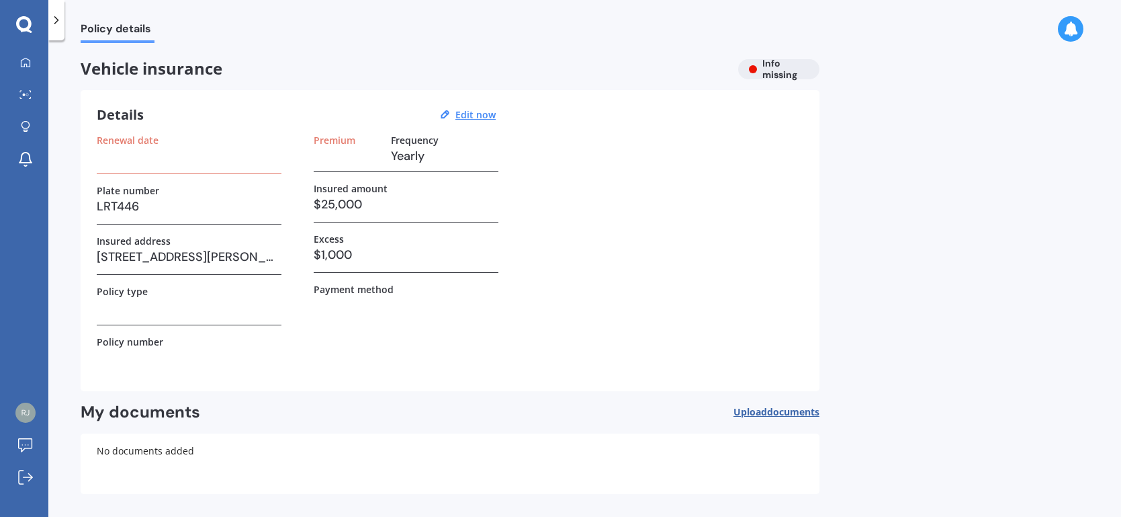
click at [763, 68] on div "Vehicle insurance Info missing" at bounding box center [450, 69] width 739 height 20
click at [775, 65] on div "Vehicle insurance Info missing" at bounding box center [450, 69] width 739 height 20
click at [483, 114] on u "Edit now" at bounding box center [476, 114] width 40 height 13
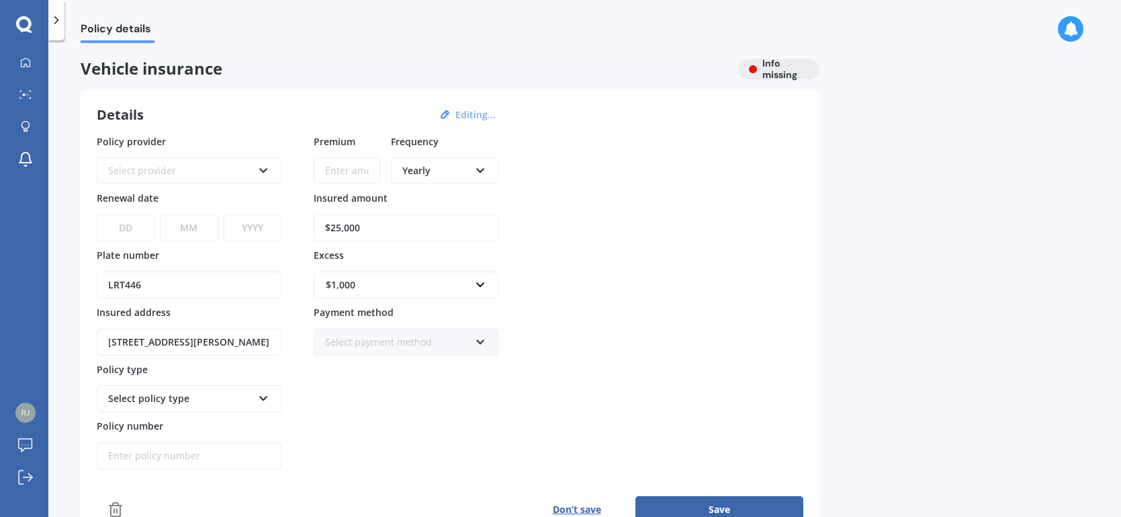
click at [583, 503] on button "Don’t save" at bounding box center [577, 509] width 118 height 27
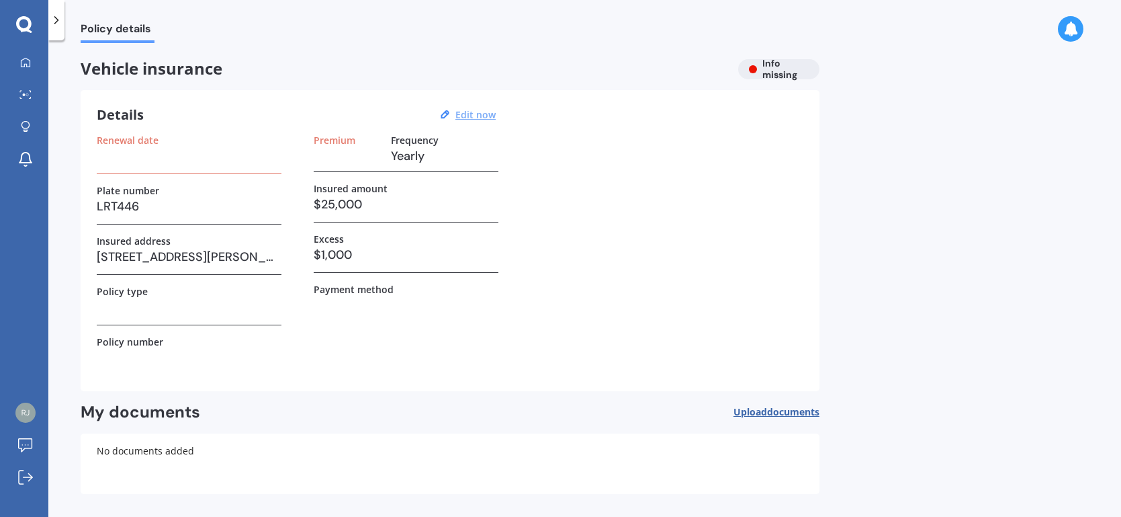
click at [767, 411] on span "documents" at bounding box center [793, 411] width 52 height 13
click at [58, 22] on icon at bounding box center [56, 19] width 13 height 13
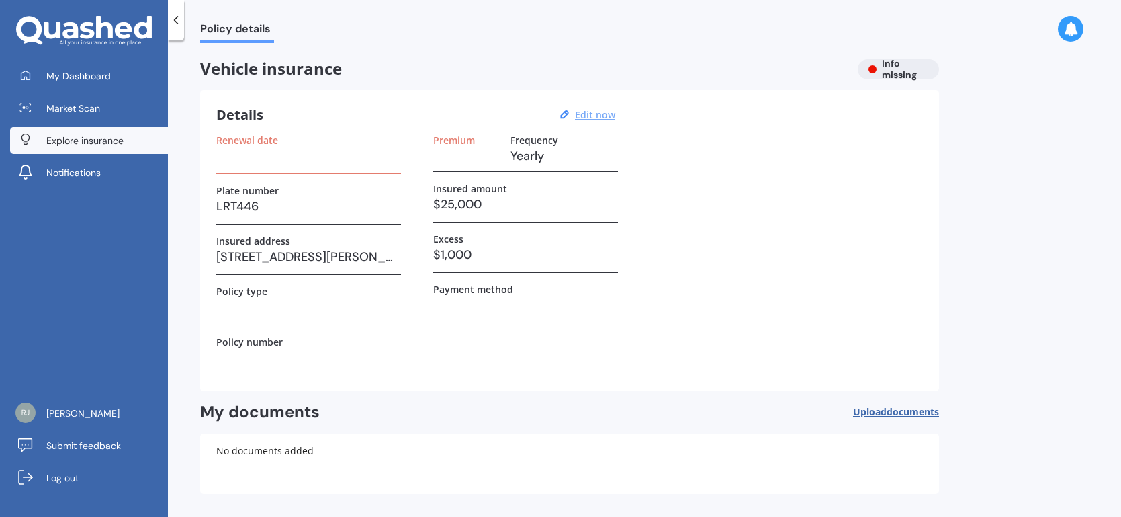
click at [85, 138] on span "Explore insurance" at bounding box center [84, 140] width 77 height 13
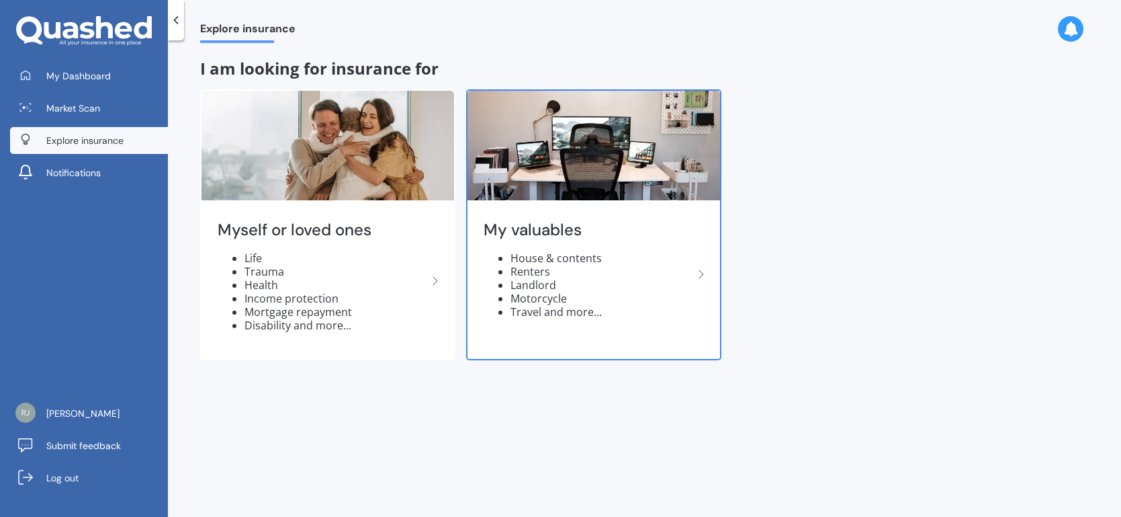
click at [577, 258] on li "House & contents" at bounding box center [602, 257] width 183 height 13
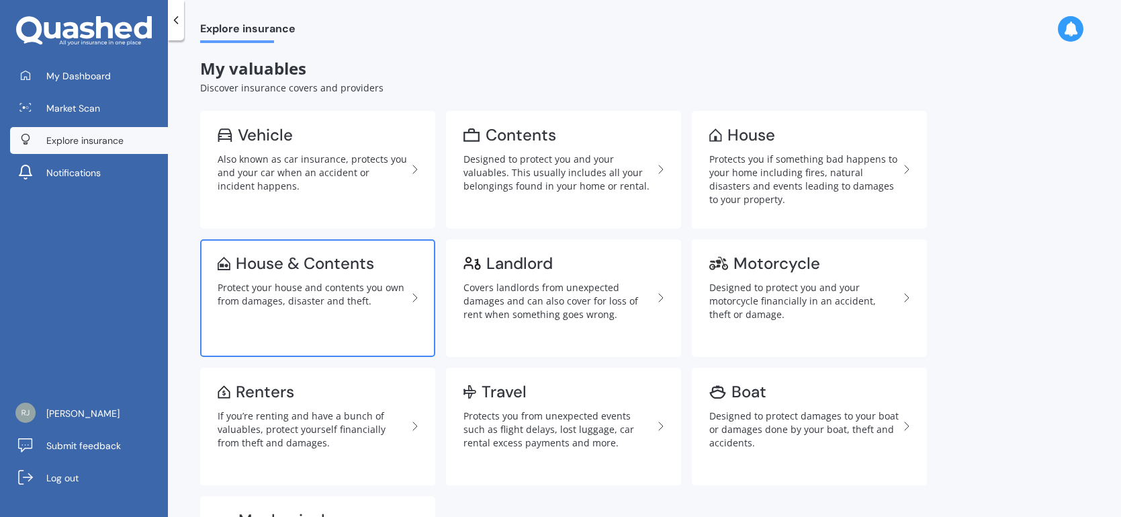
click at [317, 258] on div "House & Contents" at bounding box center [305, 263] width 138 height 13
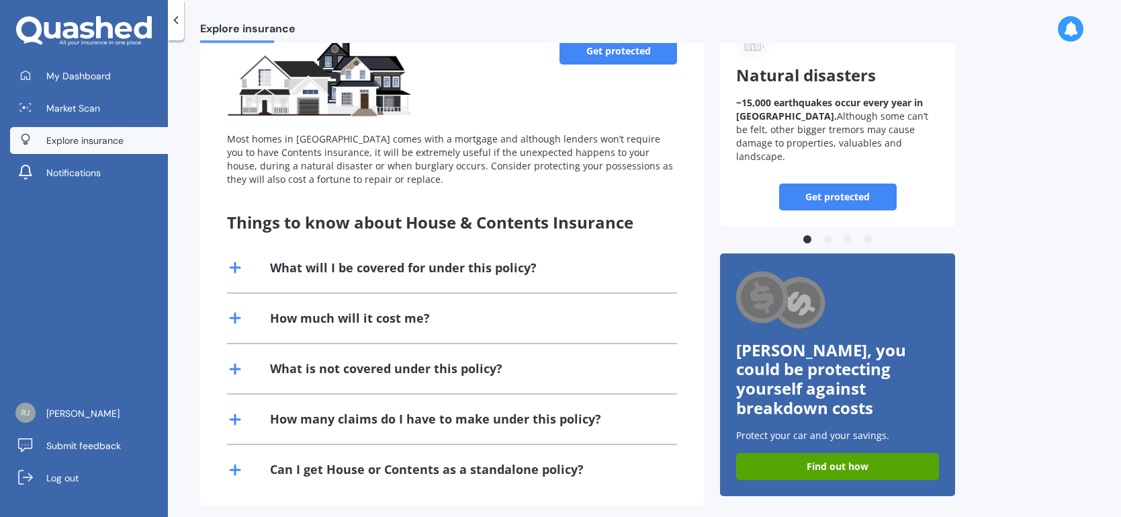
scroll to position [138, 0]
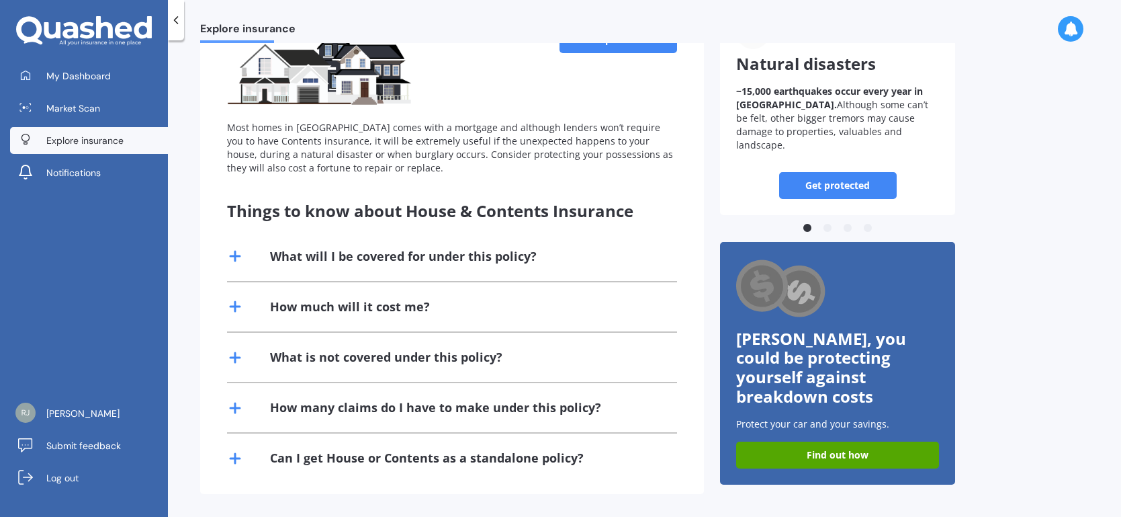
click at [475, 255] on div "What will I be covered for under this policy?" at bounding box center [403, 256] width 267 height 17
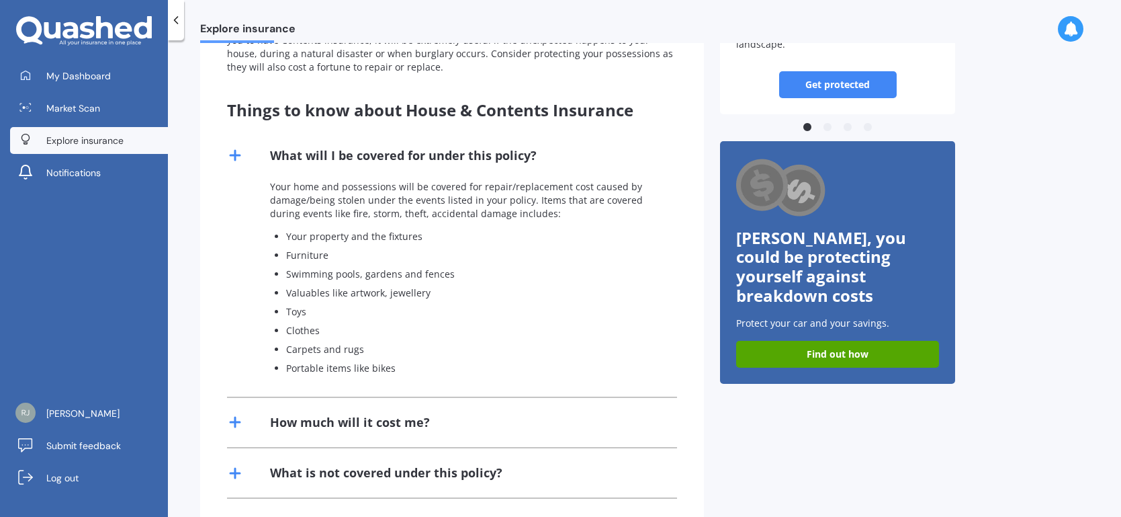
scroll to position [354, 0]
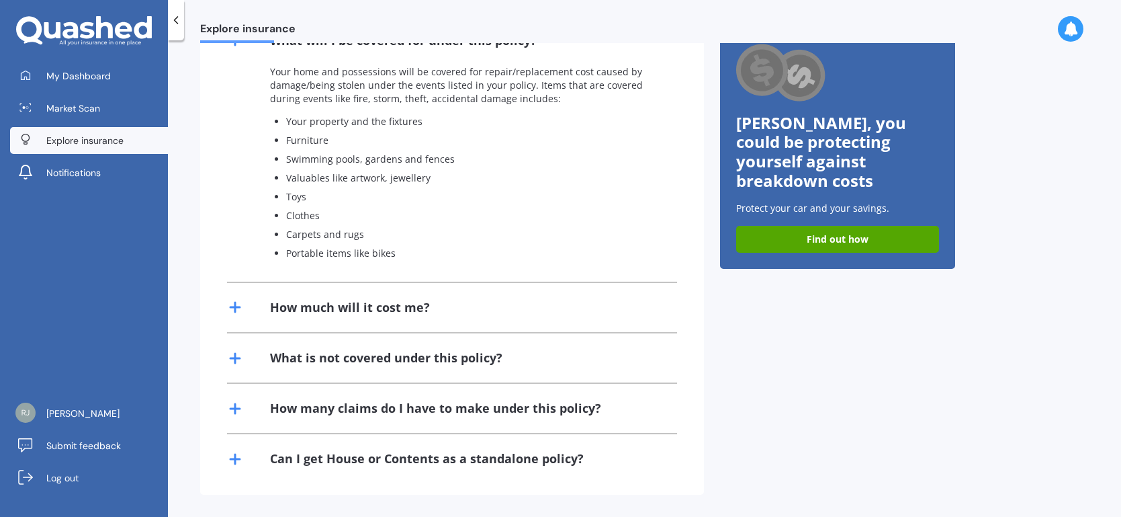
click at [394, 304] on div "How much will it cost me?" at bounding box center [350, 307] width 160 height 17
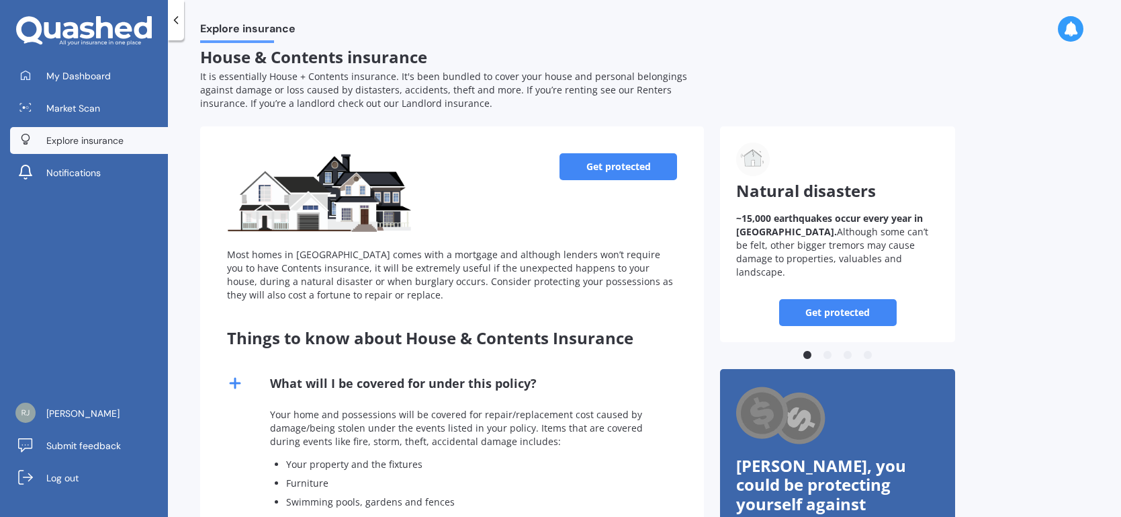
scroll to position [0, 0]
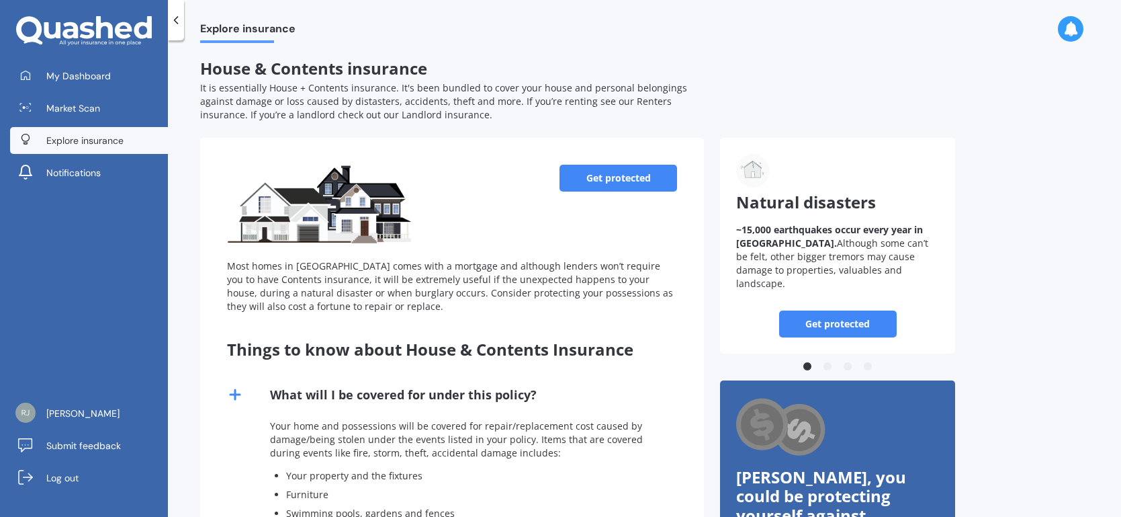
click at [177, 19] on icon at bounding box center [175, 19] width 13 height 13
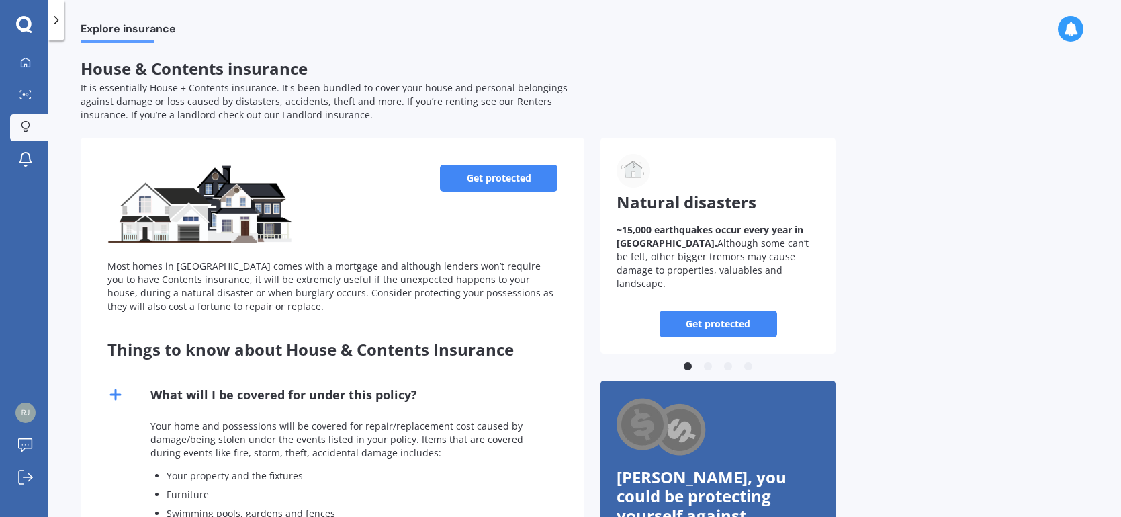
click at [493, 177] on link "Get protected" at bounding box center [499, 178] width 118 height 27
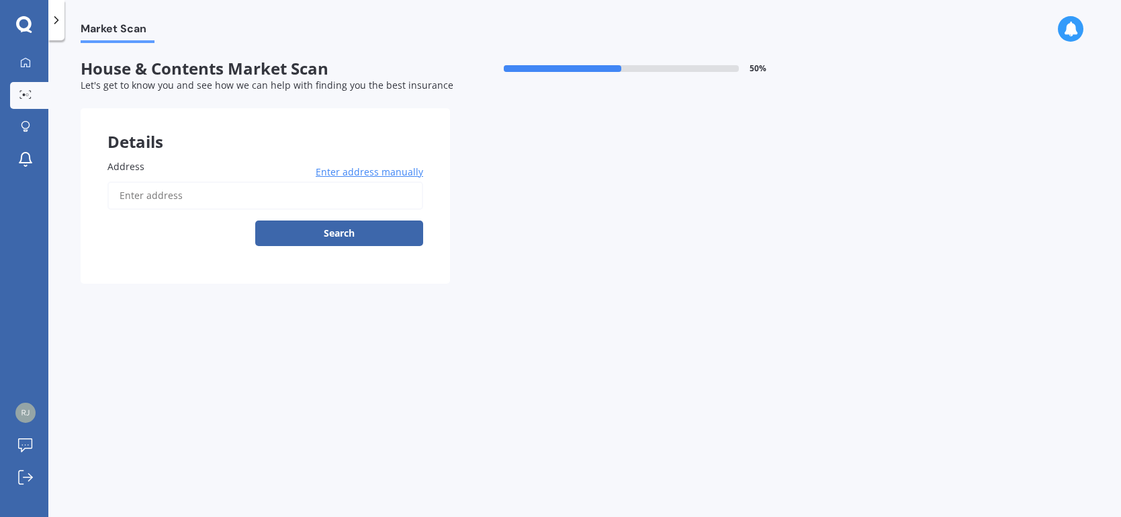
click at [199, 194] on input "Address" at bounding box center [266, 195] width 316 height 28
type input "[STREET_ADDRESS][PERSON_NAME]"
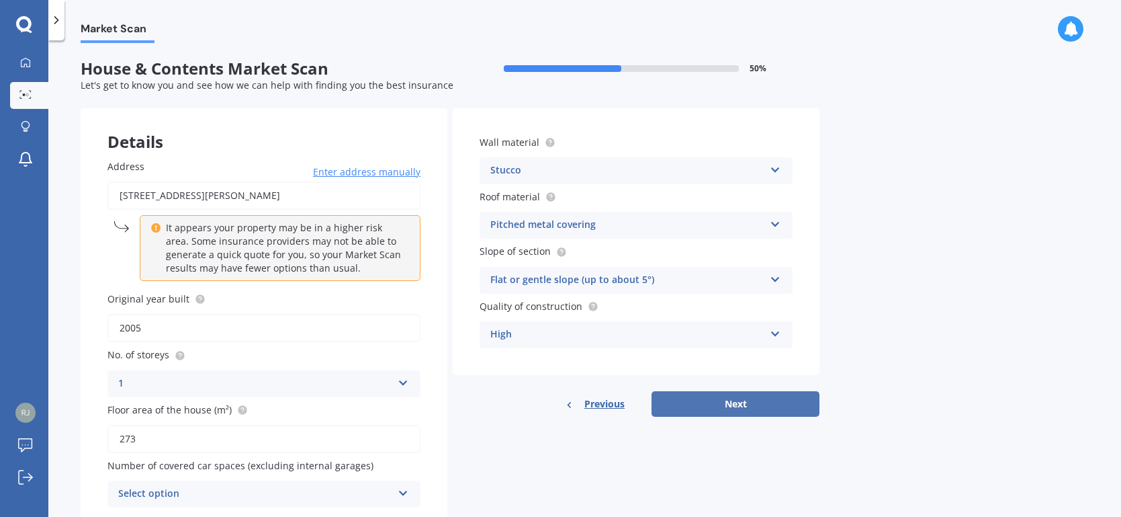
click at [738, 401] on button "Next" at bounding box center [736, 404] width 168 height 26
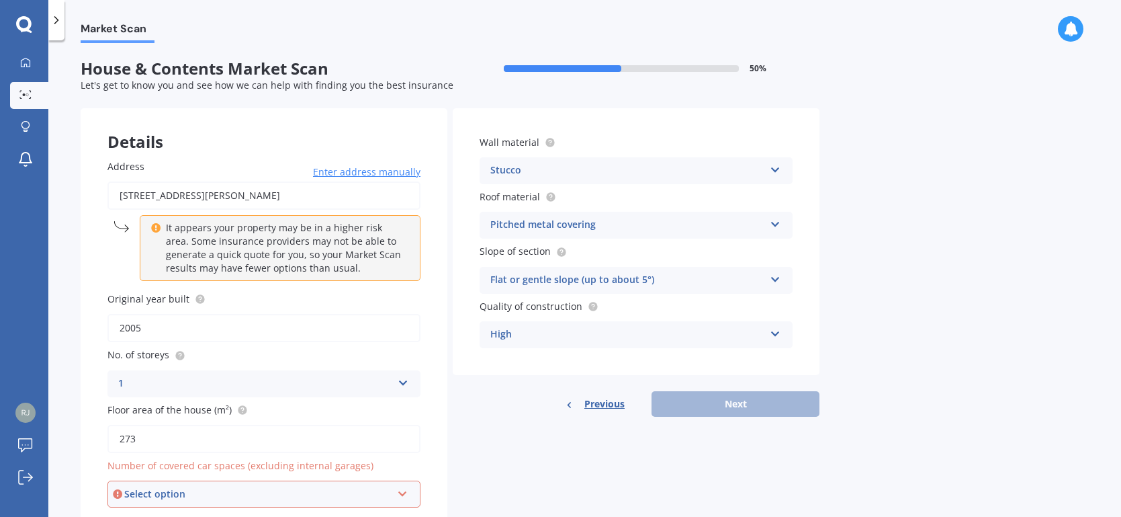
click at [369, 172] on span "Enter address manually" at bounding box center [367, 171] width 108 height 13
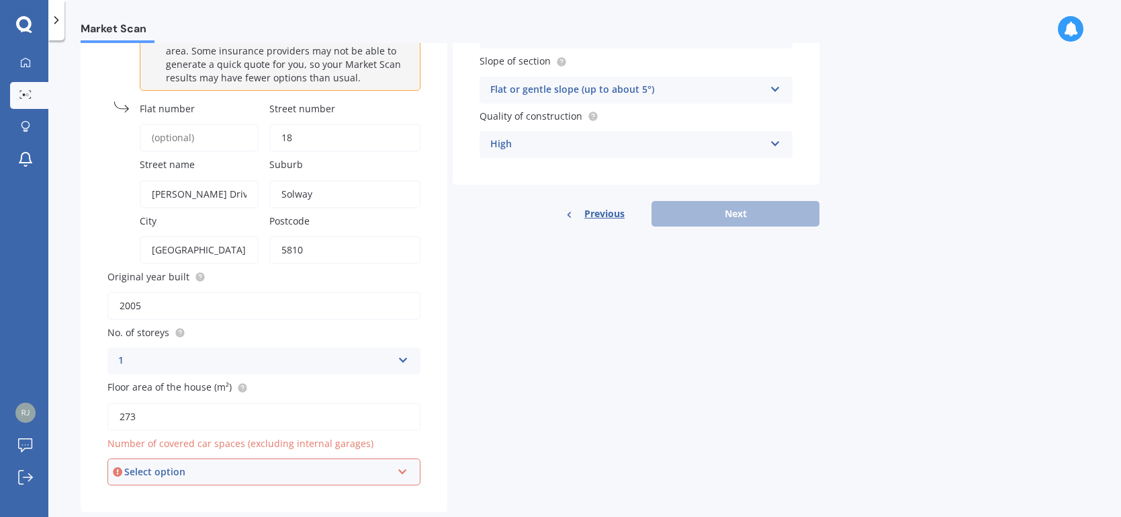
scroll to position [216, 0]
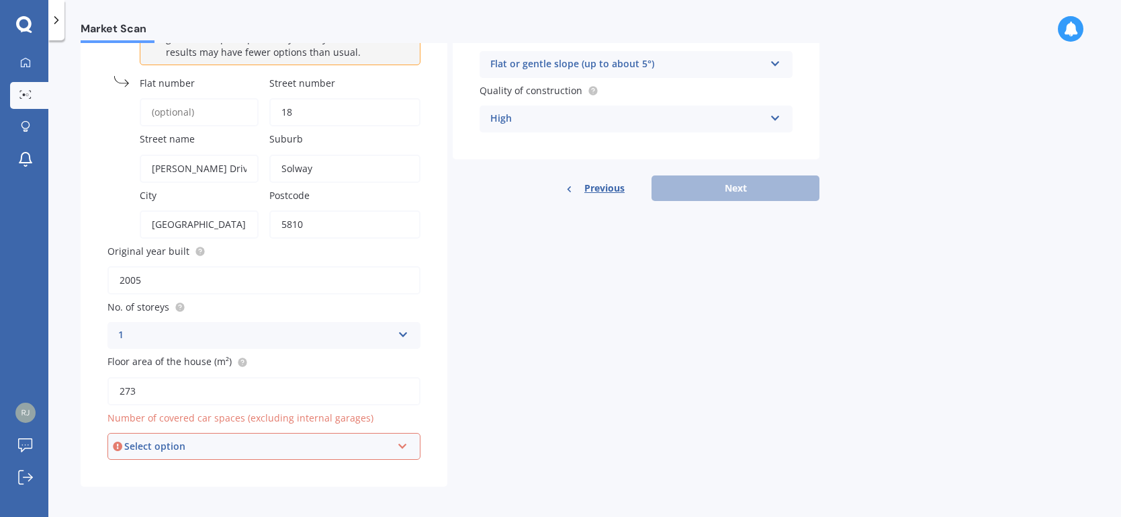
click at [403, 440] on icon at bounding box center [402, 443] width 11 height 9
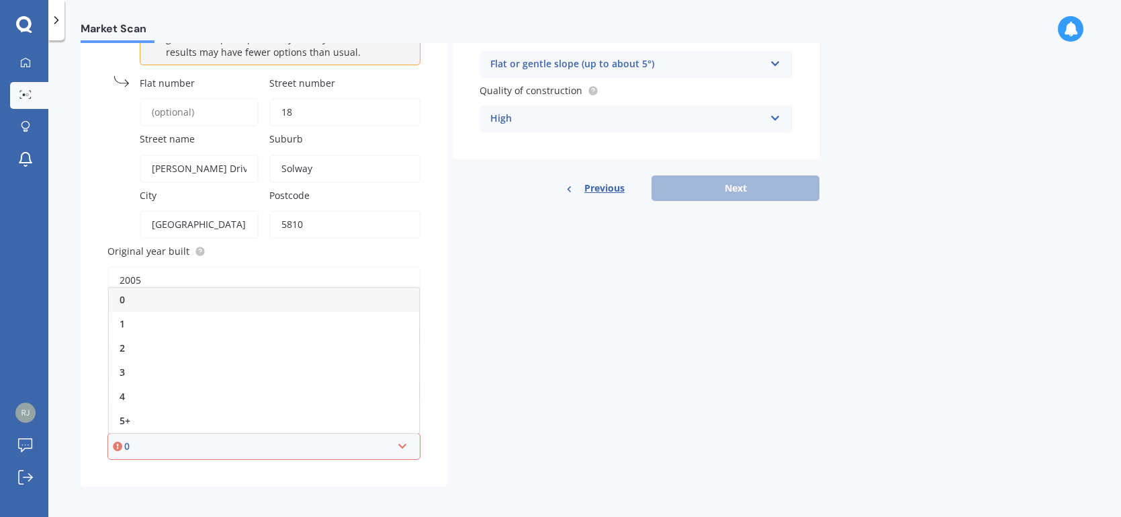
click at [126, 441] on div "0" at bounding box center [257, 446] width 267 height 15
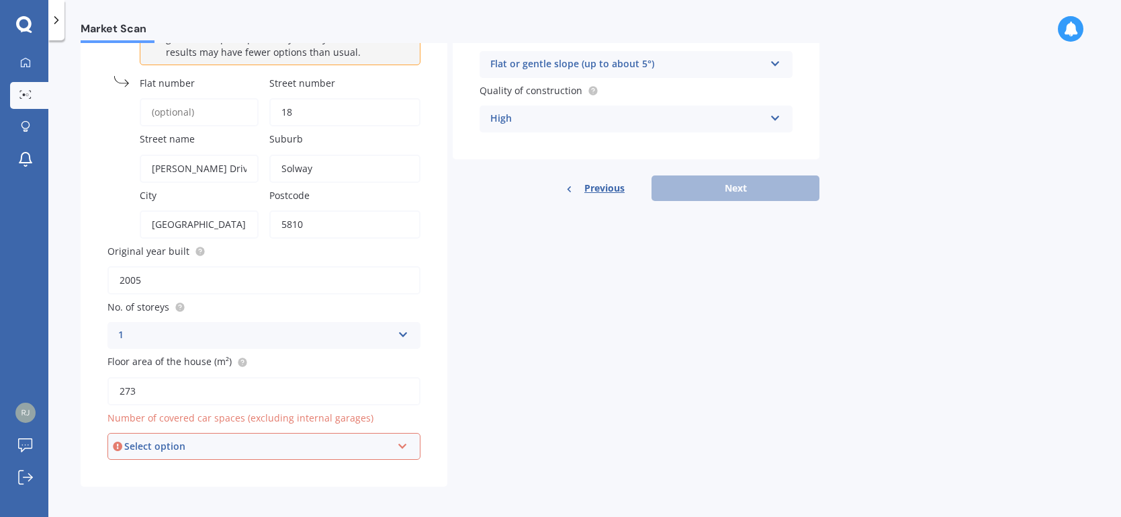
click at [402, 439] on icon at bounding box center [402, 443] width 11 height 9
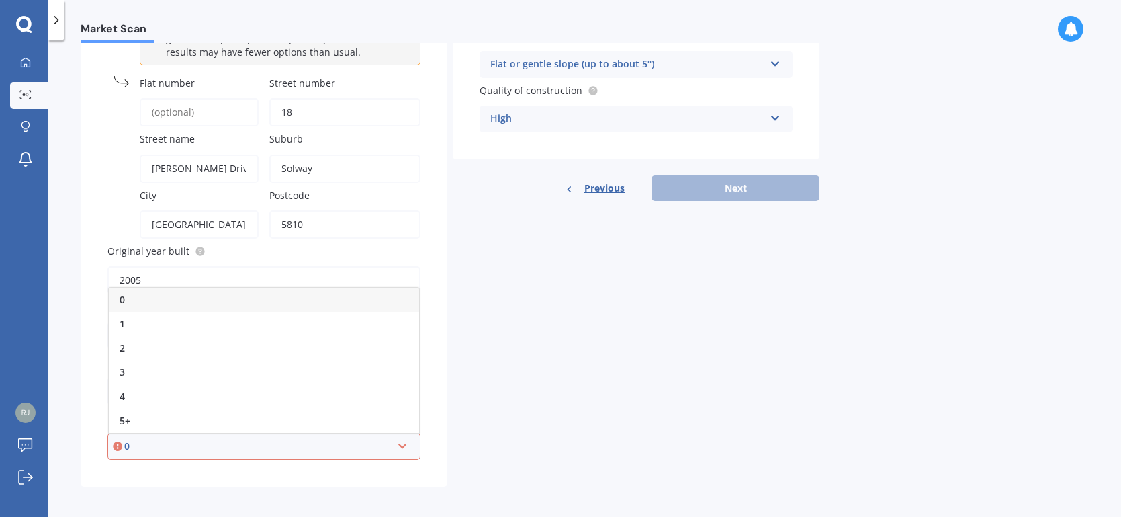
click at [121, 296] on span "0" at bounding box center [122, 299] width 5 height 13
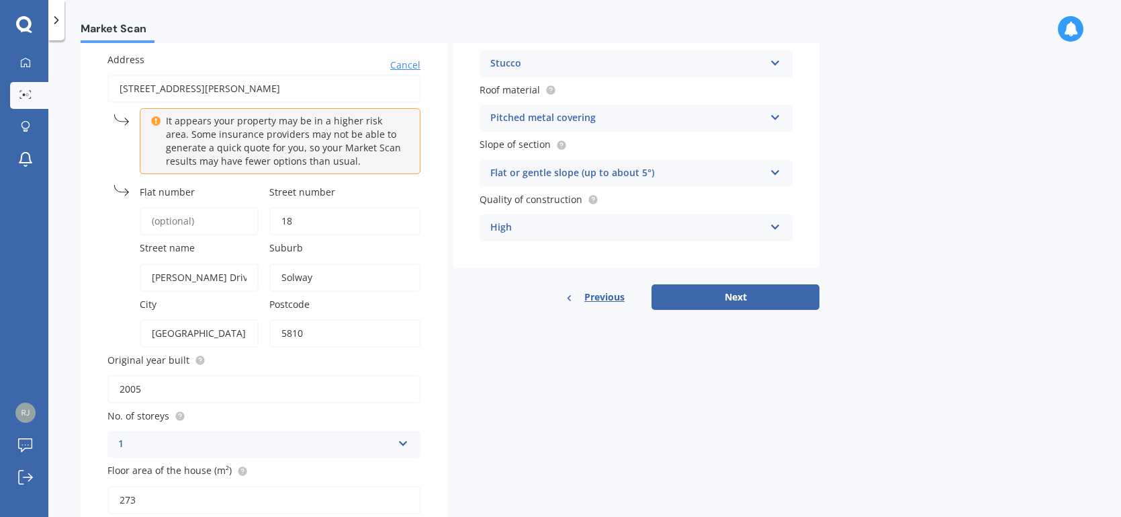
scroll to position [116, 0]
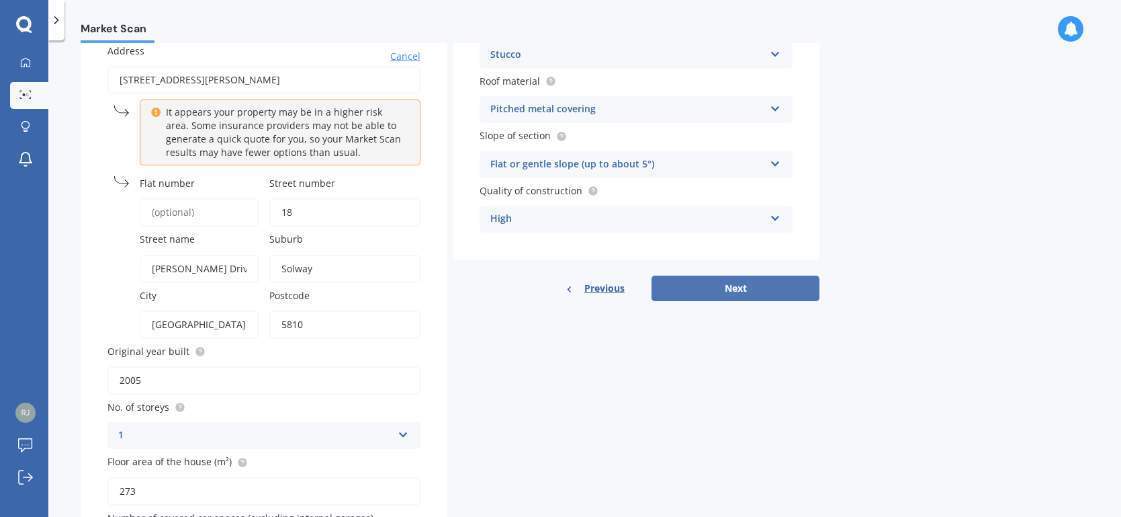
click at [738, 285] on button "Next" at bounding box center [736, 288] width 168 height 26
select select "25"
select select "12"
select select "1953"
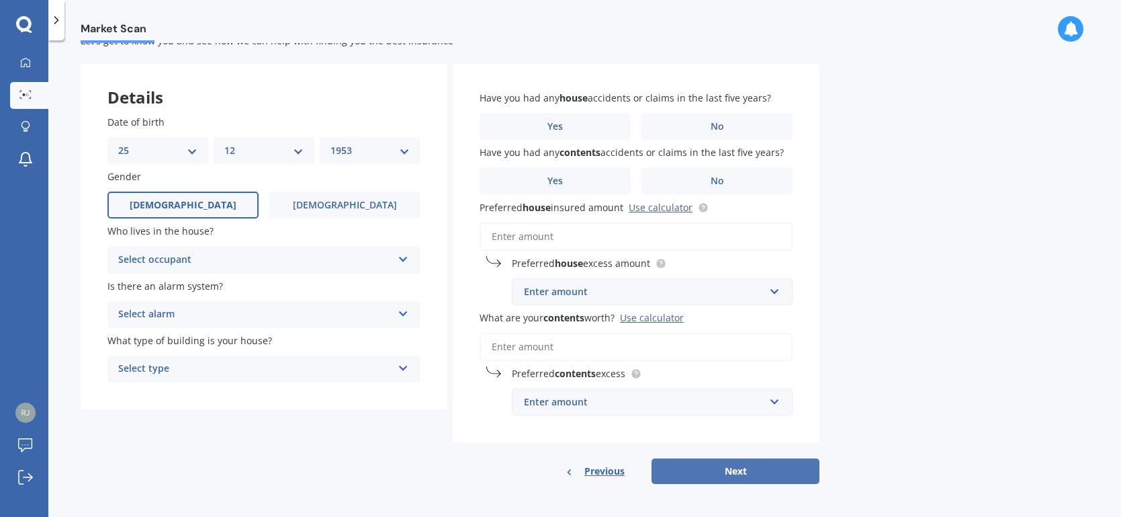
scroll to position [0, 0]
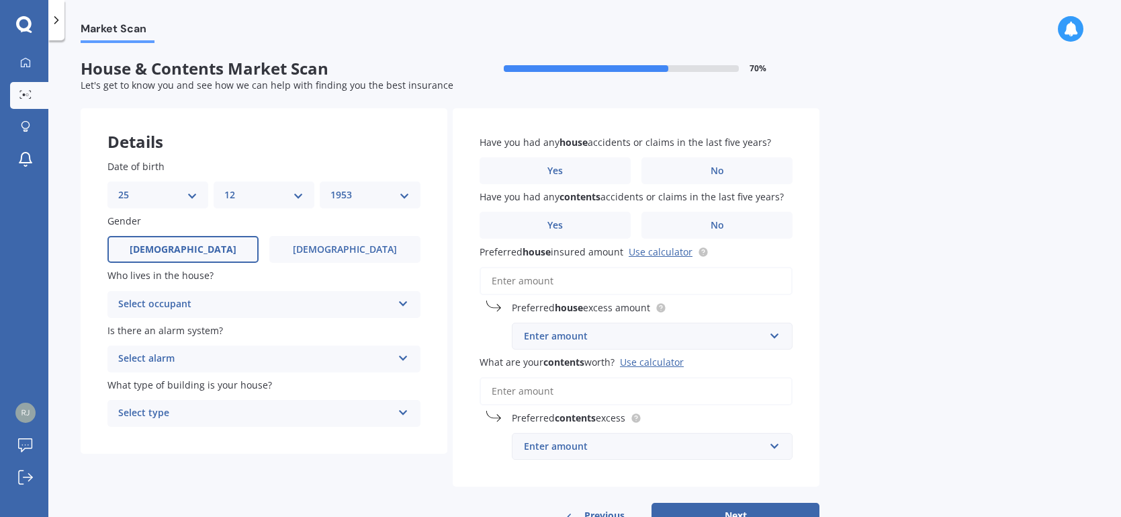
click at [404, 355] on icon at bounding box center [403, 355] width 11 height 9
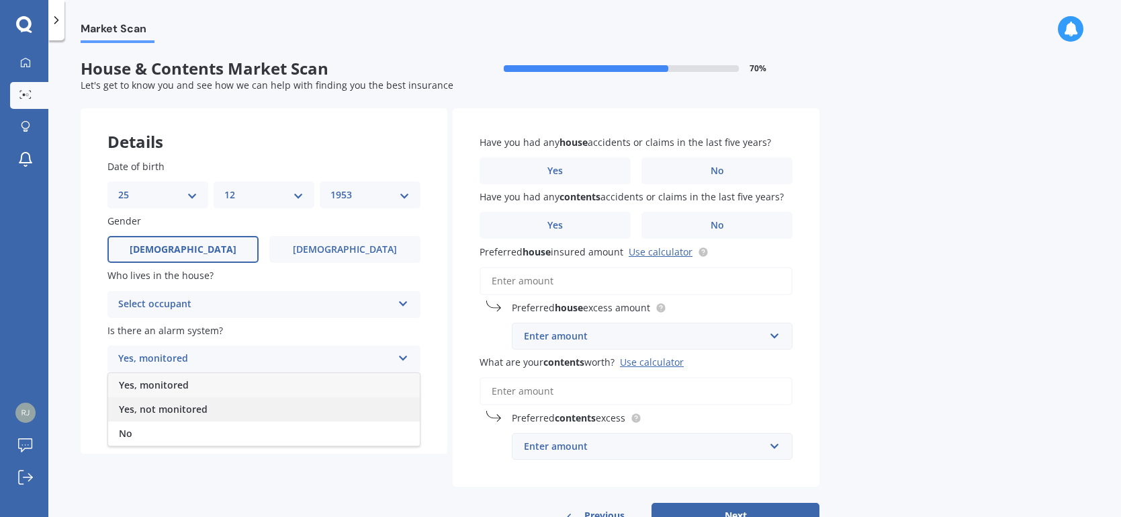
click at [144, 411] on span "Yes, not monitored" at bounding box center [163, 408] width 89 height 13
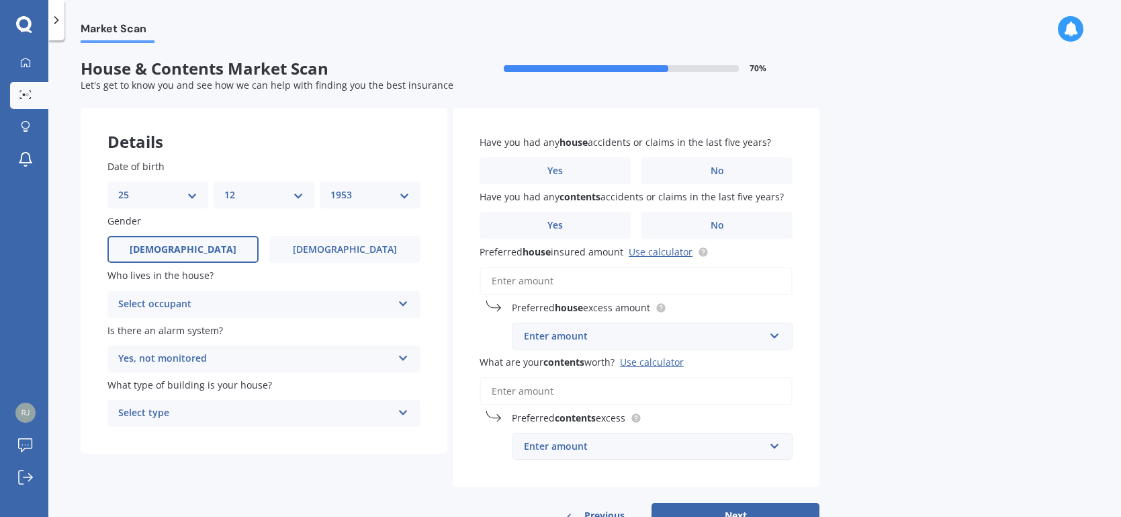
click at [405, 409] on icon at bounding box center [403, 409] width 11 height 9
click at [155, 437] on span "Freestanding" at bounding box center [149, 439] width 60 height 13
click at [717, 169] on span "No" at bounding box center [717, 170] width 13 height 11
click at [0, 0] on input "No" at bounding box center [0, 0] width 0 height 0
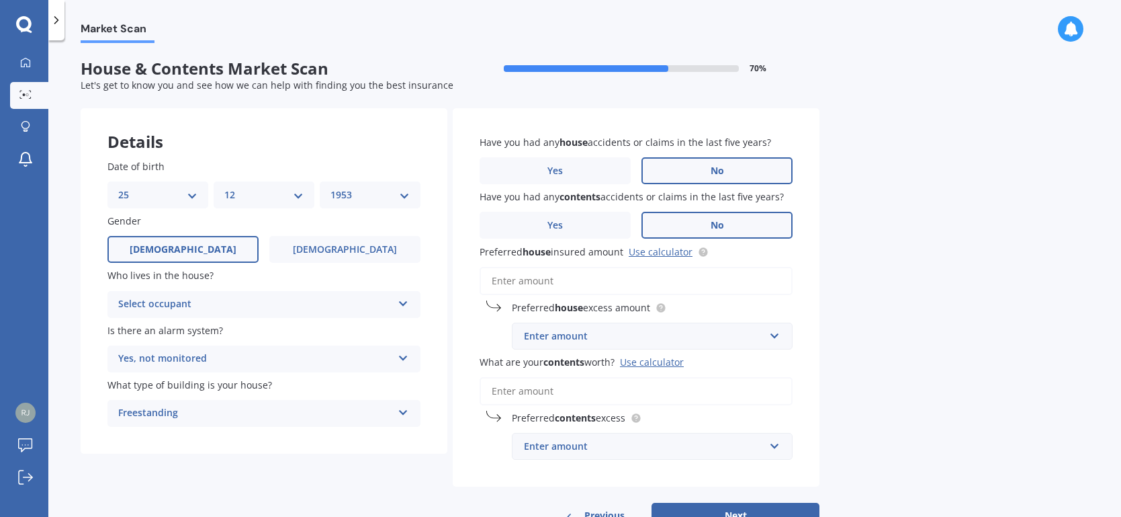
click at [718, 225] on span "No" at bounding box center [717, 225] width 13 height 11
click at [0, 0] on input "No" at bounding box center [0, 0] width 0 height 0
click at [560, 280] on input "Preferred house insured amount Use calculator" at bounding box center [636, 281] width 313 height 28
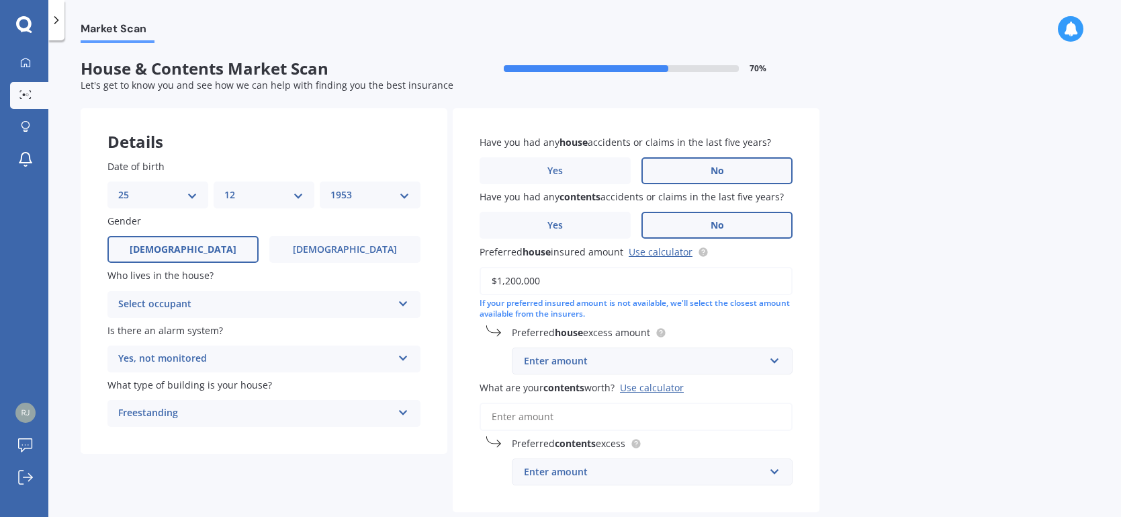
type input "$1,200,000"
click at [655, 386] on div "Use calculator" at bounding box center [652, 387] width 64 height 13
click at [655, 402] on input "What are your contents worth? Use calculator" at bounding box center [636, 416] width 313 height 28
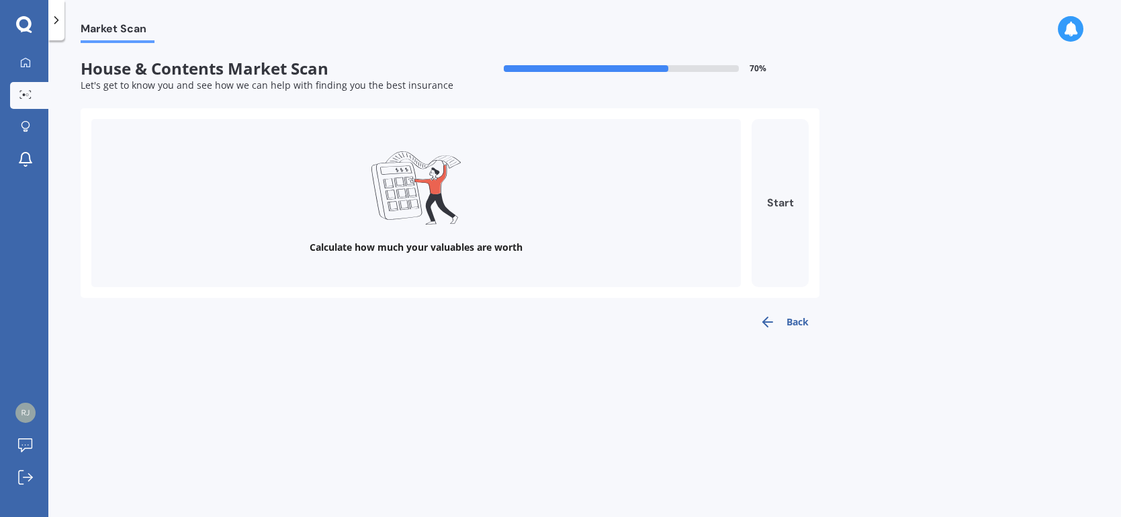
click at [776, 202] on button "Start" at bounding box center [780, 203] width 57 height 168
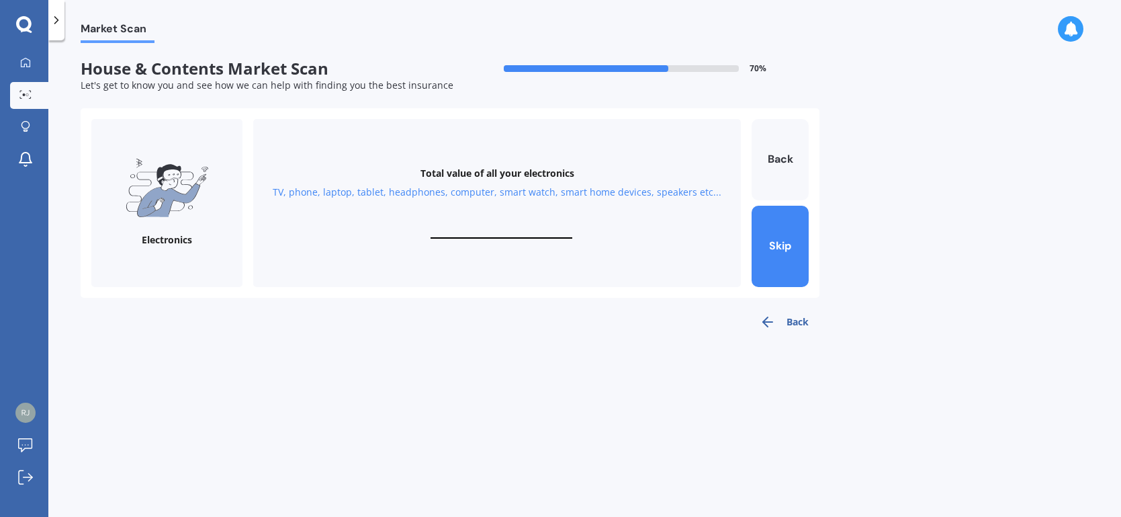
click at [472, 228] on input "text" at bounding box center [502, 232] width 142 height 13
drag, startPoint x: 492, startPoint y: 233, endPoint x: 538, endPoint y: 232, distance: 45.7
click at [538, 232] on input "$10,000,000" at bounding box center [502, 232] width 142 height 13
drag, startPoint x: 490, startPoint y: 232, endPoint x: 581, endPoint y: 230, distance: 90.7
click at [581, 230] on div "Total value of all your electronics TV, phone, laptop, tablet, headphones, comp…" at bounding box center [497, 203] width 488 height 168
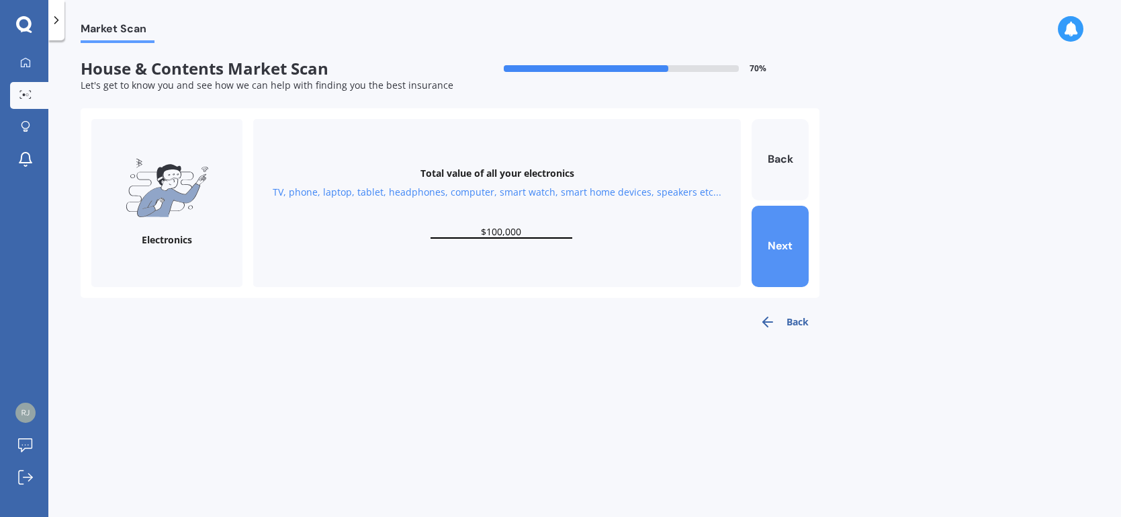
type input "$100,000"
click at [785, 246] on button "Next" at bounding box center [780, 246] width 57 height 81
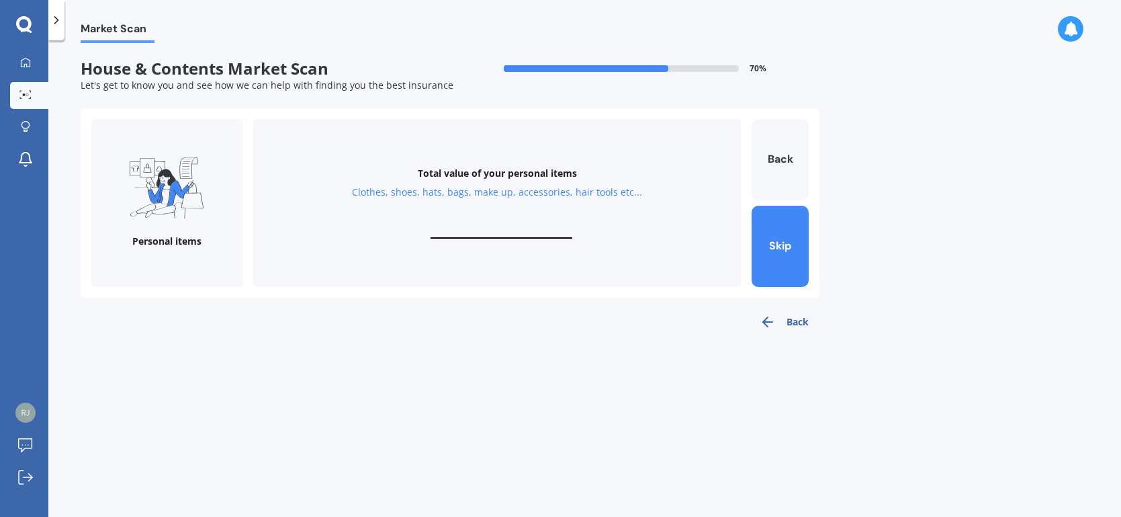
click at [483, 220] on div "Total value of your personal items Clothes, shoes, hats, bags, make up, accesso…" at bounding box center [497, 203] width 488 height 168
click at [478, 230] on input "text" at bounding box center [502, 232] width 142 height 13
type input "$15,000"
drag, startPoint x: 492, startPoint y: 230, endPoint x: 523, endPoint y: 230, distance: 30.9
click at [523, 230] on input "$15,000" at bounding box center [502, 232] width 142 height 13
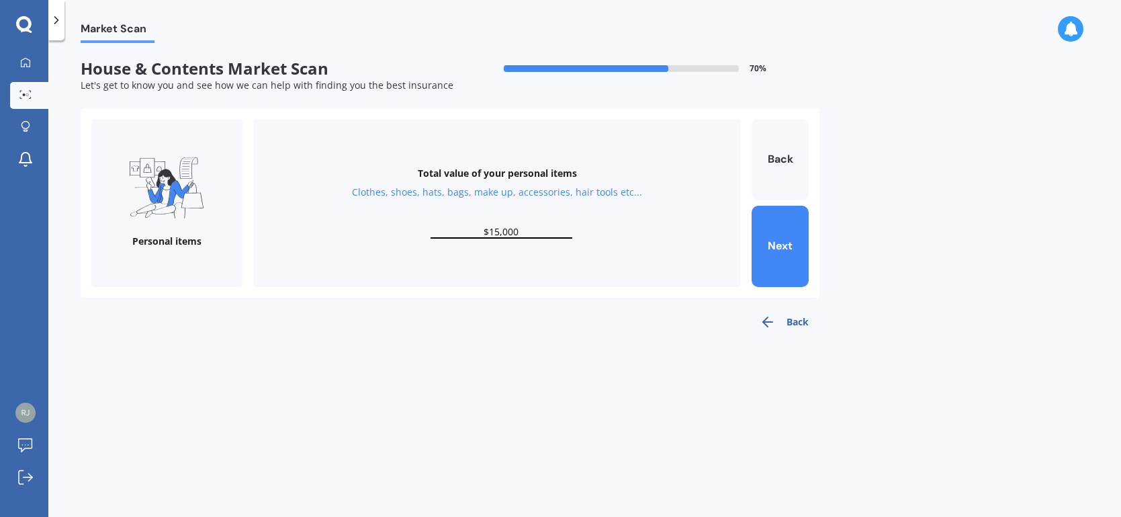
drag, startPoint x: 531, startPoint y: 229, endPoint x: 447, endPoint y: 225, distance: 84.1
click at [460, 228] on input "$15,000" at bounding box center [502, 232] width 142 height 13
type input "$25,000"
click at [791, 238] on button "Next" at bounding box center [780, 246] width 57 height 81
click at [458, 229] on input "text" at bounding box center [502, 232] width 142 height 13
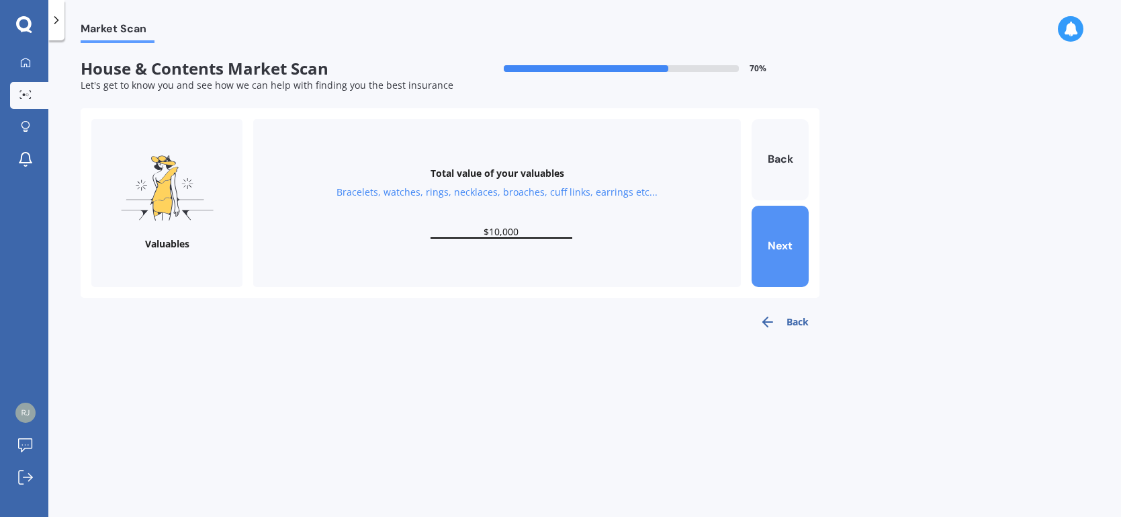
type input "$10,000"
click at [778, 244] on button "Next" at bounding box center [780, 246] width 57 height 81
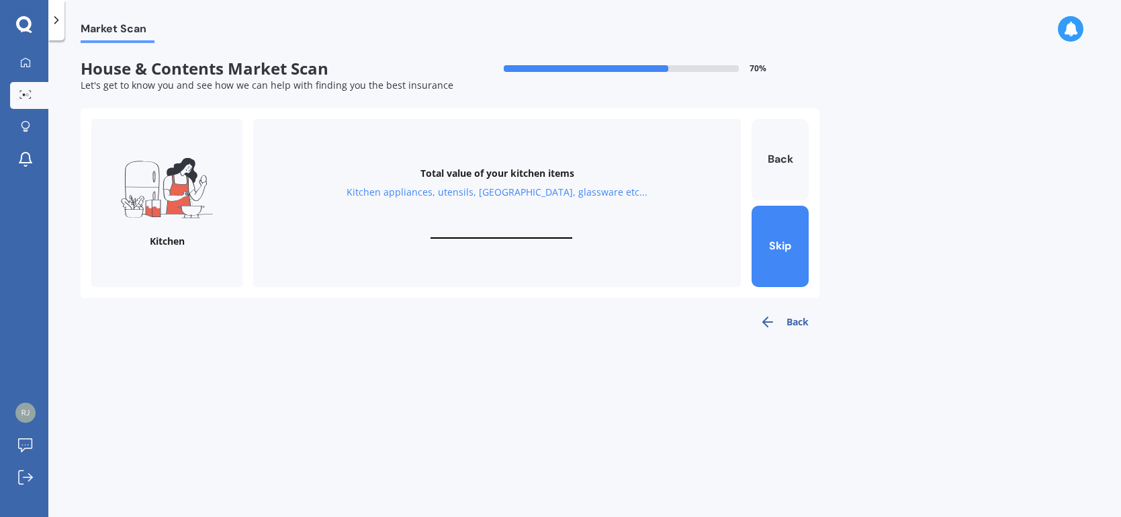
click at [500, 226] on input "text" at bounding box center [502, 232] width 142 height 13
type input "$300,000"
drag, startPoint x: 521, startPoint y: 232, endPoint x: 477, endPoint y: 236, distance: 43.9
click at [477, 236] on input "$300,000" at bounding box center [502, 232] width 142 height 13
type input "$3,000"
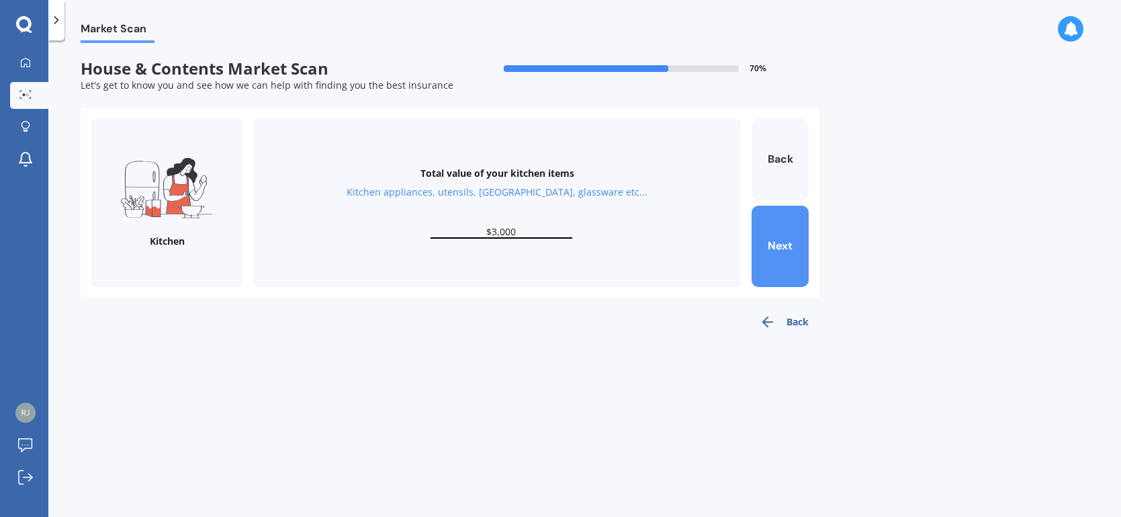
click at [775, 243] on button "Next" at bounding box center [780, 246] width 57 height 81
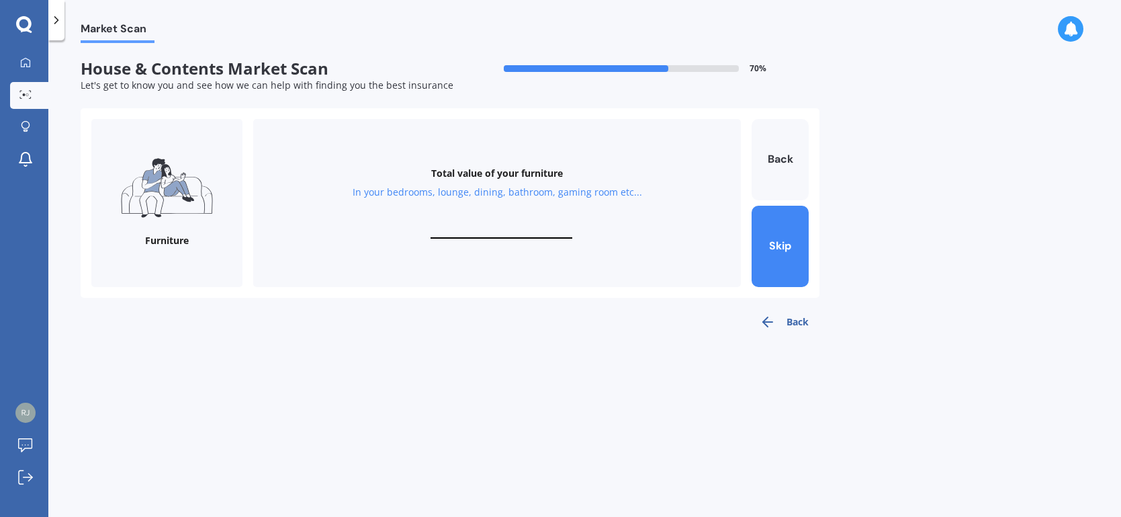
click at [474, 230] on input "text" at bounding box center [502, 232] width 142 height 13
type input "$5,000"
click at [786, 241] on button "Next" at bounding box center [780, 246] width 57 height 81
click at [470, 228] on input "text" at bounding box center [502, 232] width 142 height 13
click at [490, 230] on input "$3,000" at bounding box center [502, 232] width 142 height 13
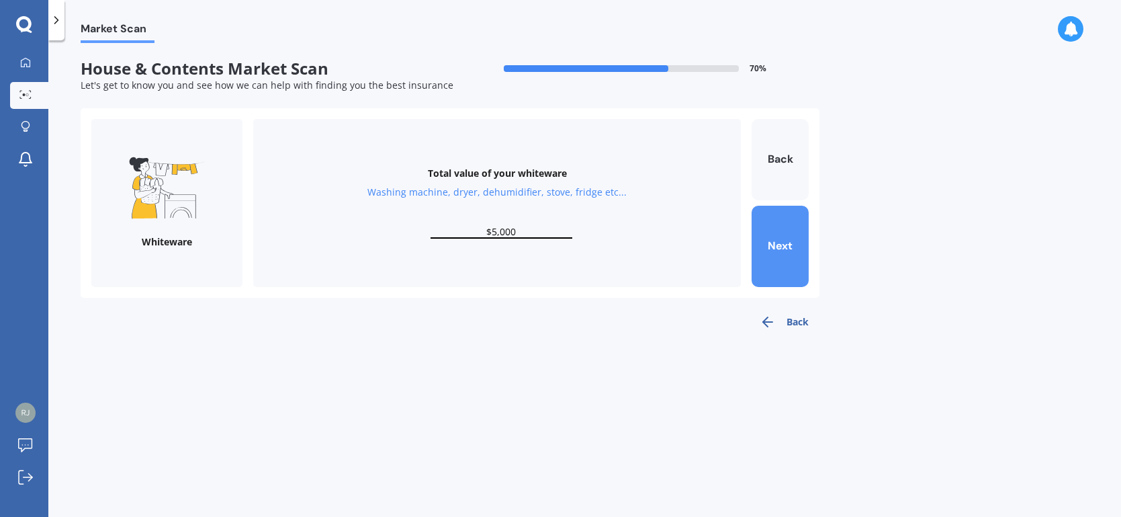
type input "$5,000"
click at [778, 241] on button "Next" at bounding box center [780, 246] width 57 height 81
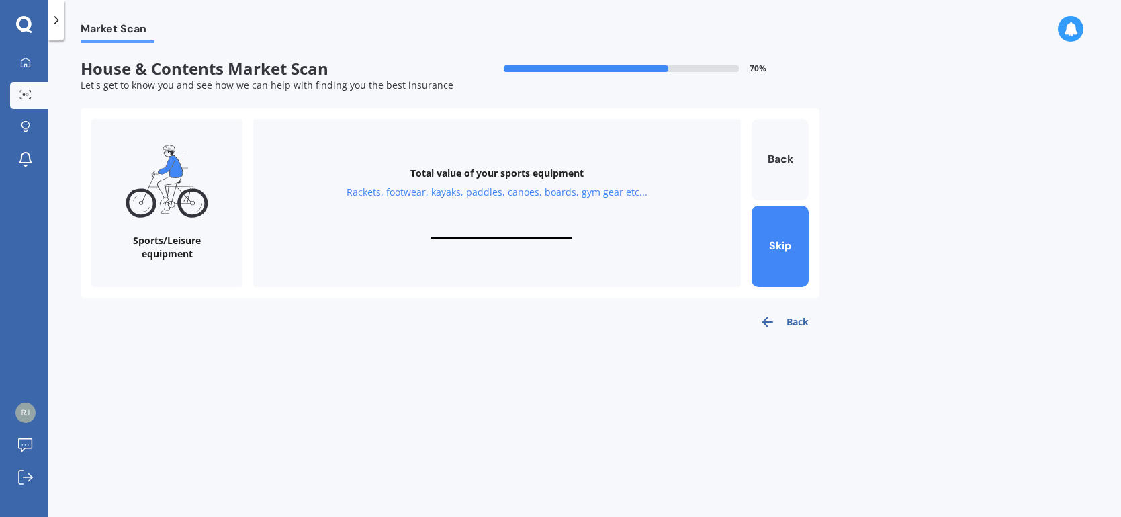
click at [474, 228] on input "text" at bounding box center [502, 232] width 142 height 13
type input "$1,000"
click at [783, 244] on button "Next" at bounding box center [780, 246] width 57 height 81
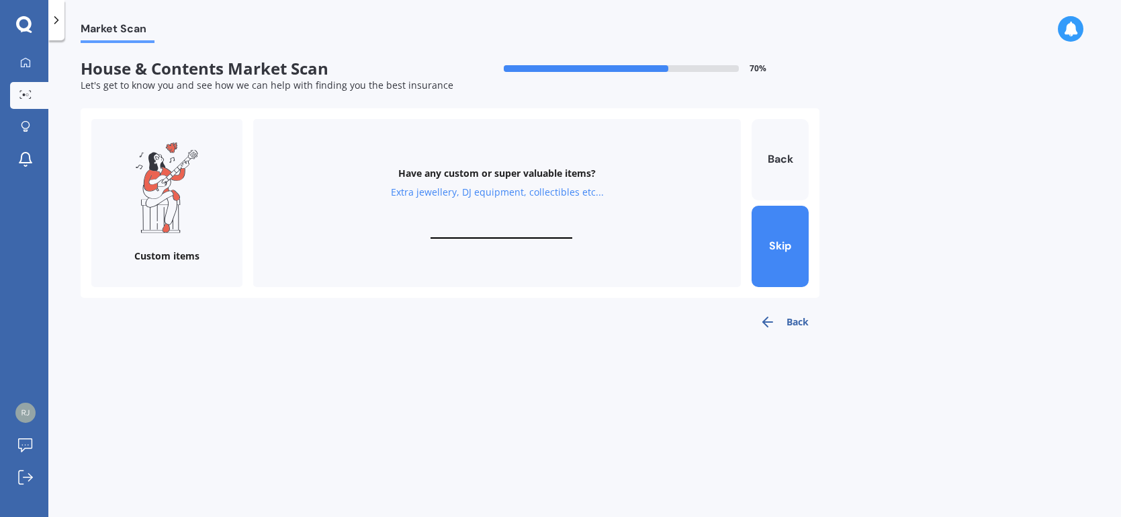
click at [497, 233] on input "text" at bounding box center [502, 232] width 142 height 13
click at [499, 230] on input "text" at bounding box center [502, 232] width 142 height 13
click at [450, 224] on div "Have any custom or super valuable items? Extra jewellery, DJ equipment, collect…" at bounding box center [497, 203] width 488 height 168
click at [449, 230] on div "Have any custom or super valuable items? Extra jewellery, DJ equipment, collect…" at bounding box center [497, 203] width 488 height 168
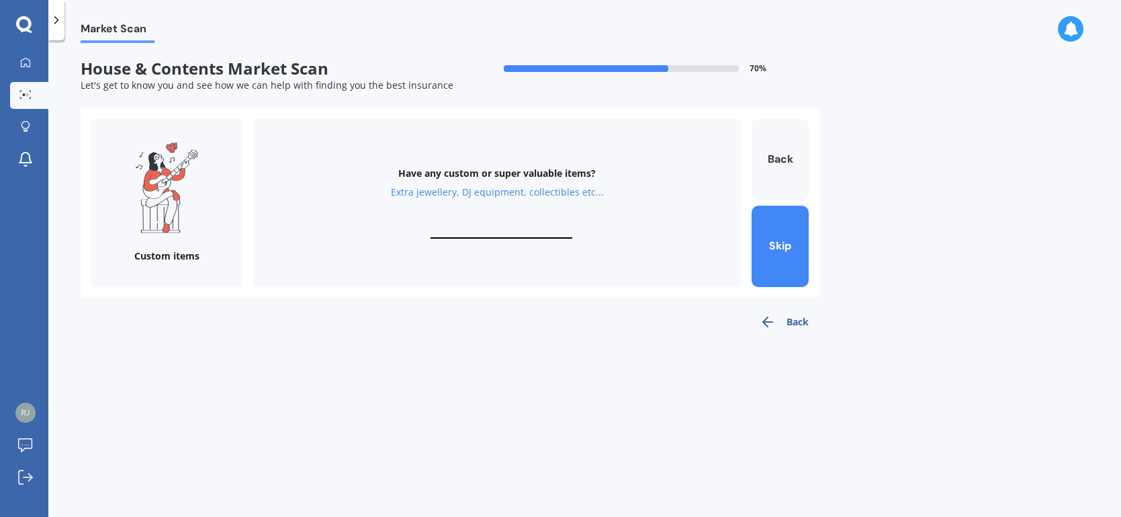
click at [450, 228] on input "text" at bounding box center [502, 232] width 142 height 13
click at [791, 247] on button "Skip" at bounding box center [780, 246] width 57 height 81
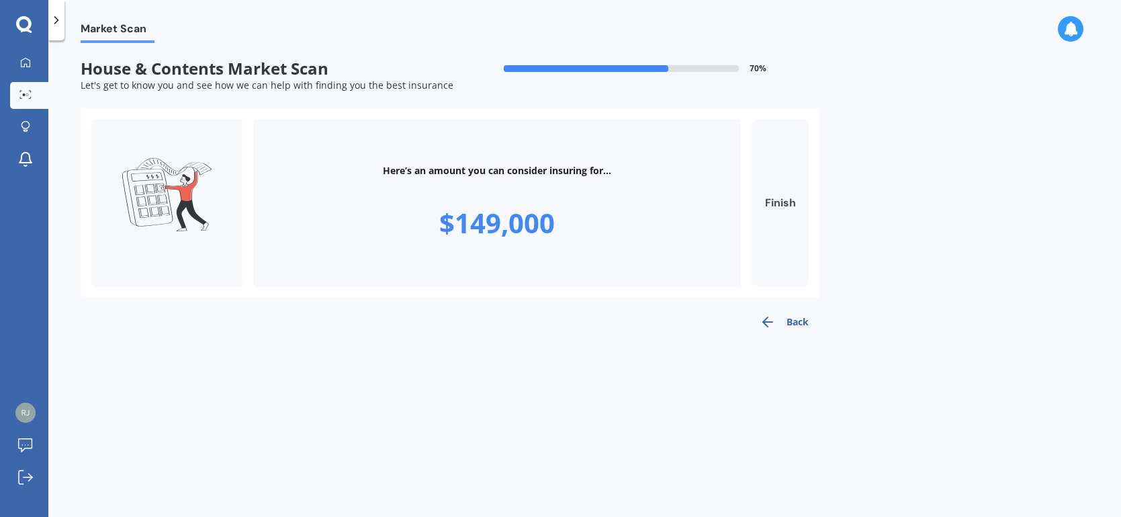
click at [781, 203] on button "Finish" at bounding box center [780, 203] width 57 height 168
type input "$149,000"
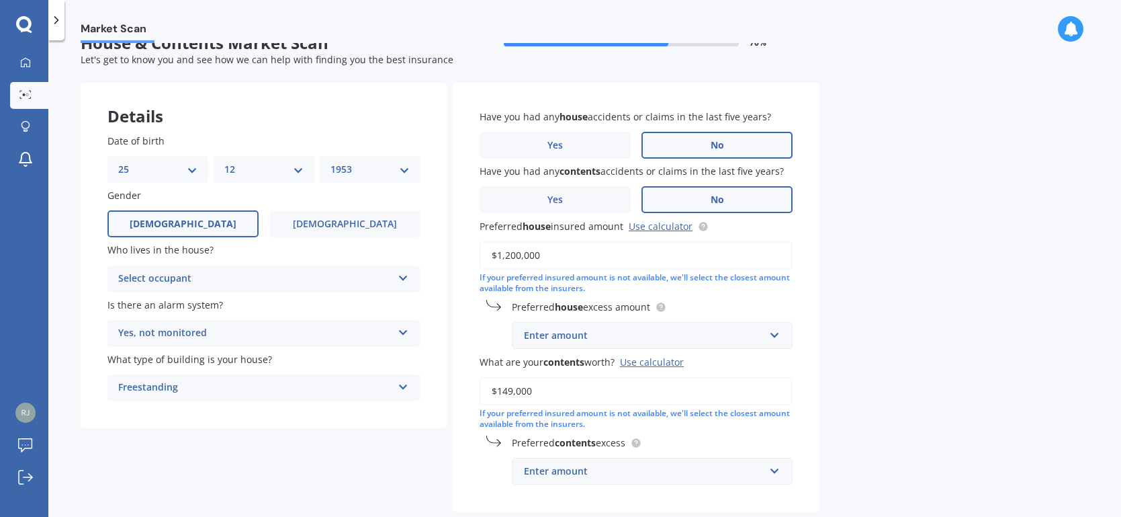
scroll to position [16, 0]
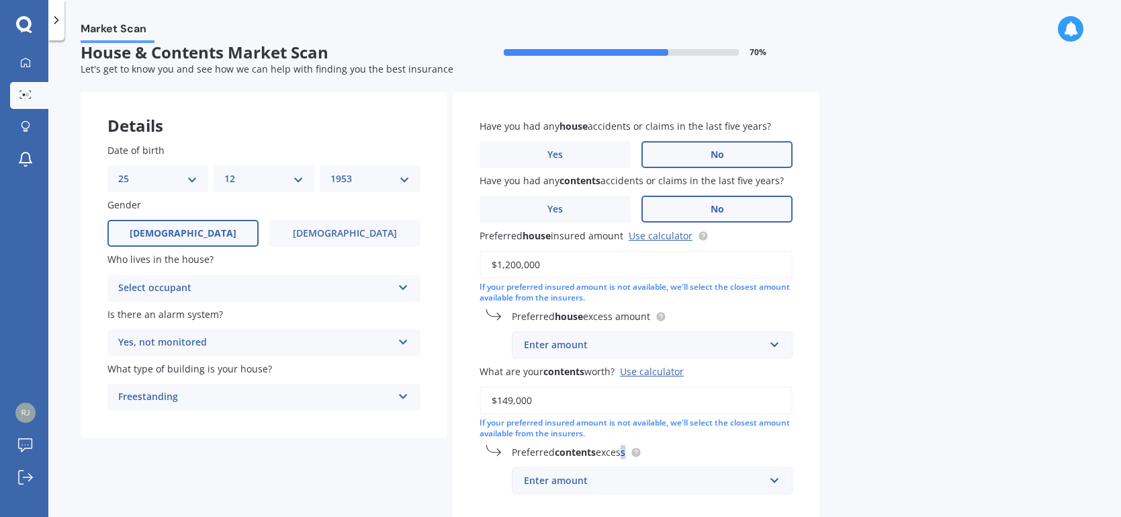
click at [622, 449] on span "Preferred contents excess" at bounding box center [569, 451] width 114 height 13
click at [775, 480] on input "text" at bounding box center [647, 481] width 269 height 26
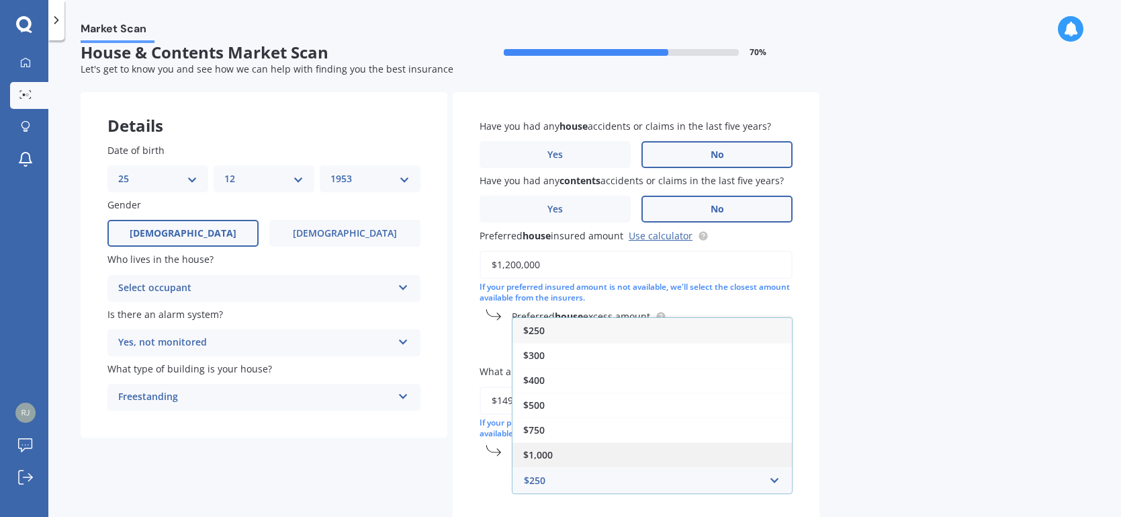
click at [542, 449] on span "$1,000" at bounding box center [538, 454] width 30 height 13
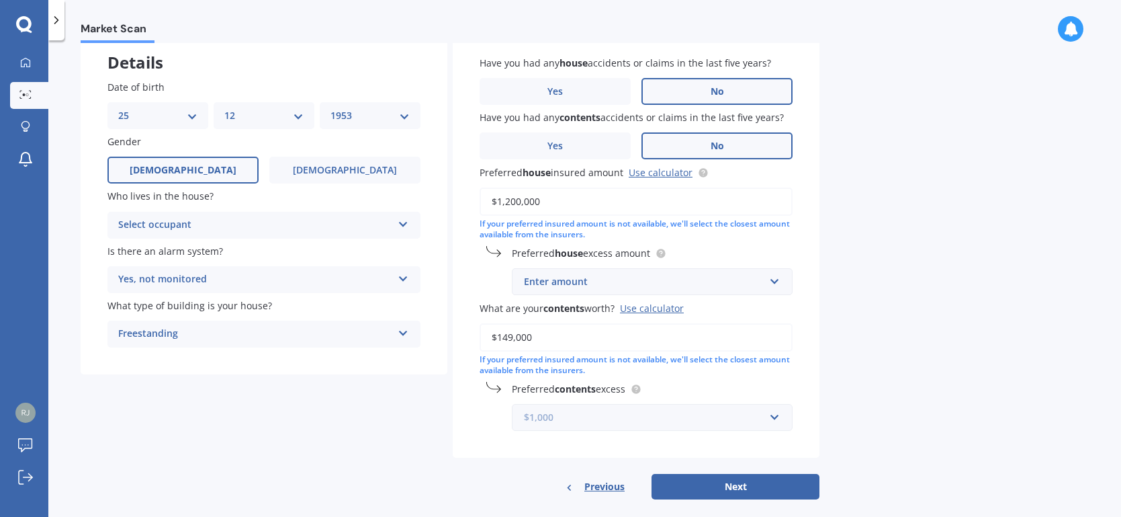
scroll to position [86, 0]
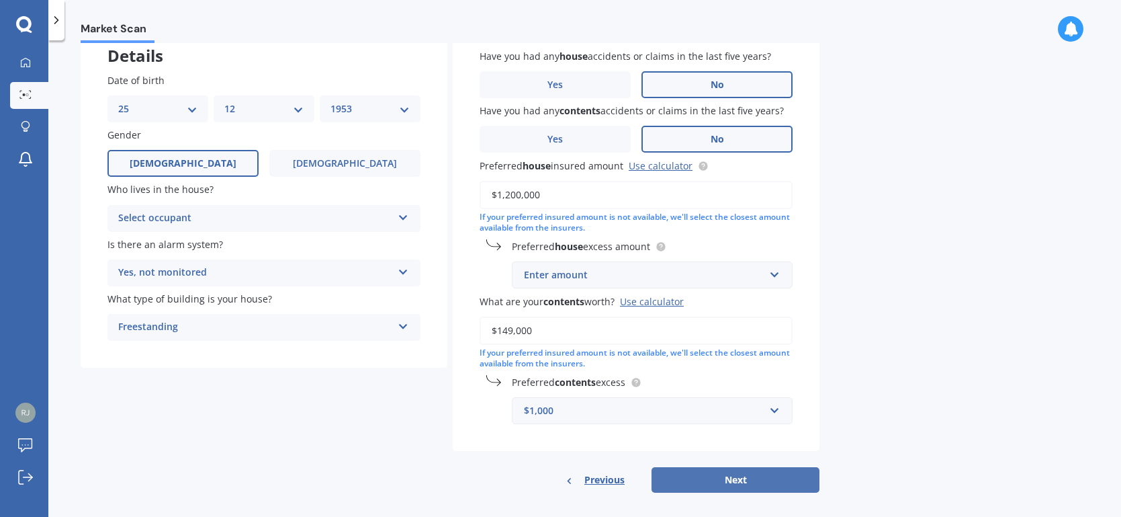
click at [732, 474] on button "Next" at bounding box center [736, 480] width 168 height 26
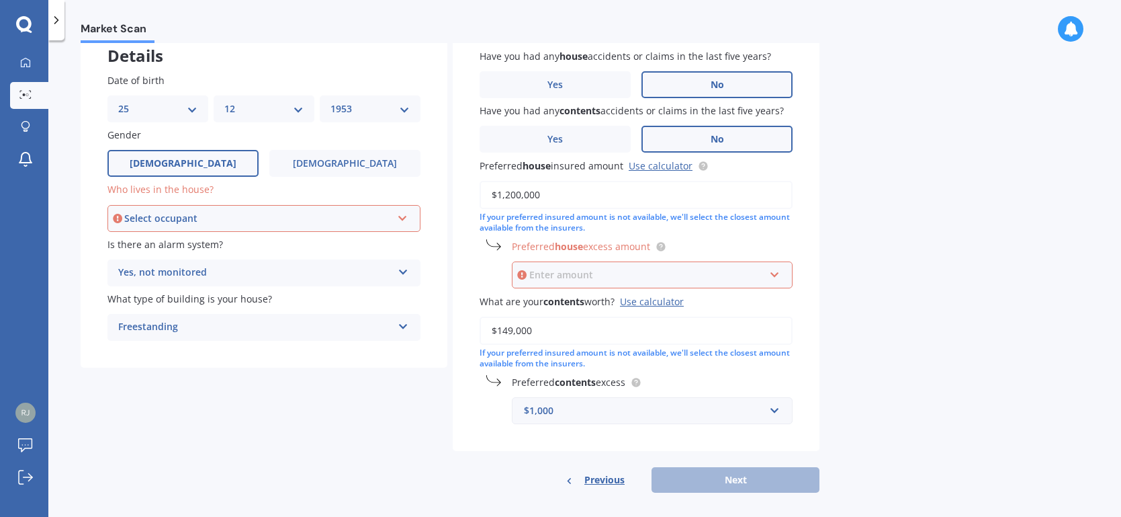
click at [776, 273] on input "text" at bounding box center [647, 275] width 269 height 26
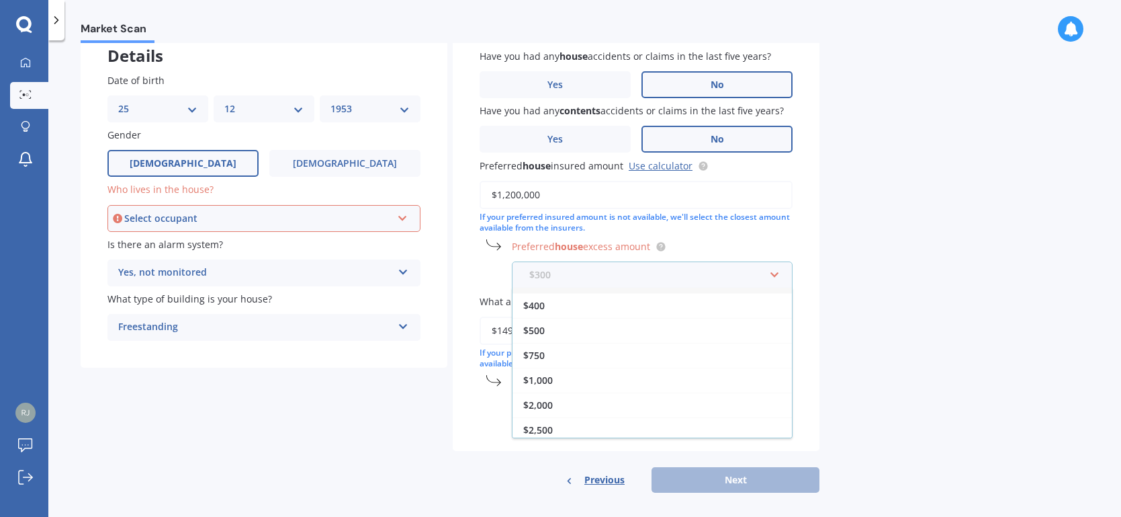
scroll to position [23, 0]
click at [776, 274] on input "text" at bounding box center [647, 275] width 269 height 26
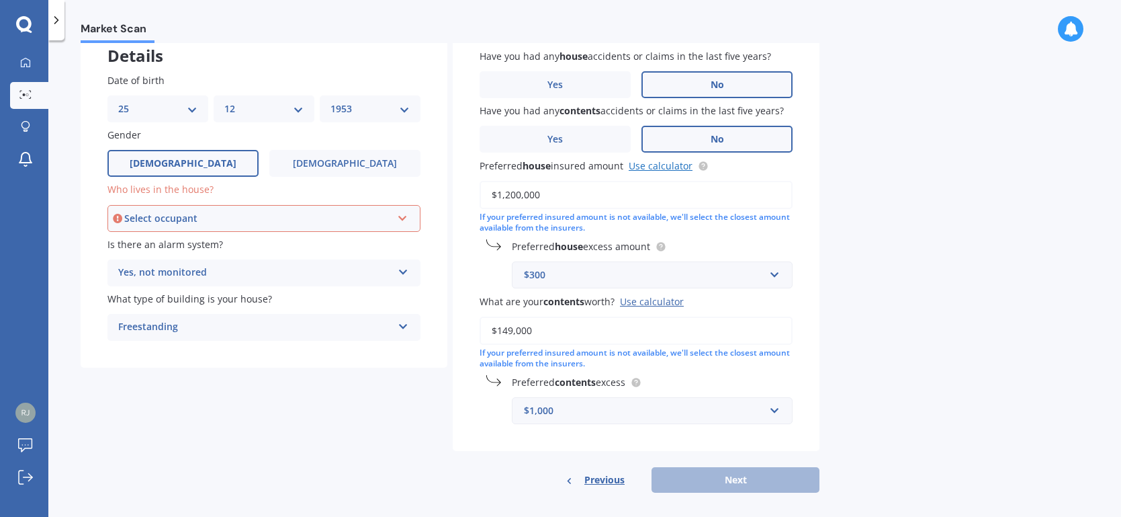
click at [658, 165] on link "Use calculator" at bounding box center [661, 165] width 64 height 13
drag, startPoint x: 554, startPoint y: 273, endPoint x: 517, endPoint y: 271, distance: 37.6
click at [517, 271] on div "$300 $300 $400 $500 $750 $1,000 $2,000 $2,500" at bounding box center [652, 274] width 281 height 27
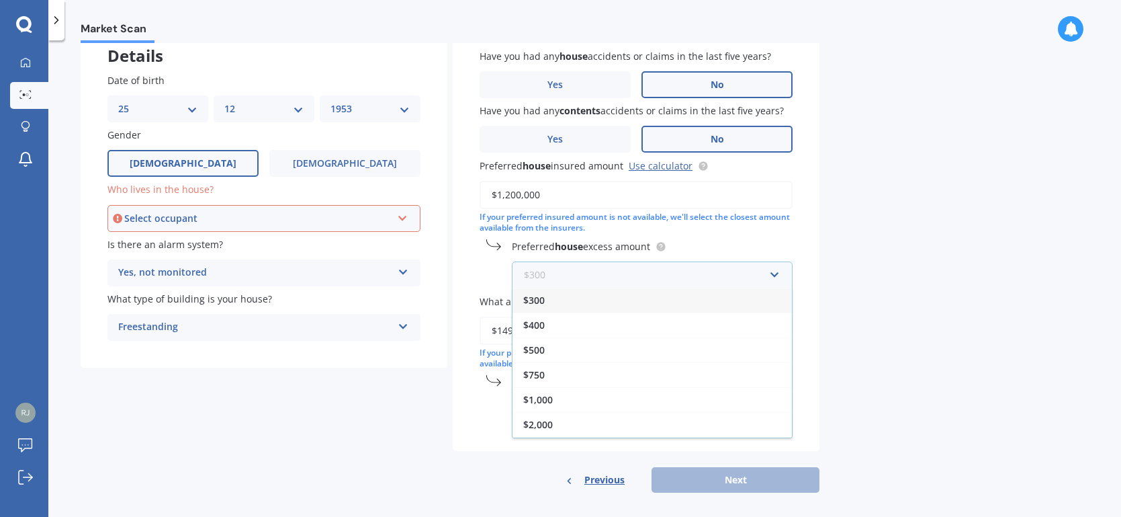
click at [776, 275] on input "text" at bounding box center [647, 275] width 269 height 26
drag, startPoint x: 791, startPoint y: 299, endPoint x: 773, endPoint y: 345, distance: 49.8
click at [773, 345] on div "$300 $400 $500 $750 $1,000 $2,000 $2,500" at bounding box center [652, 363] width 281 height 151
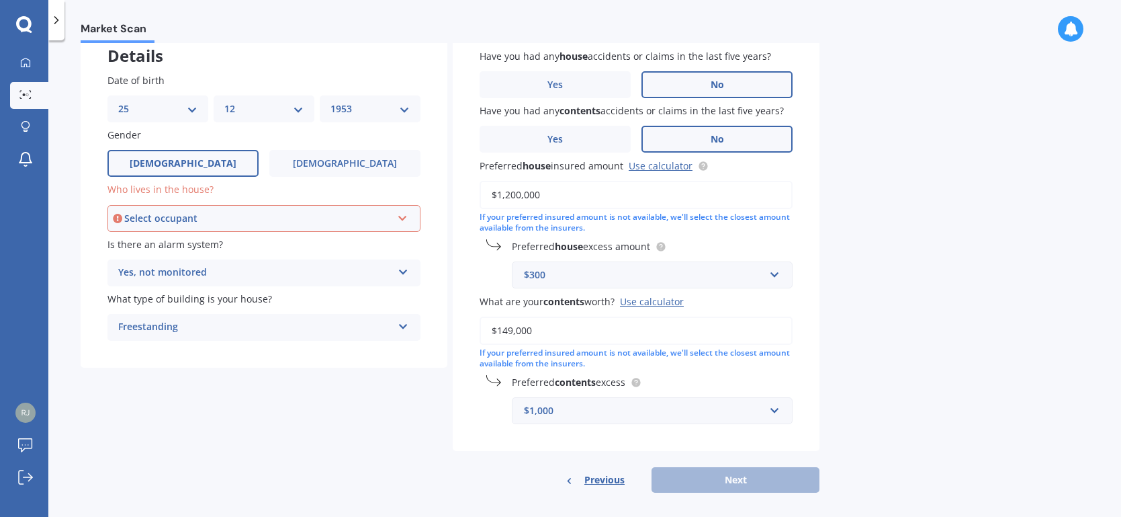
click at [472, 260] on div "Have you had any house accidents or claims in the last five years? Yes No Have …" at bounding box center [636, 236] width 367 height 429
drag, startPoint x: 562, startPoint y: 271, endPoint x: 533, endPoint y: 272, distance: 28.9
click at [533, 272] on div "$300" at bounding box center [644, 274] width 241 height 15
click at [492, 312] on div "What are your contents worth? Use calculator $149,000 If your preferred insured…" at bounding box center [636, 332] width 313 height 76
drag, startPoint x: 566, startPoint y: 269, endPoint x: 492, endPoint y: 267, distance: 74.0
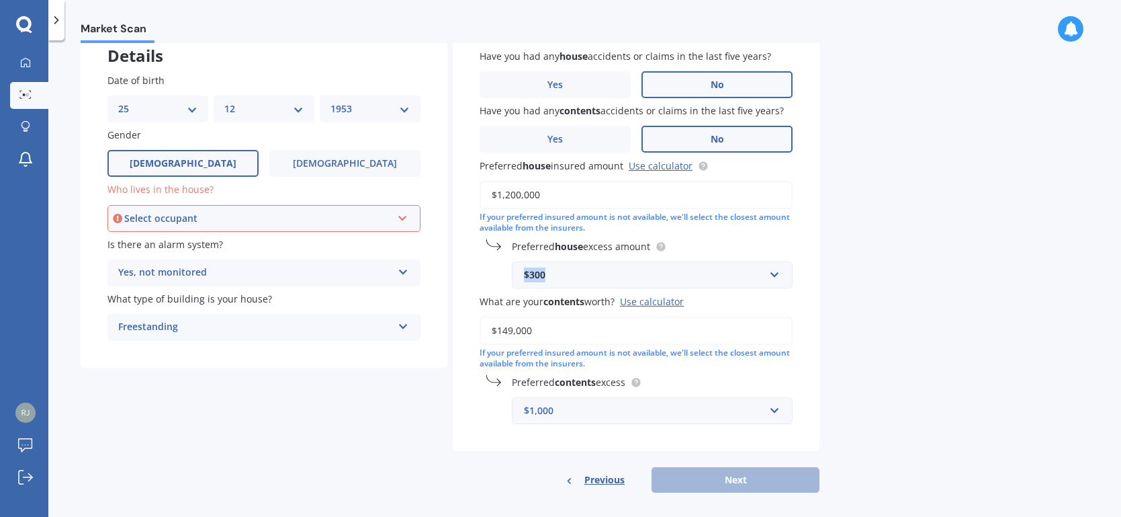
click at [504, 271] on div "Preferred house excess amount $300 $300 $400 $500 $750 $1,000 $2,000 $2,500" at bounding box center [636, 263] width 313 height 49
click at [561, 271] on div "$300" at bounding box center [644, 274] width 241 height 15
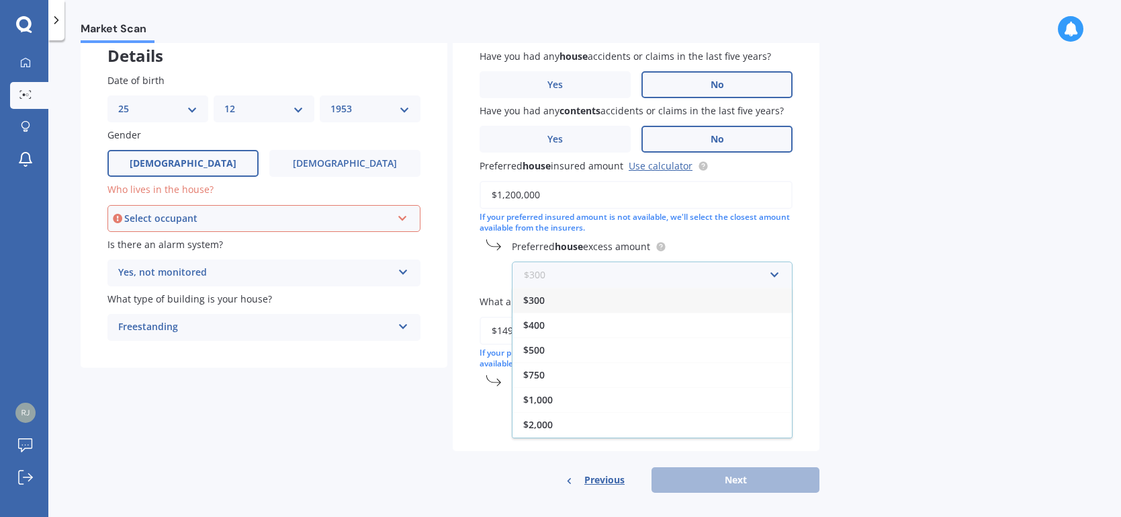
click at [561, 272] on input "text" at bounding box center [647, 275] width 269 height 26
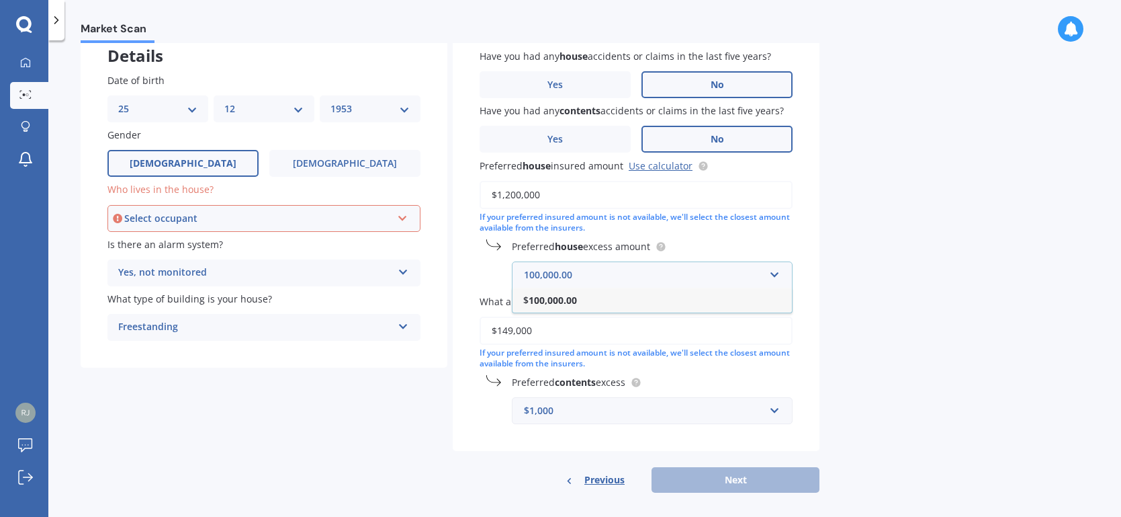
type input "100,000.00"
click at [548, 299] on b "100,000.00" at bounding box center [553, 300] width 48 height 13
click at [574, 270] on div "$100,000" at bounding box center [644, 274] width 241 height 15
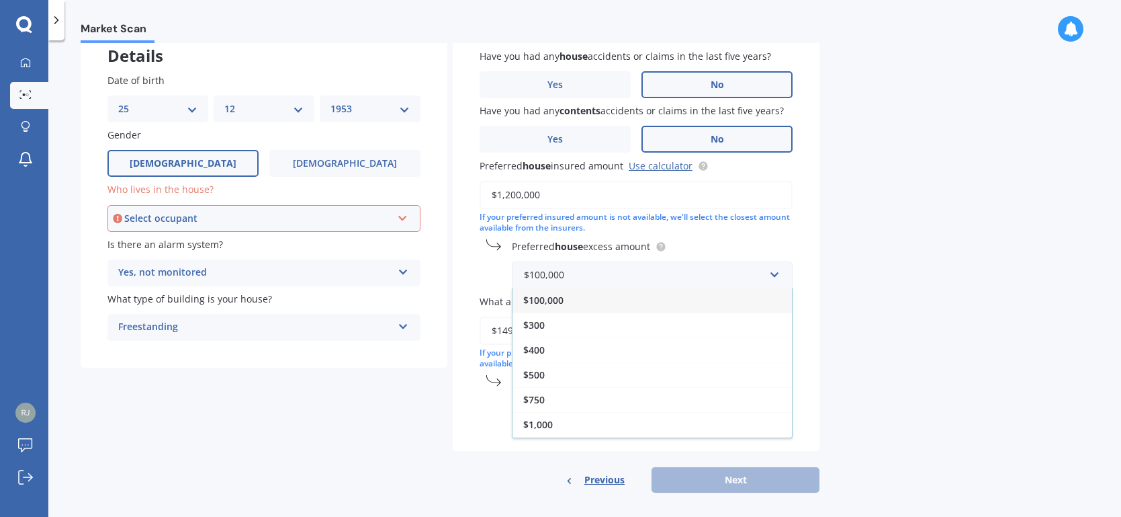
click at [552, 302] on span "$100,000" at bounding box center [543, 300] width 40 height 13
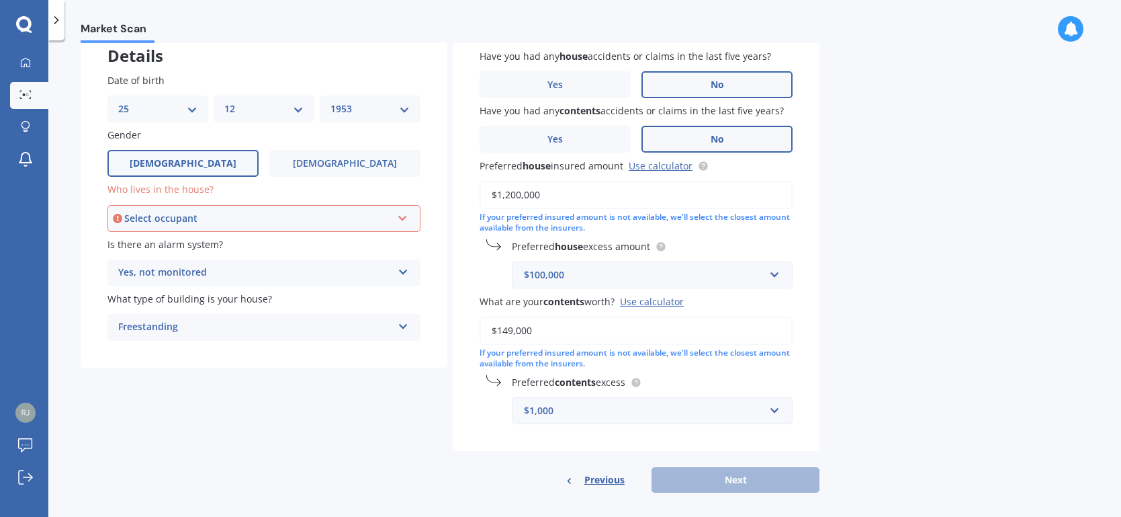
click at [469, 428] on div "Have you had any house accidents or claims in the last five years? Yes No Have …" at bounding box center [636, 236] width 367 height 429
drag, startPoint x: 510, startPoint y: 193, endPoint x: 503, endPoint y: 193, distance: 7.4
click at [503, 193] on input "$1,200,000" at bounding box center [636, 195] width 313 height 28
type input "$1,300,000"
click at [735, 479] on div "Previous Next" at bounding box center [636, 480] width 367 height 26
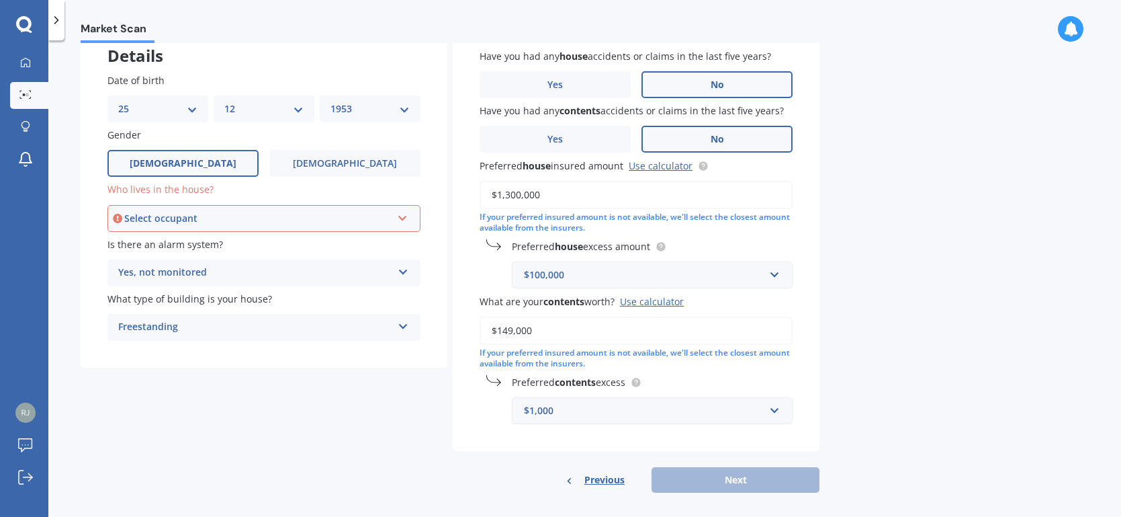
click at [736, 478] on div "Previous Next" at bounding box center [636, 480] width 367 height 26
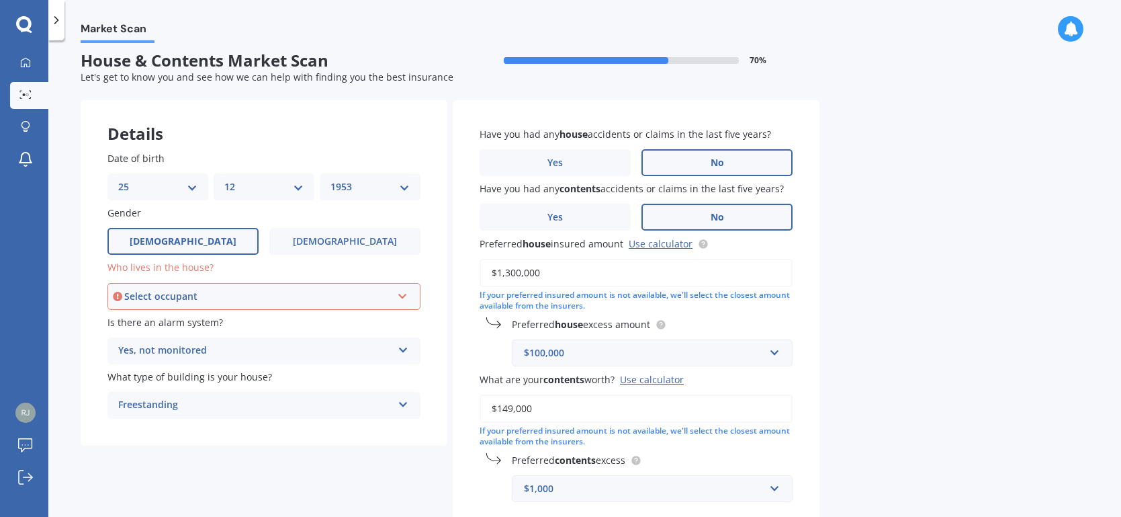
scroll to position [5, 0]
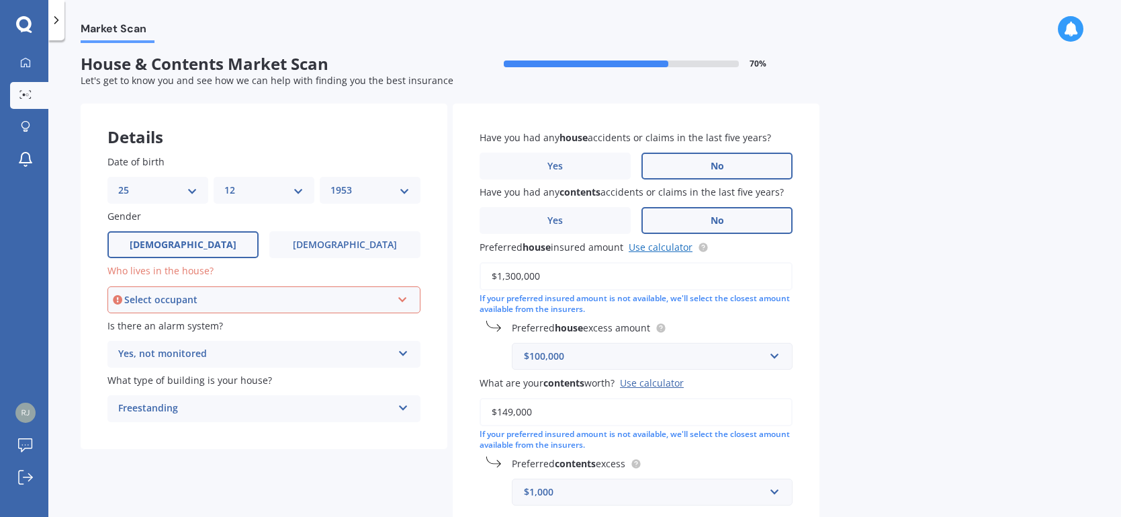
click at [671, 245] on link "Use calculator" at bounding box center [661, 247] width 64 height 13
click at [403, 297] on icon at bounding box center [402, 296] width 11 height 9
click at [136, 327] on span "Owner" at bounding box center [135, 324] width 30 height 13
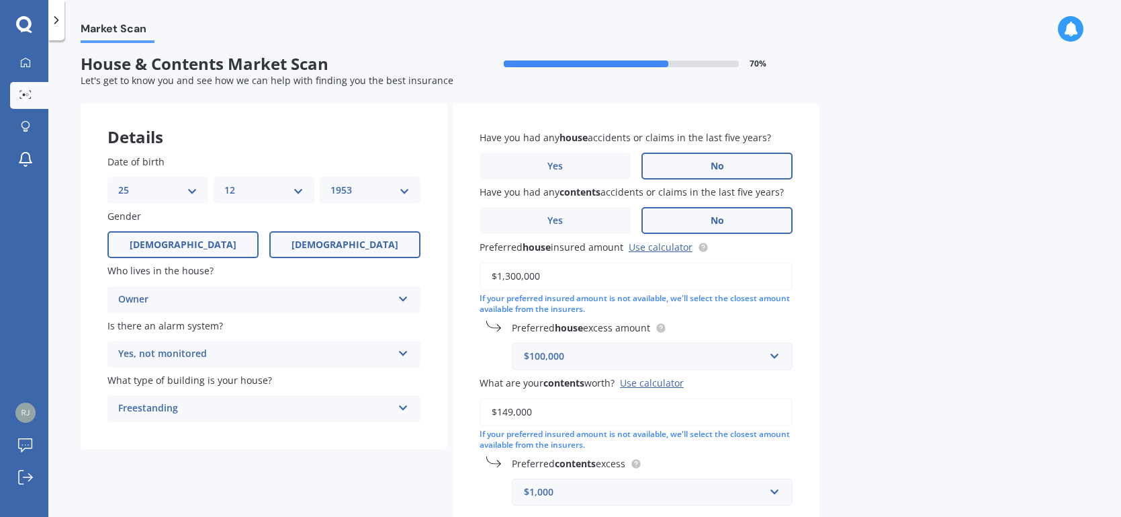
click at [345, 244] on span "[DEMOGRAPHIC_DATA]" at bounding box center [345, 244] width 107 height 11
click at [0, 0] on input "[DEMOGRAPHIC_DATA]" at bounding box center [0, 0] width 0 height 0
click at [175, 239] on span "[DEMOGRAPHIC_DATA]" at bounding box center [183, 244] width 107 height 11
click at [0, 0] on input "[DEMOGRAPHIC_DATA]" at bounding box center [0, 0] width 0 height 0
click at [177, 298] on div "Owner" at bounding box center [255, 300] width 274 height 16
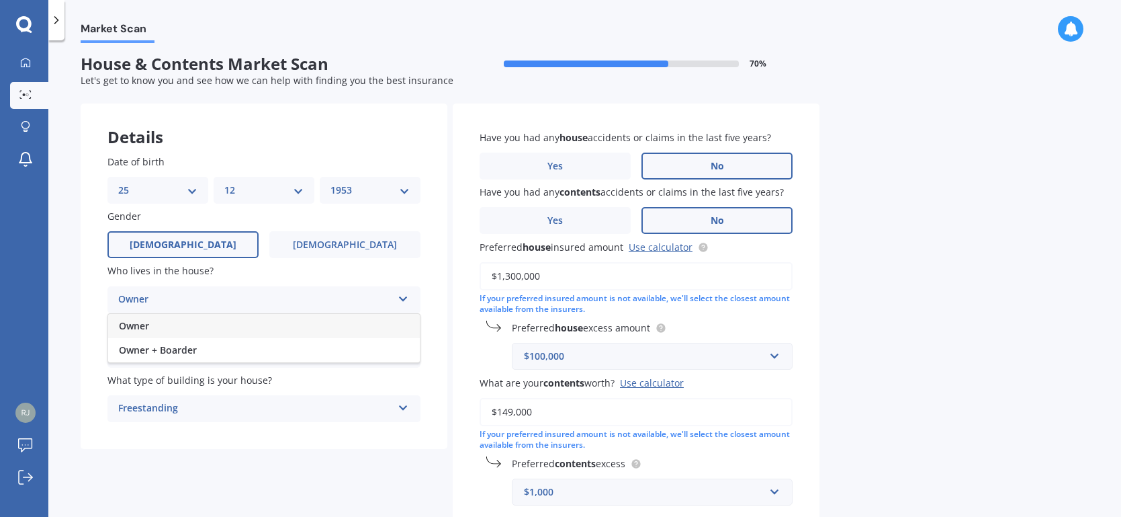
click at [163, 304] on div "Owner" at bounding box center [255, 300] width 274 height 16
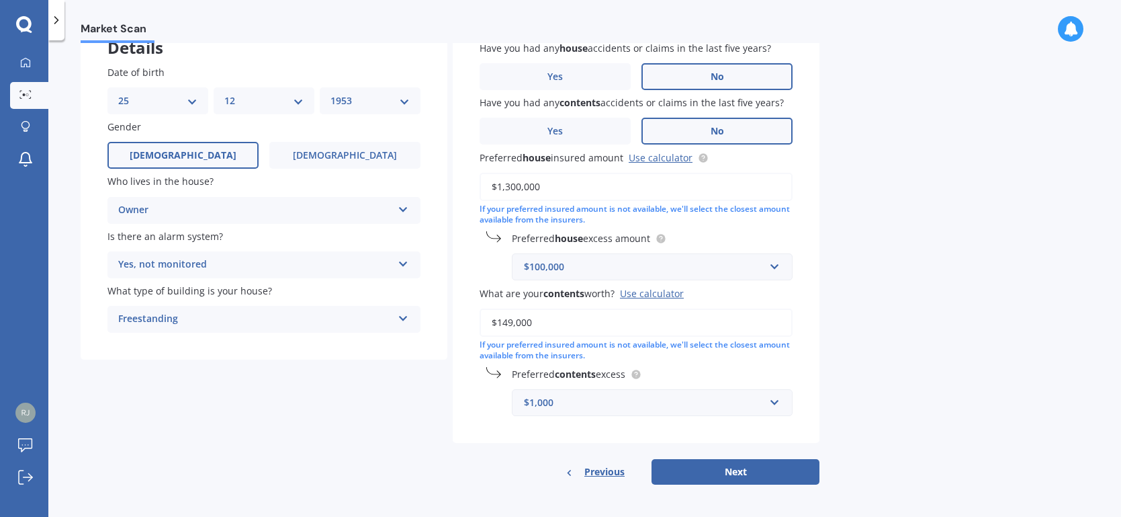
scroll to position [94, 0]
click at [712, 470] on button "Next" at bounding box center [736, 472] width 168 height 26
select select "25"
select select "12"
select select "1953"
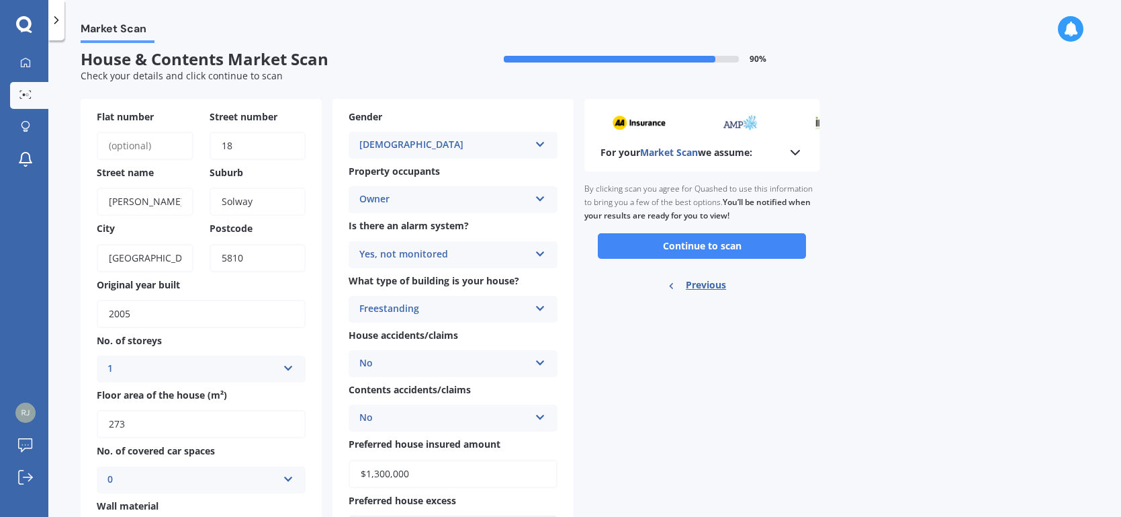
scroll to position [0, 0]
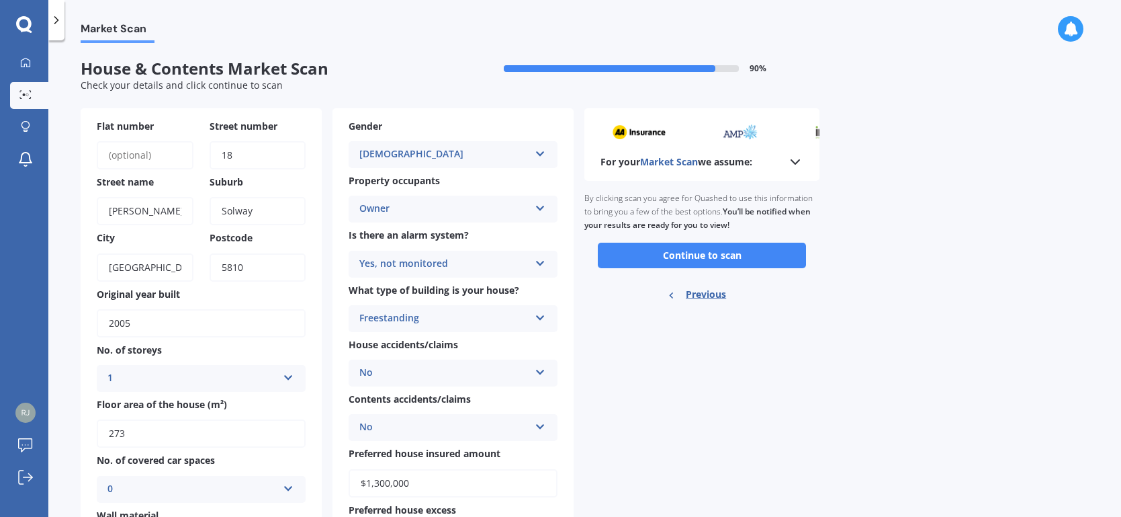
click at [543, 207] on icon at bounding box center [540, 205] width 11 height 9
click at [382, 206] on div "Owner" at bounding box center [444, 209] width 170 height 16
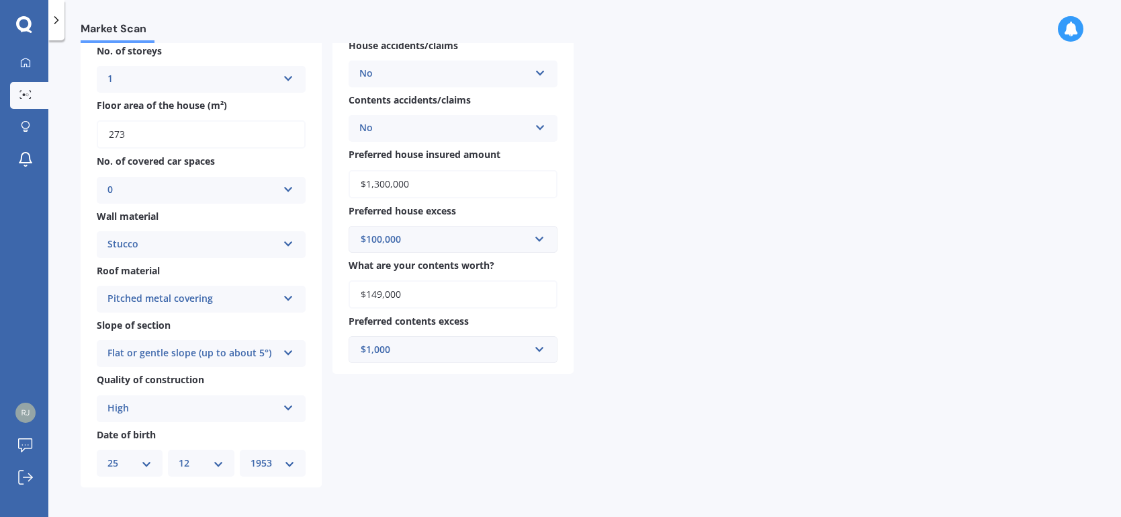
scroll to position [151, 0]
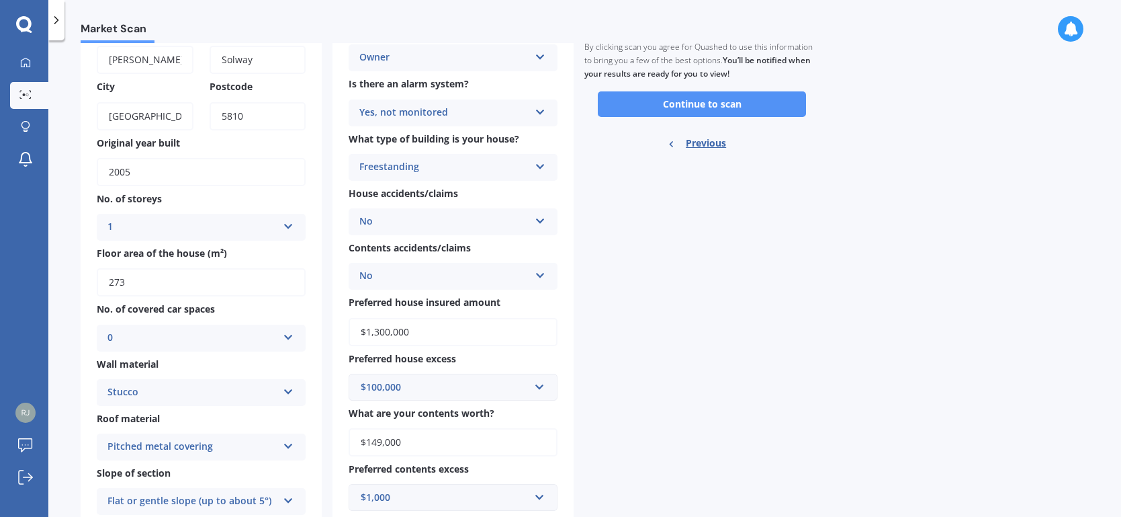
click at [681, 101] on button "Continue to scan" at bounding box center [702, 104] width 208 height 26
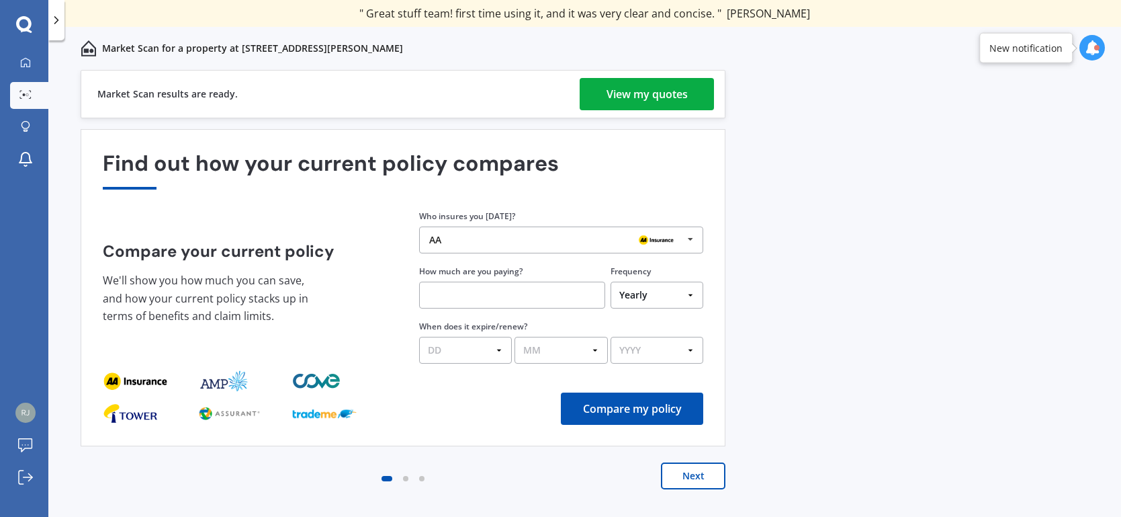
click at [678, 96] on div "View my quotes" at bounding box center [647, 94] width 81 height 32
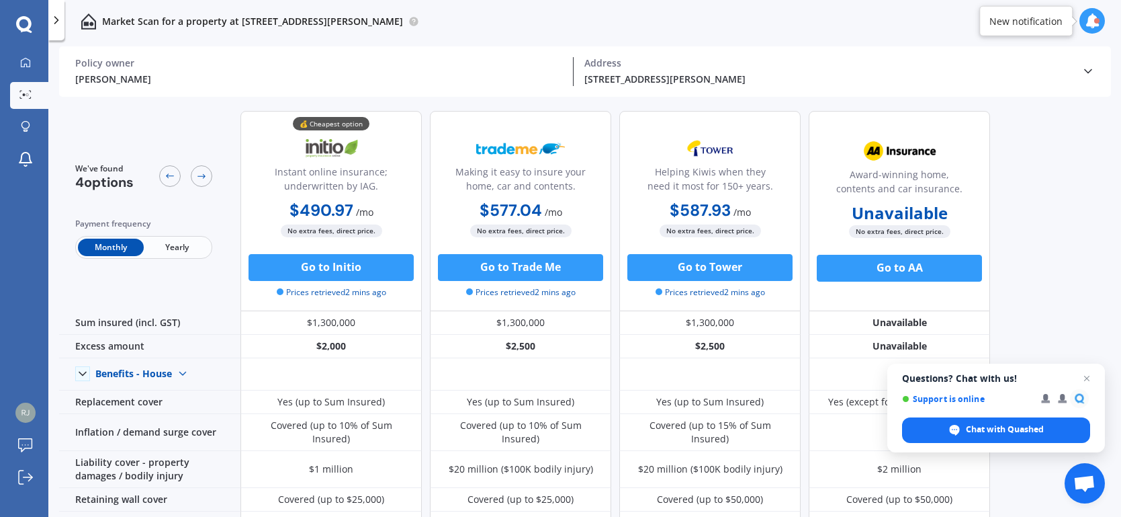
click at [455, 72] on div "[PERSON_NAME]" at bounding box center [318, 79] width 487 height 14
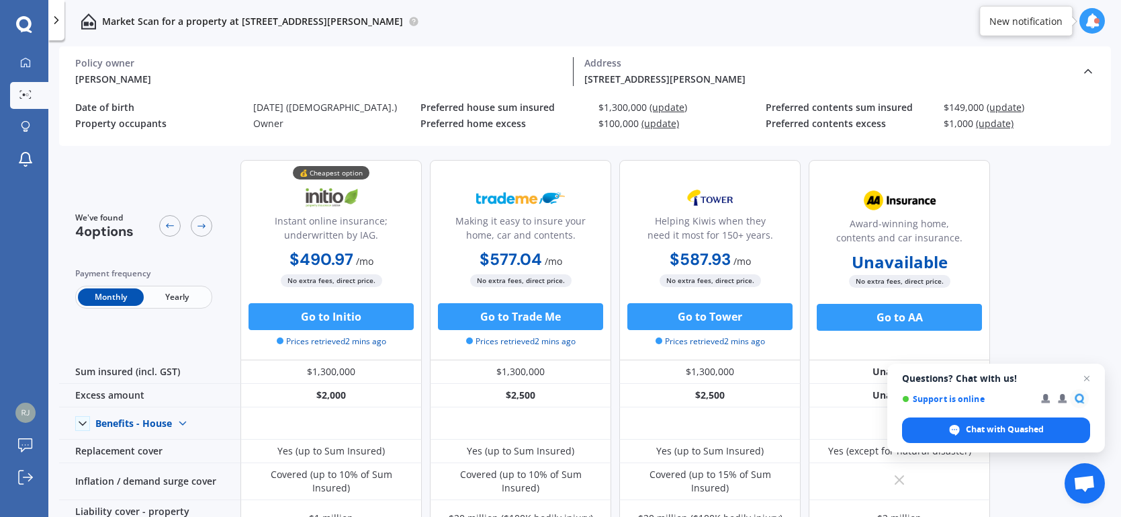
click at [1092, 18] on icon at bounding box center [1092, 20] width 15 height 15
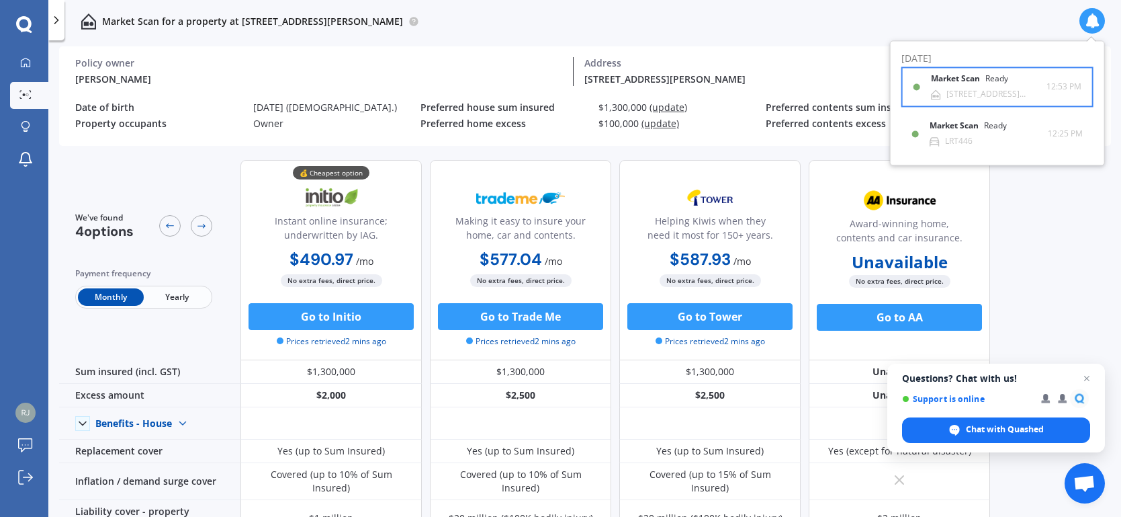
click at [990, 77] on div "Ready" at bounding box center [997, 79] width 23 height 9
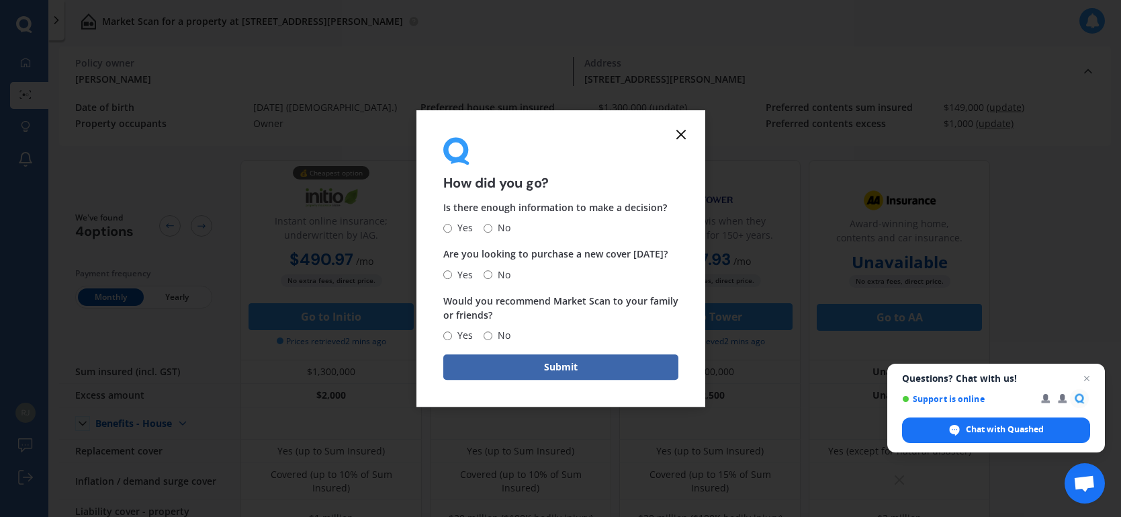
click at [488, 272] on input "No" at bounding box center [488, 274] width 9 height 9
radio input "true"
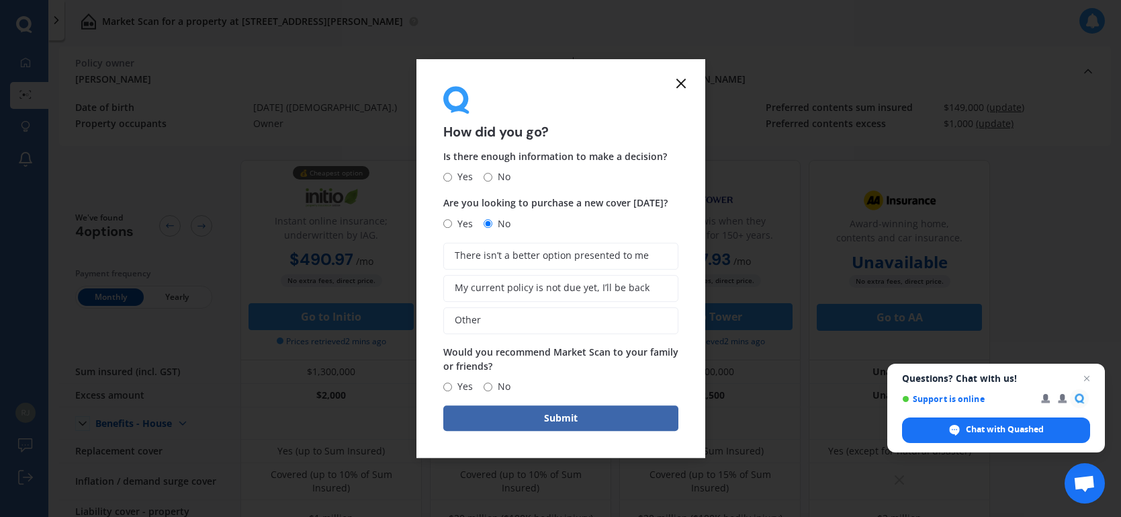
click at [450, 384] on input "Yes" at bounding box center [447, 386] width 9 height 9
radio input "true"
click at [490, 175] on input "No" at bounding box center [488, 177] width 9 height 9
radio input "true"
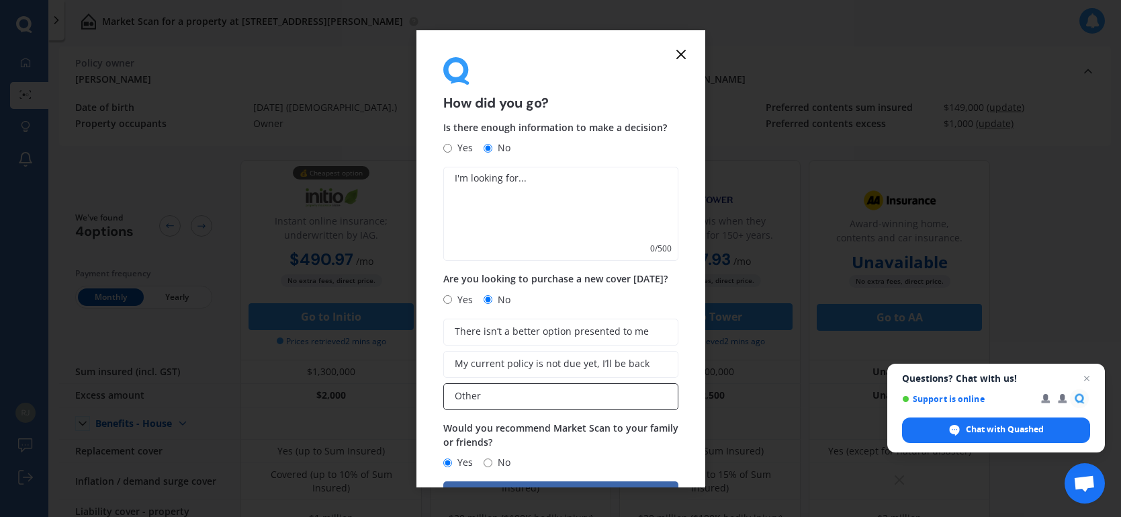
drag, startPoint x: 476, startPoint y: 397, endPoint x: 484, endPoint y: 395, distance: 9.0
click at [478, 397] on span "Other" at bounding box center [468, 395] width 26 height 11
click at [0, 0] on input "Other" at bounding box center [0, 0] width 0 height 0
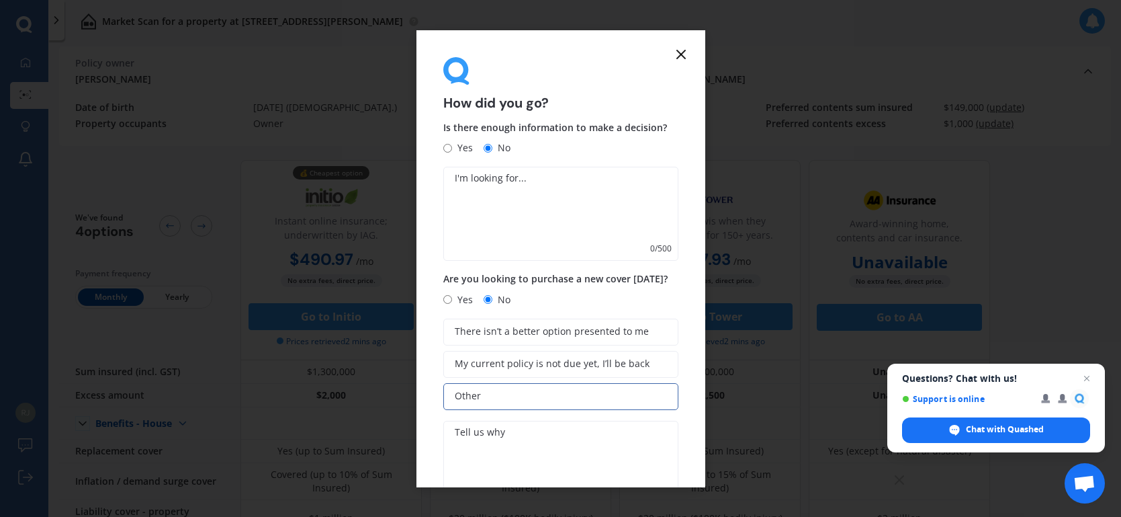
click at [685, 55] on icon at bounding box center [681, 54] width 16 height 16
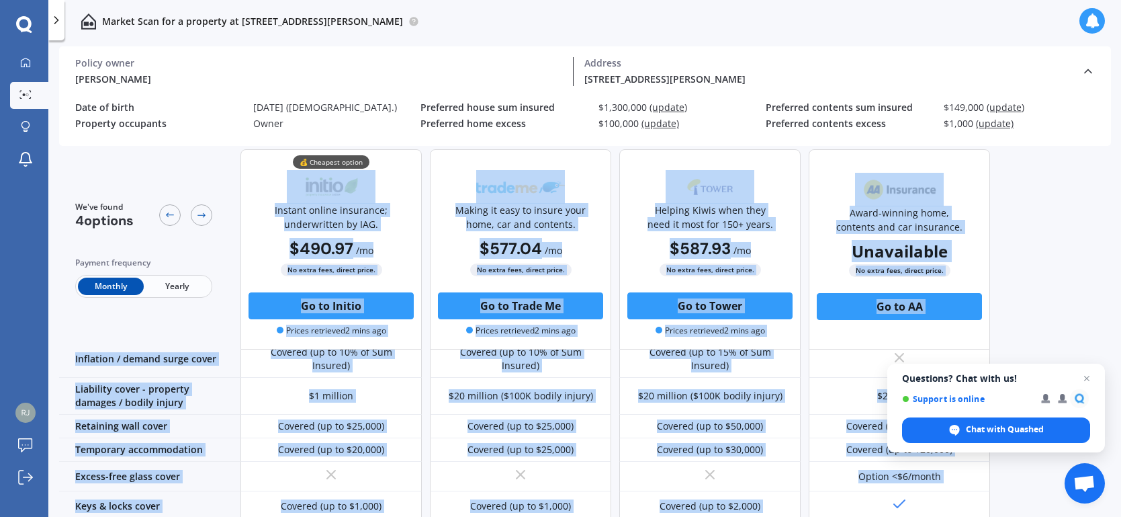
scroll to position [651, 0]
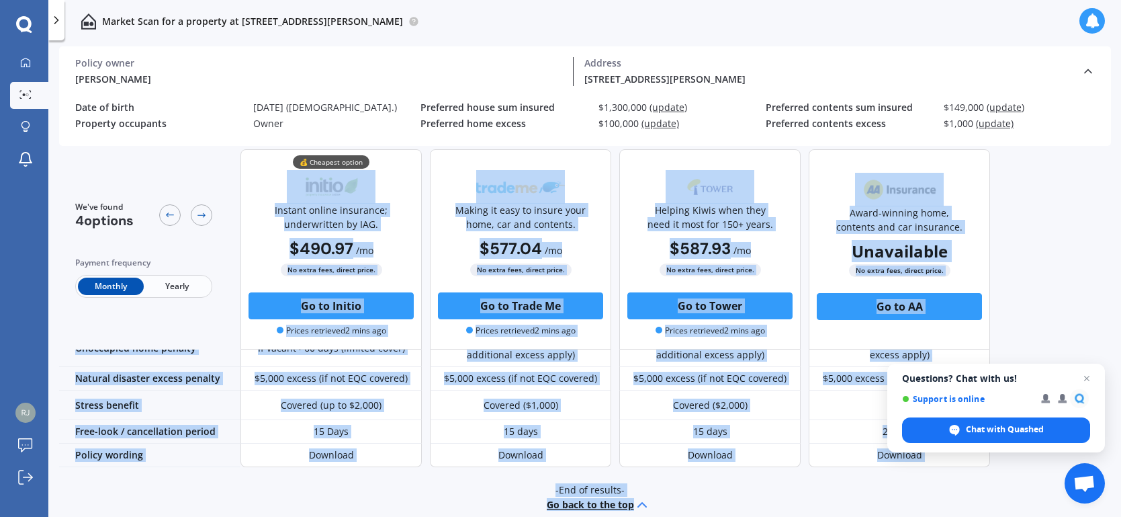
drag, startPoint x: 289, startPoint y: 166, endPoint x: 1121, endPoint y: 548, distance: 915.4
click at [1121, 516] on html "We are experiencing high volume of Market Scans . Just a heads up we will have …" at bounding box center [560, 258] width 1121 height 517
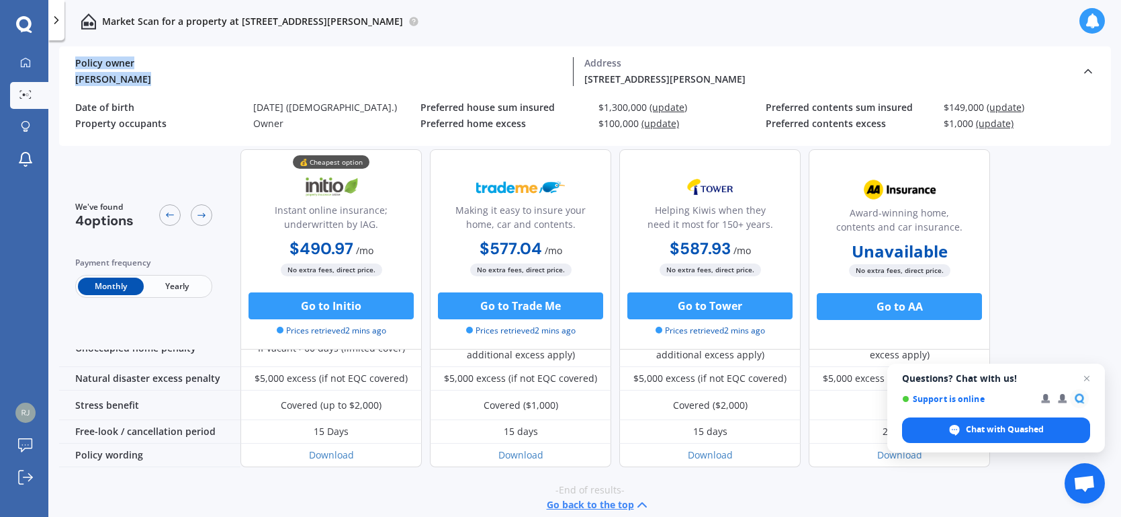
click at [484, 43] on div "Market Scan for a property at [STREET_ADDRESS][GEOGRAPHIC_DATA][PERSON_NAME] Ma…" at bounding box center [584, 258] width 1073 height 517
click at [176, 95] on div "[PERSON_NAME] Policy owner [STREET_ADDRESS][PERSON_NAME] Address" at bounding box center [585, 71] width 1020 height 50
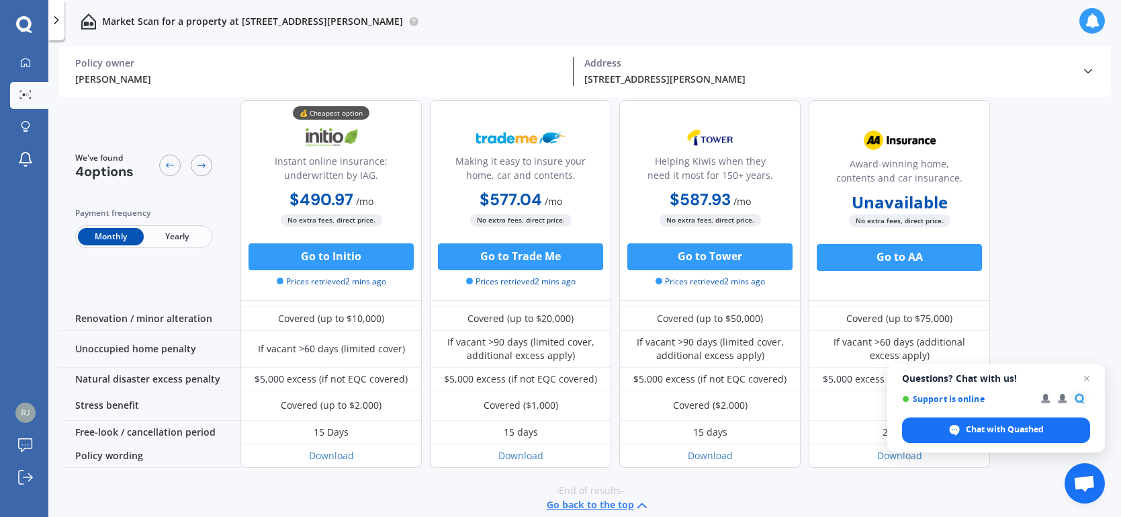
click at [596, 497] on button "Go back to the top" at bounding box center [598, 505] width 103 height 16
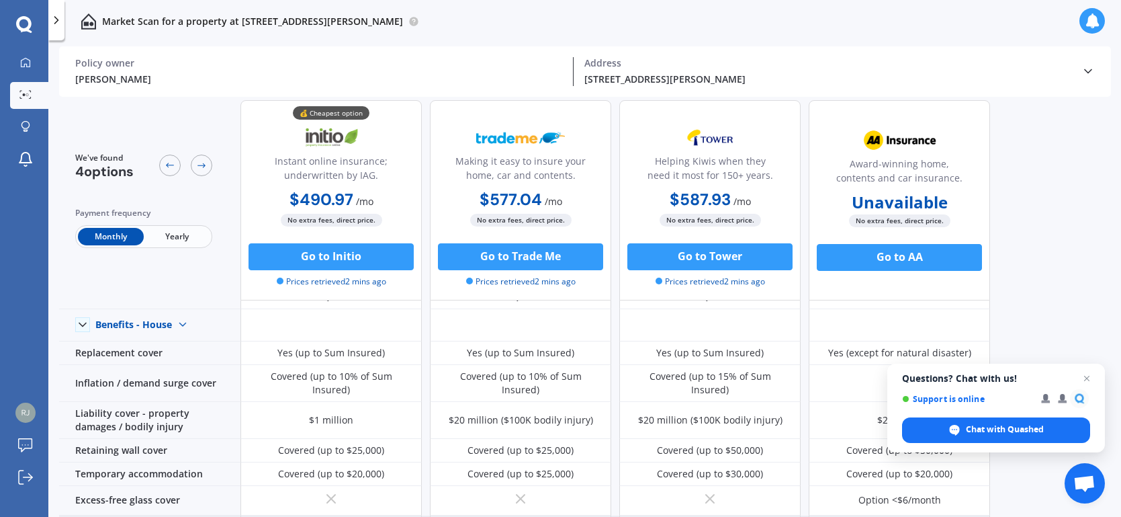
scroll to position [0, 0]
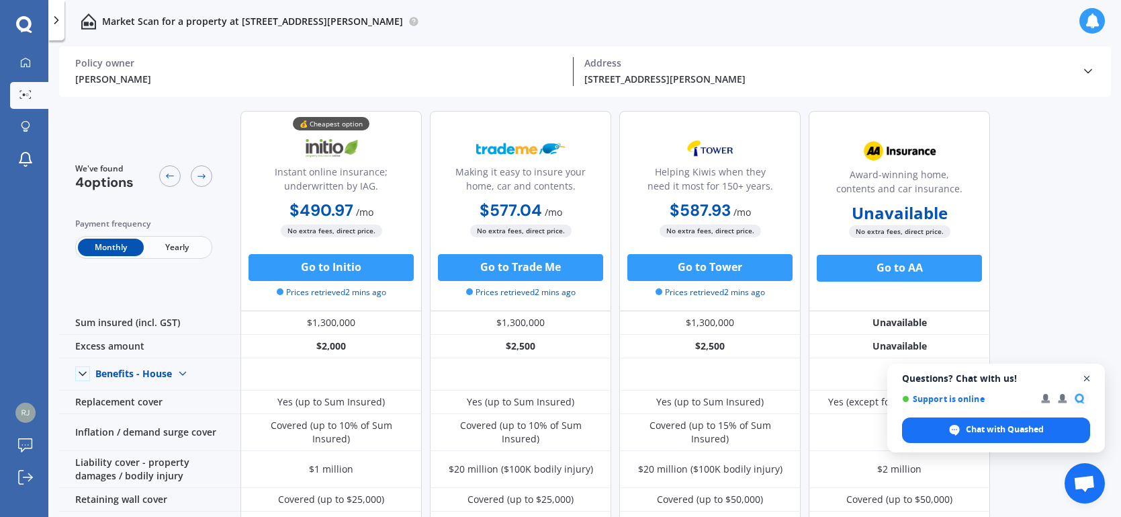
click at [1088, 378] on span "Open chat" at bounding box center [1087, 378] width 17 height 17
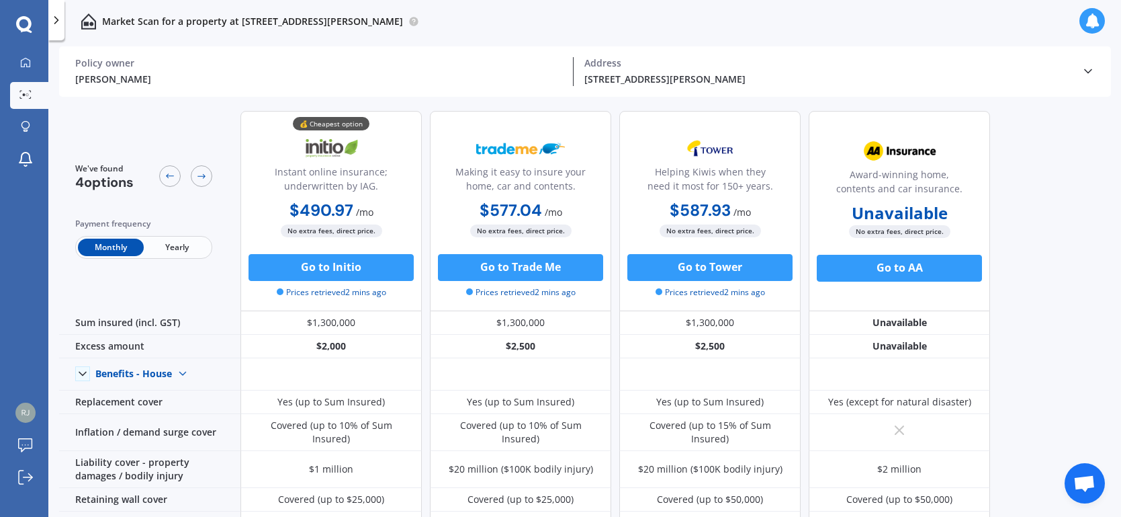
click at [56, 18] on polyline at bounding box center [56, 20] width 3 height 7
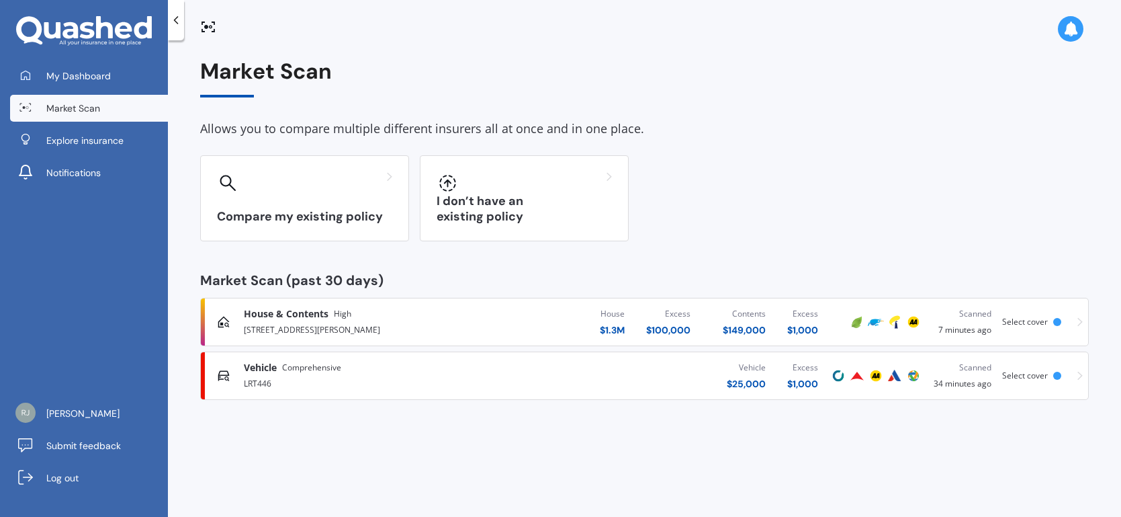
click at [1080, 322] on icon at bounding box center [1080, 321] width 5 height 9
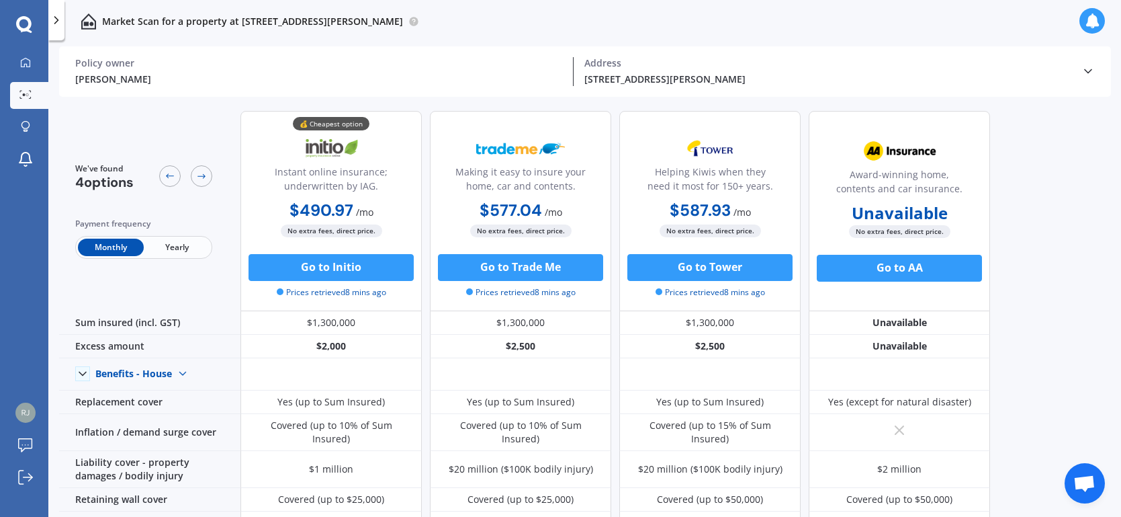
click at [175, 247] on span "Yearly" at bounding box center [177, 247] width 66 height 17
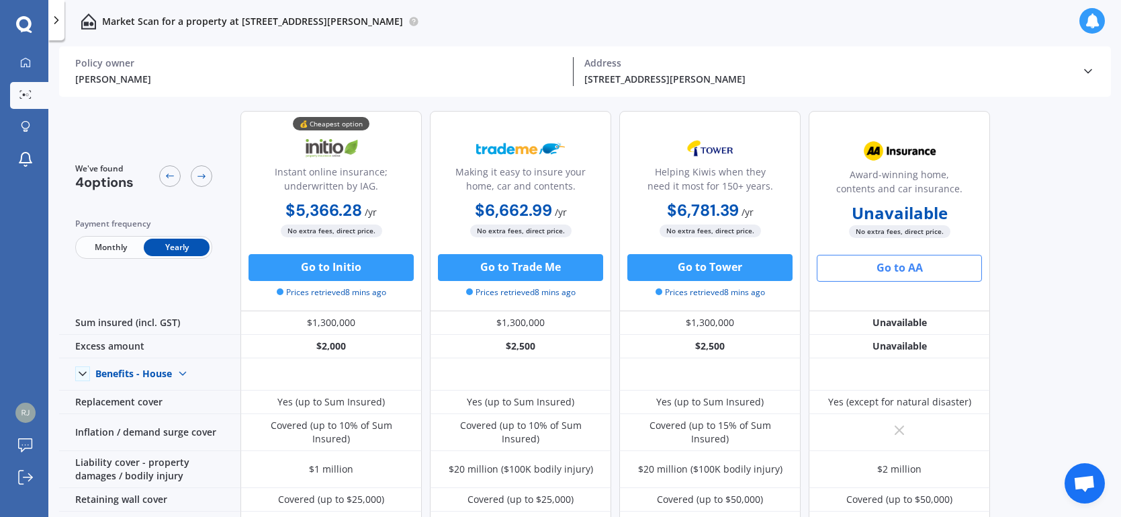
click at [909, 265] on button "Go to AA" at bounding box center [899, 268] width 165 height 27
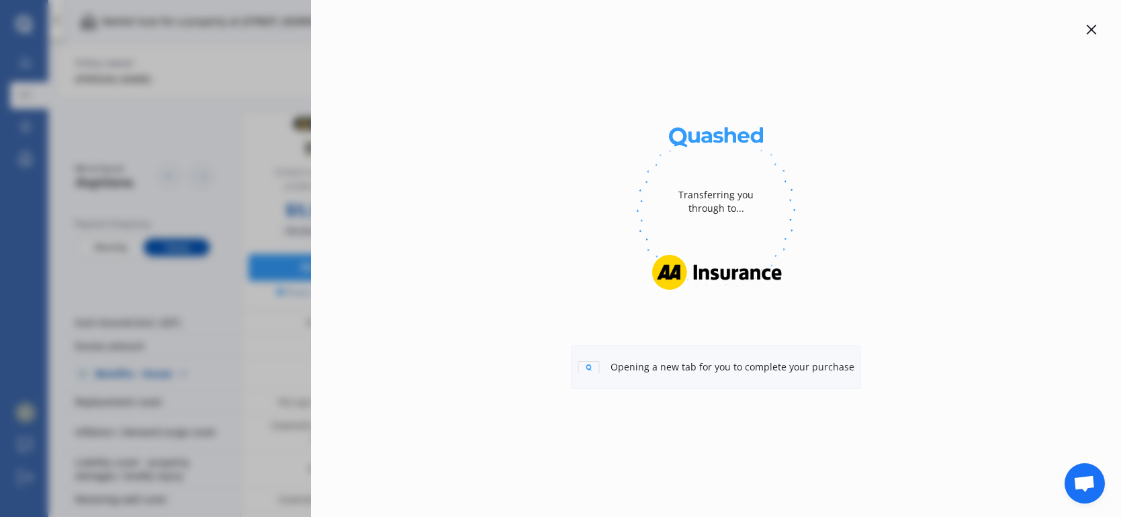
click at [912, 264] on div at bounding box center [716, 210] width 767 height 184
